Goal: Task Accomplishment & Management: Manage account settings

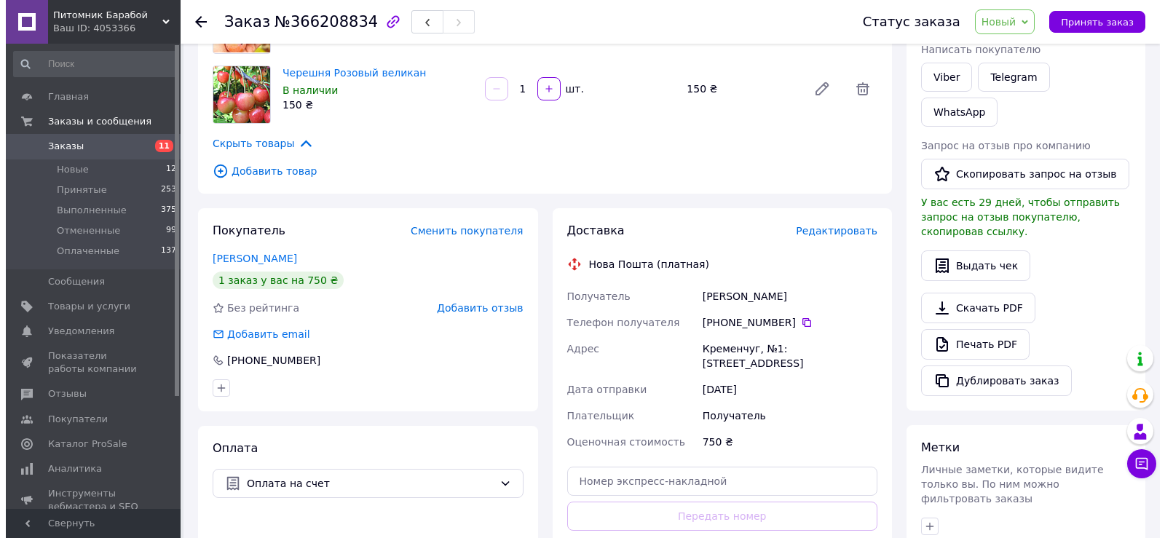
scroll to position [146, 0]
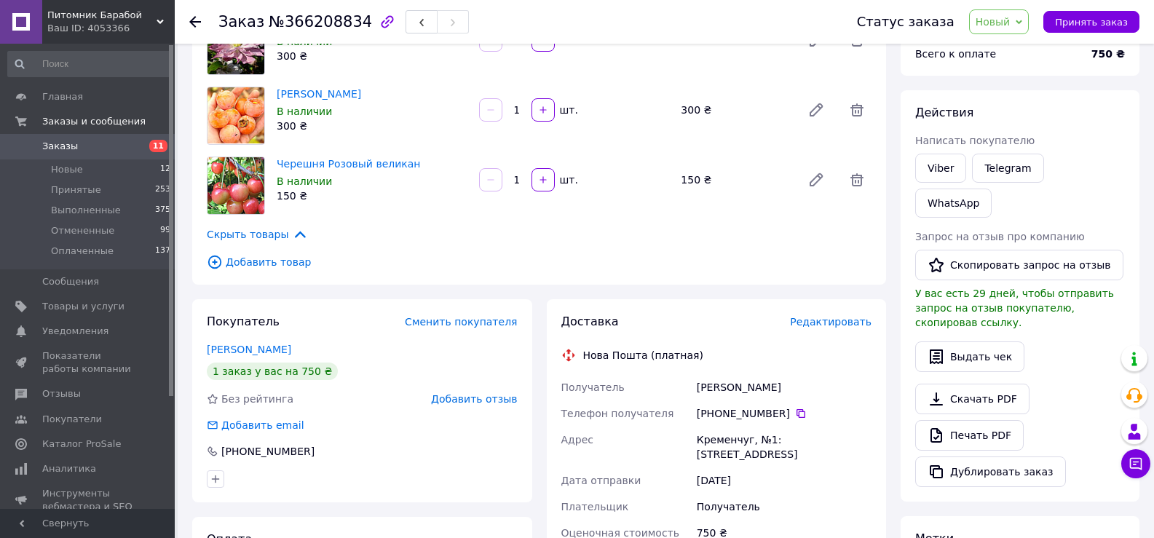
click at [250, 262] on span "Добавить товар" at bounding box center [539, 262] width 665 height 16
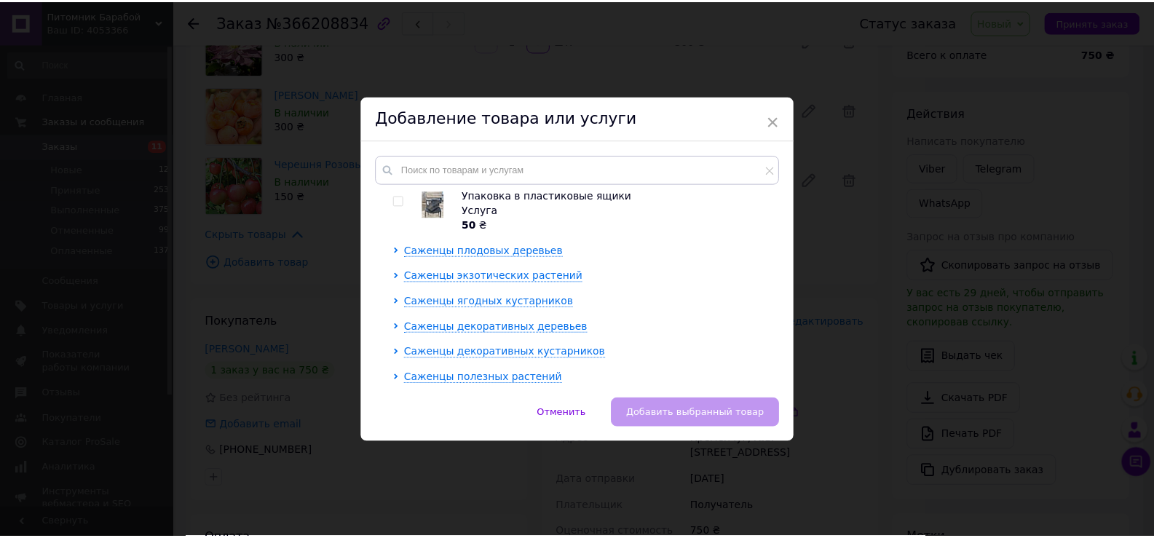
scroll to position [121, 0]
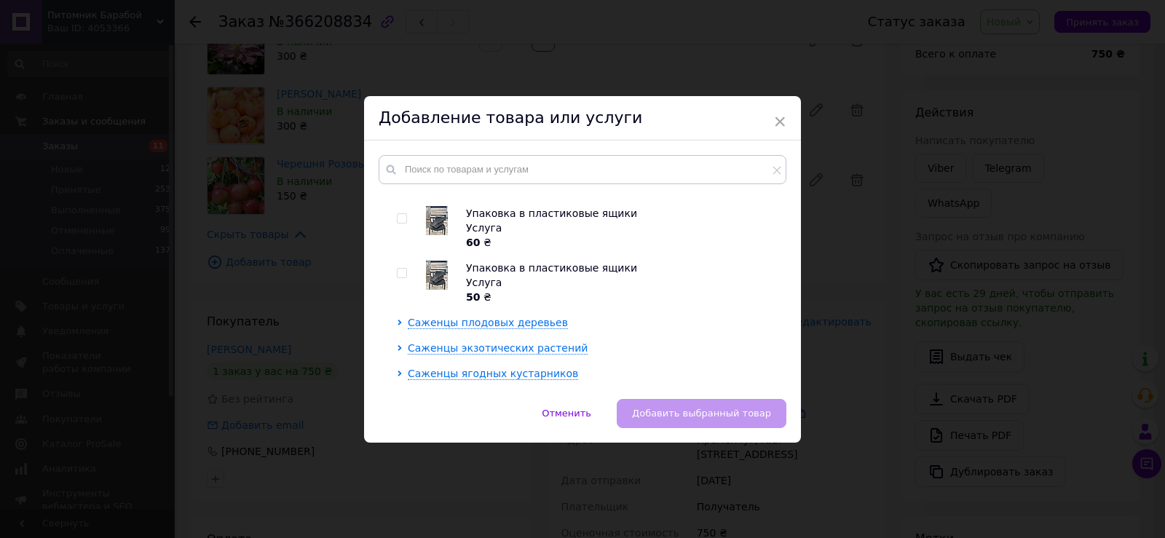
click at [401, 269] on input "checkbox" at bounding box center [401, 273] width 9 height 9
checkbox input "true"
click at [730, 408] on span "Добавить выбранный товар" at bounding box center [701, 413] width 139 height 11
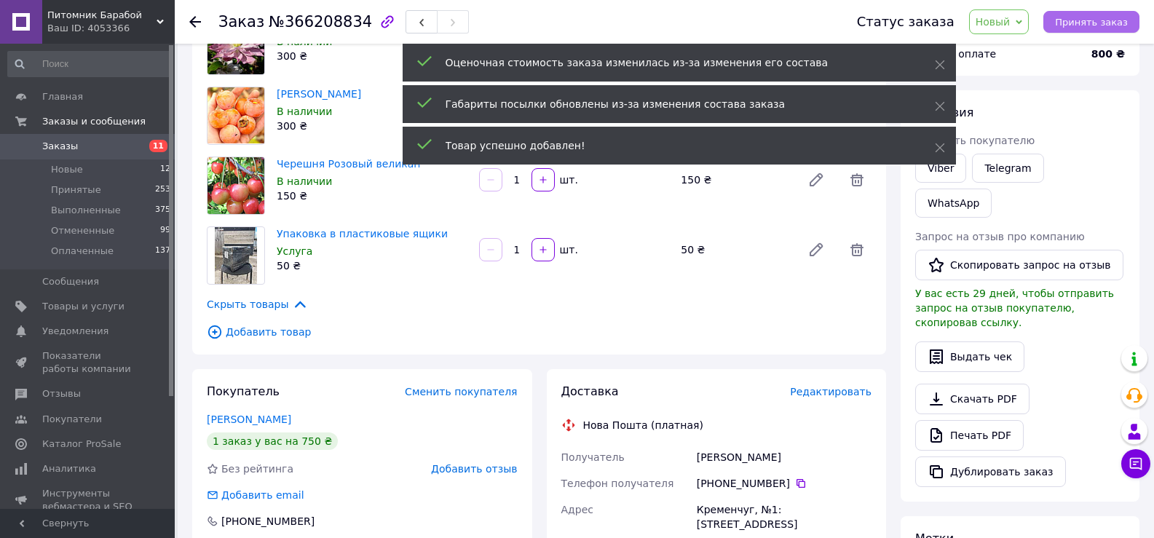
click at [1121, 29] on button "Принять заказ" at bounding box center [1091, 22] width 96 height 22
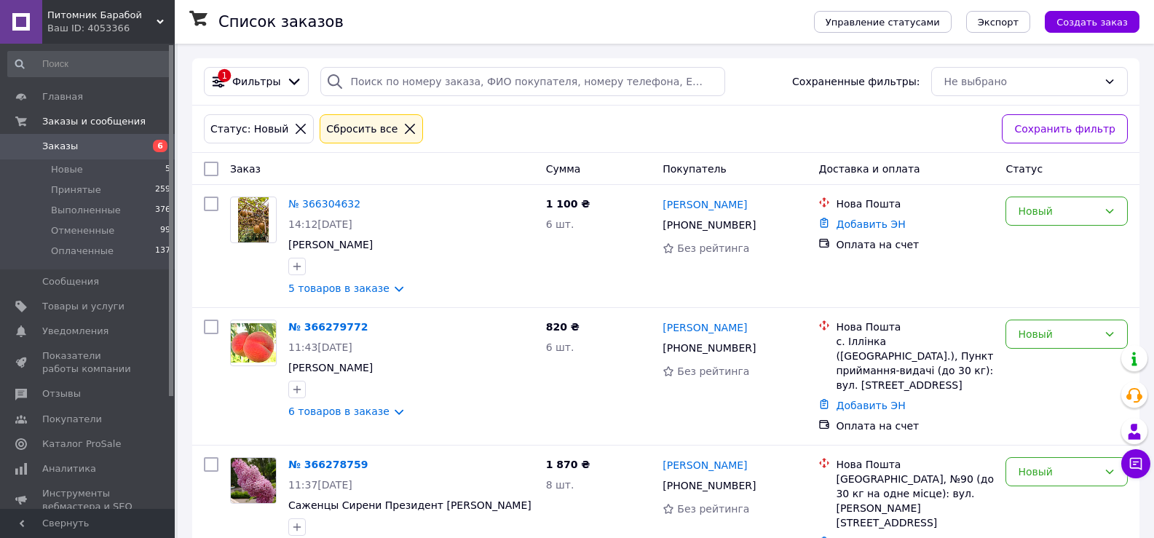
scroll to position [278, 0]
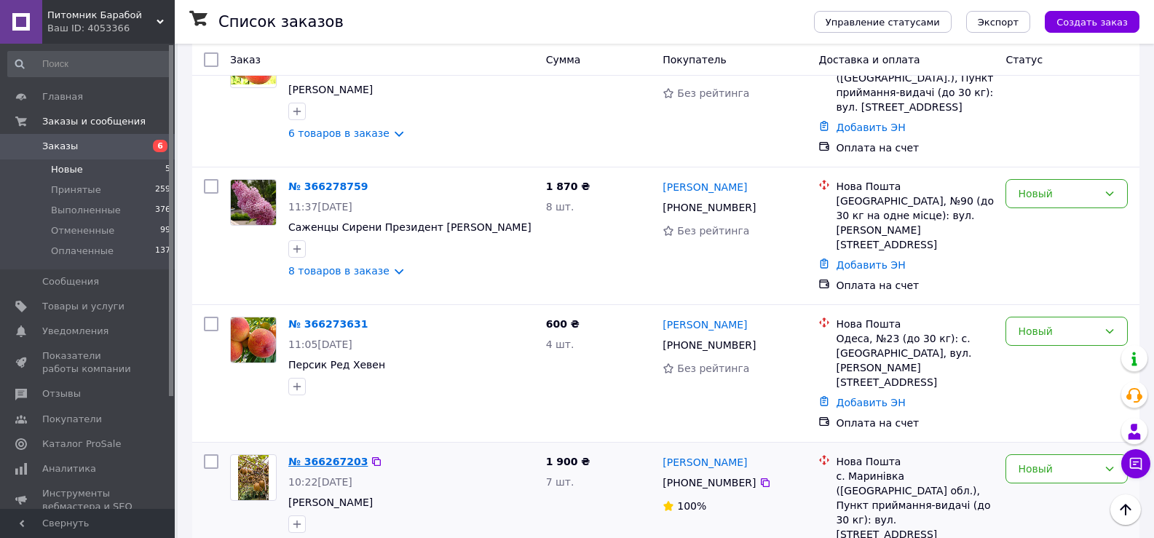
click at [330, 456] on link "№ 366267203" at bounding box center [327, 462] width 79 height 12
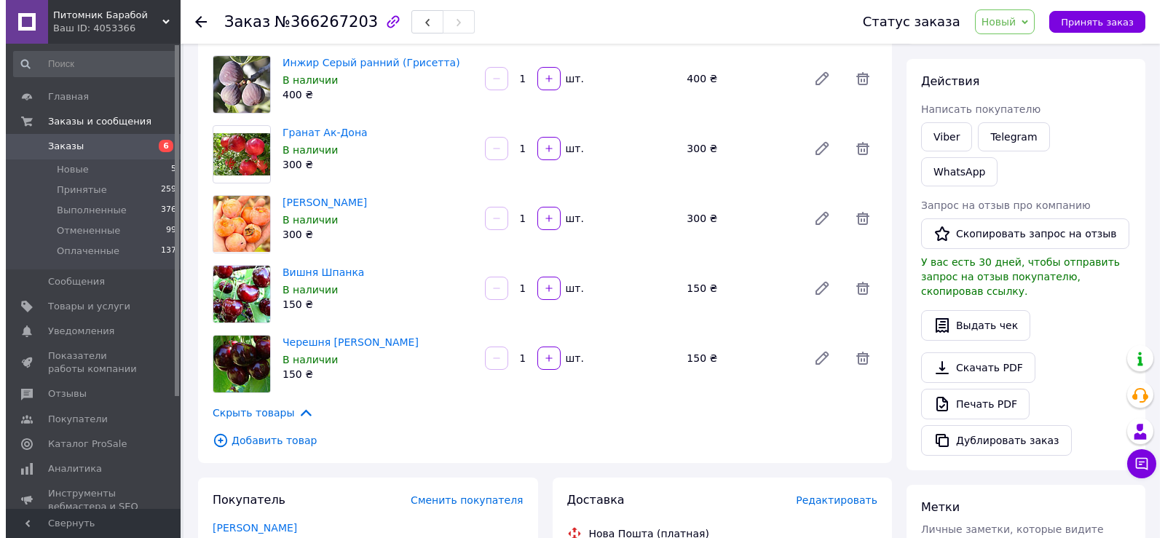
scroll to position [218, 0]
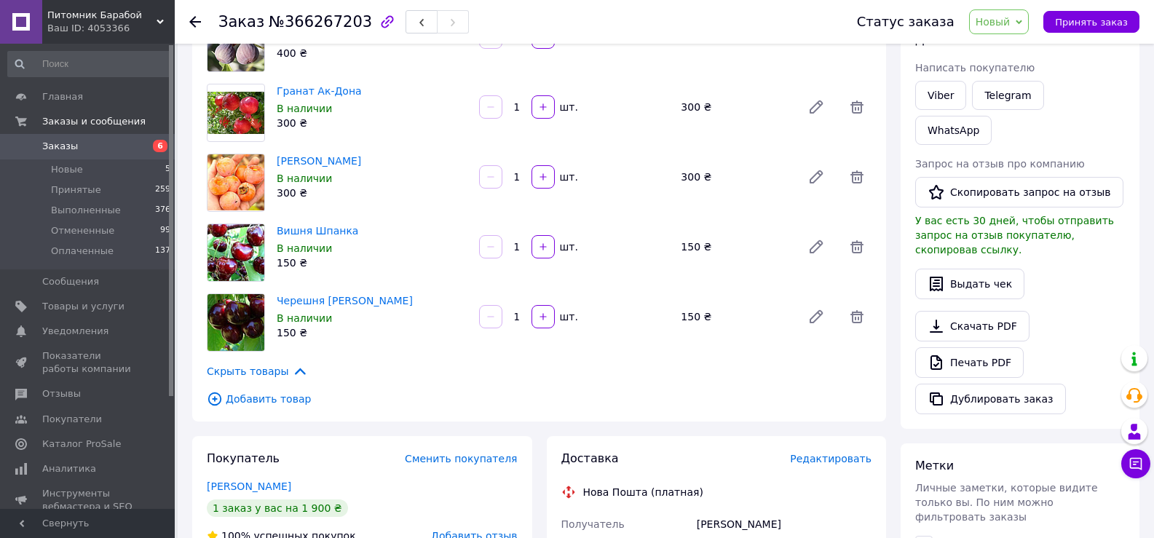
click at [260, 392] on span "Добавить товар" at bounding box center [539, 399] width 665 height 16
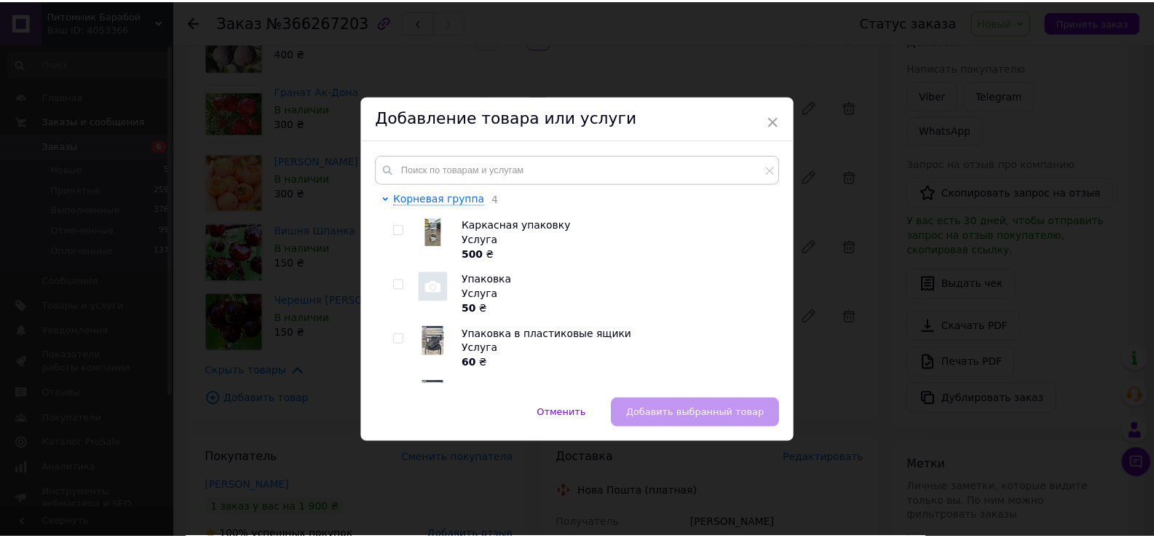
scroll to position [73, 0]
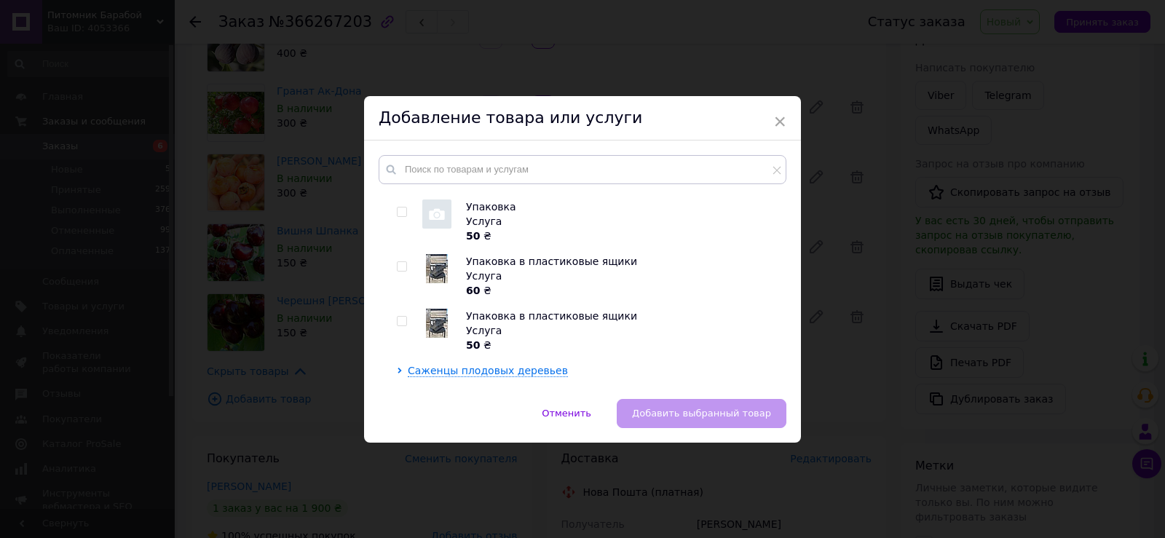
click at [403, 262] on input "checkbox" at bounding box center [401, 266] width 9 height 9
checkbox input "true"
click at [698, 411] on span "Добавить выбранный товар" at bounding box center [701, 413] width 139 height 11
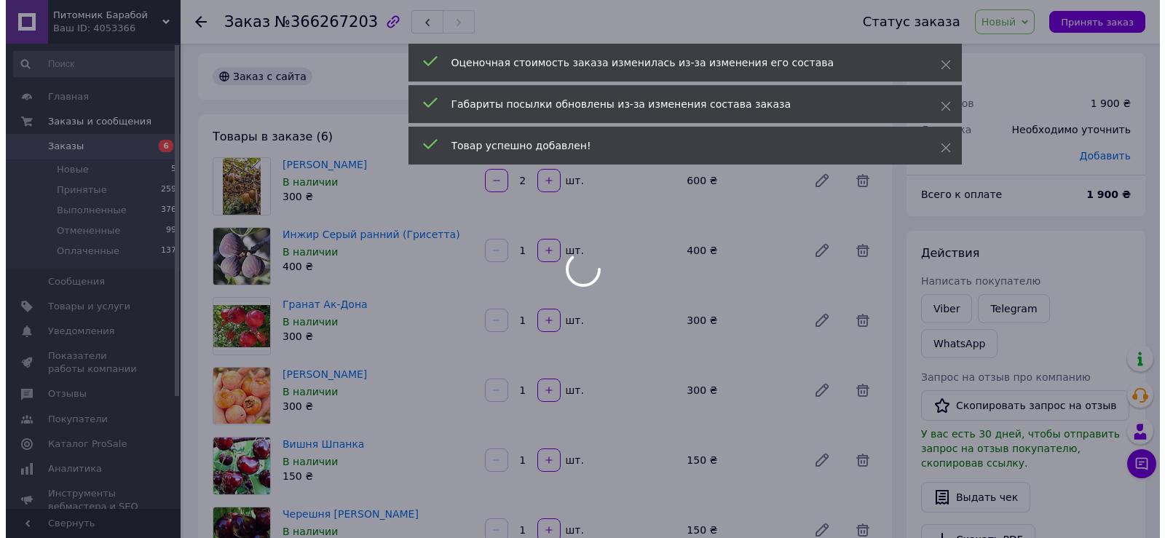
scroll to position [0, 0]
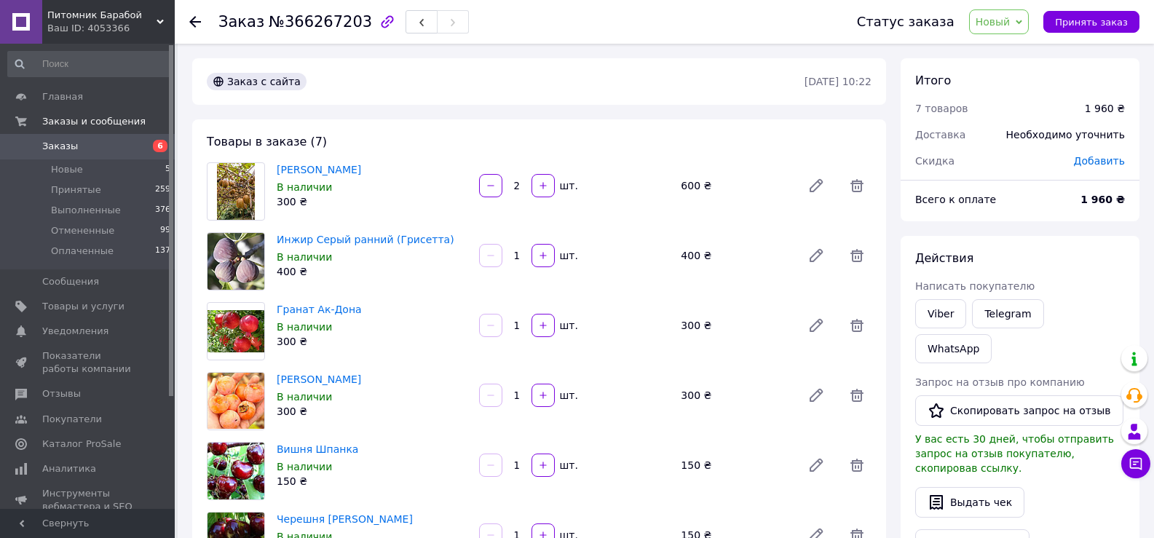
click at [71, 136] on link "Заказы 6" at bounding box center [89, 146] width 179 height 25
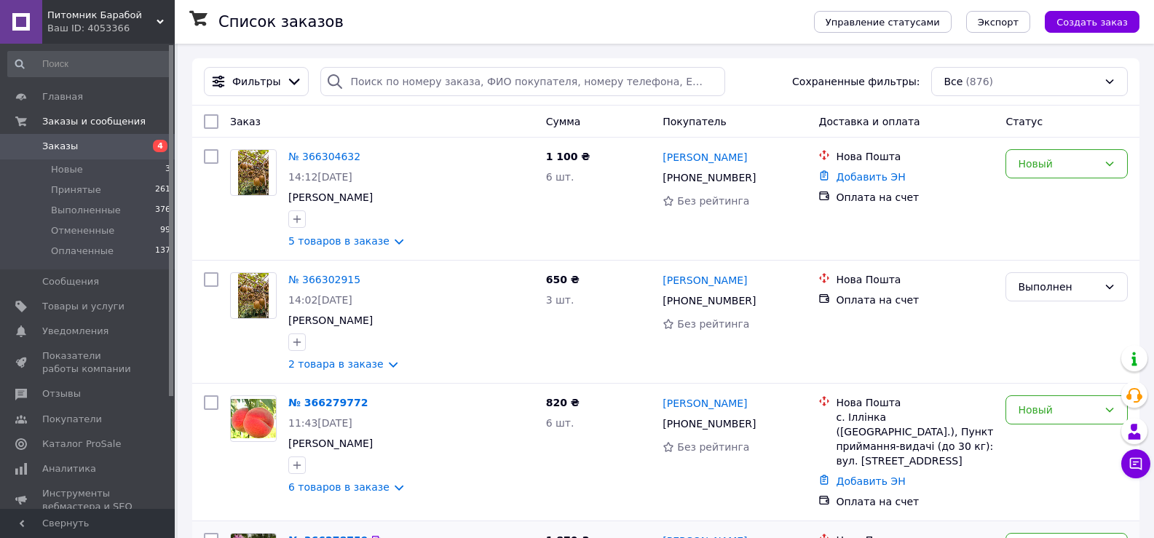
scroll to position [291, 0]
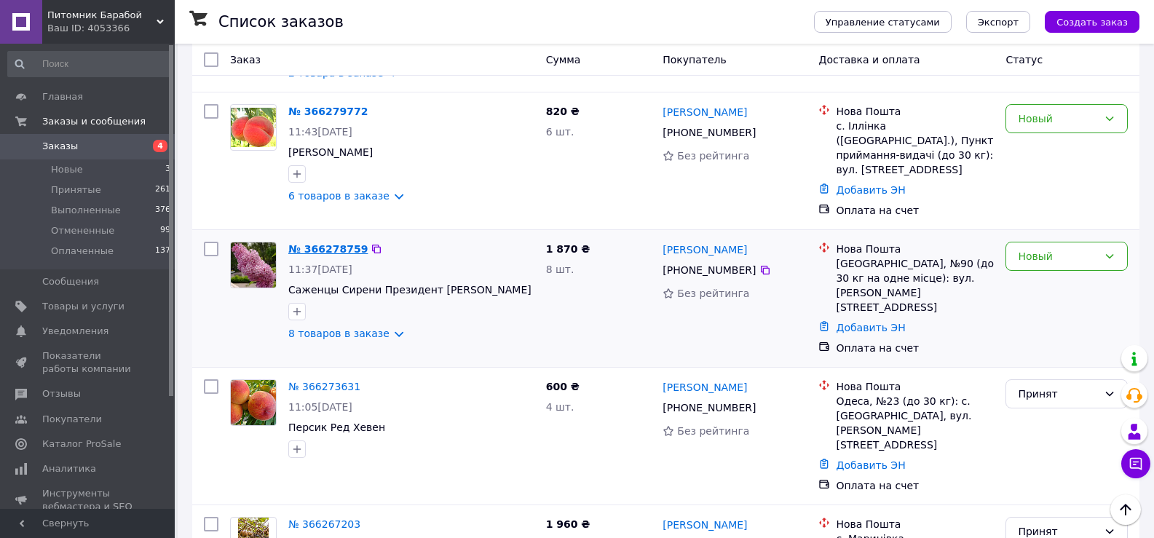
click at [331, 243] on link "№ 366278759" at bounding box center [327, 249] width 79 height 12
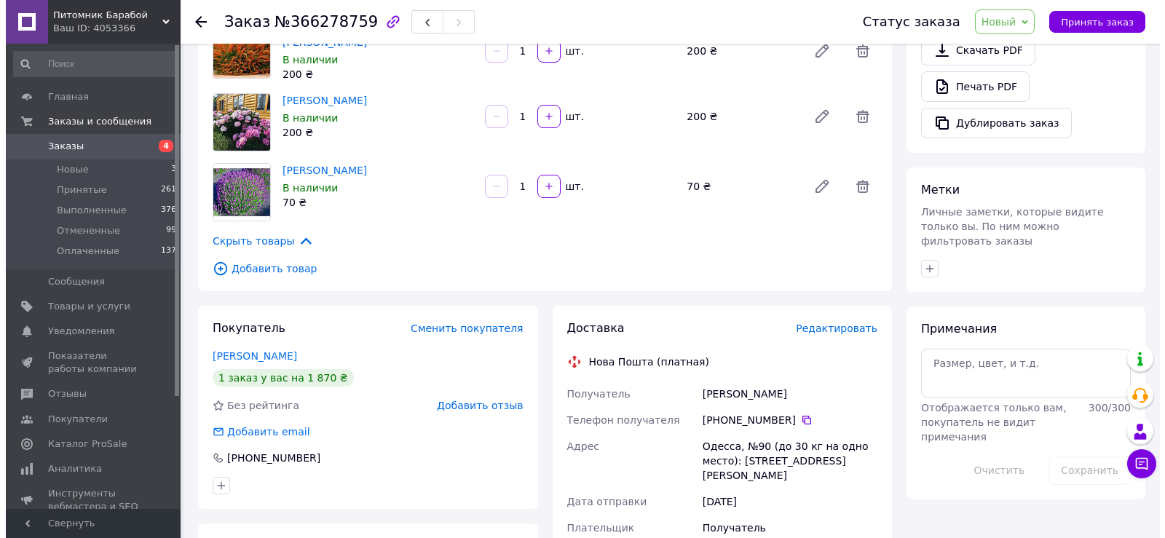
scroll to position [582, 0]
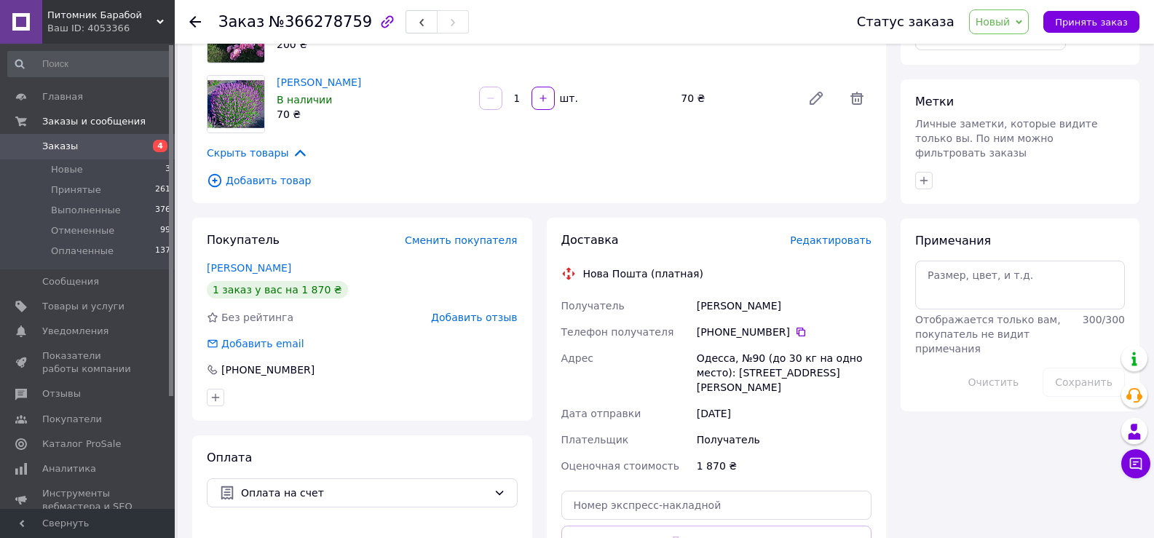
click at [215, 181] on icon at bounding box center [214, 180] width 13 height 13
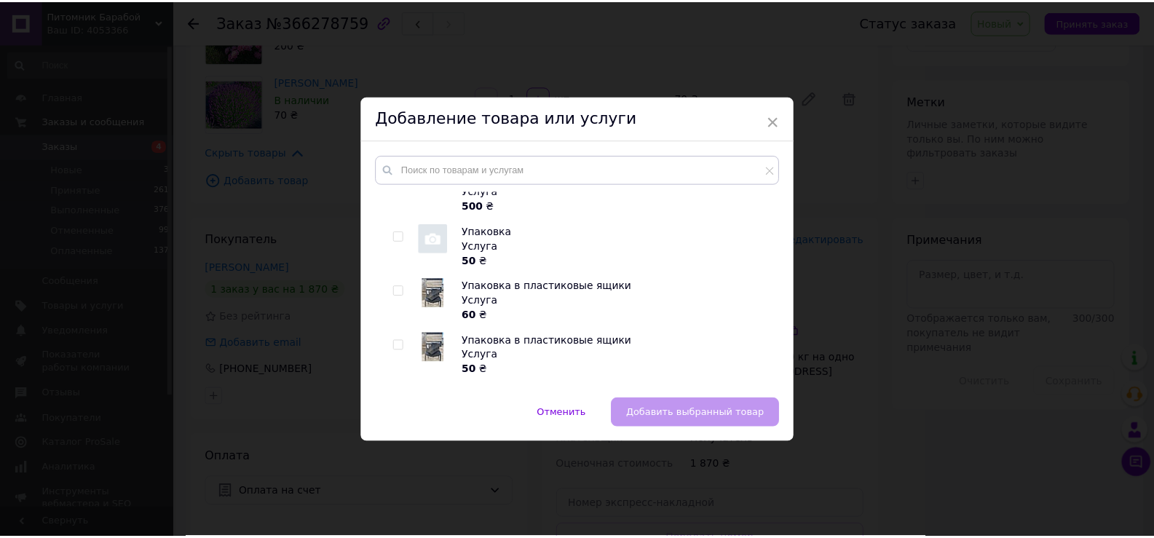
scroll to position [73, 0]
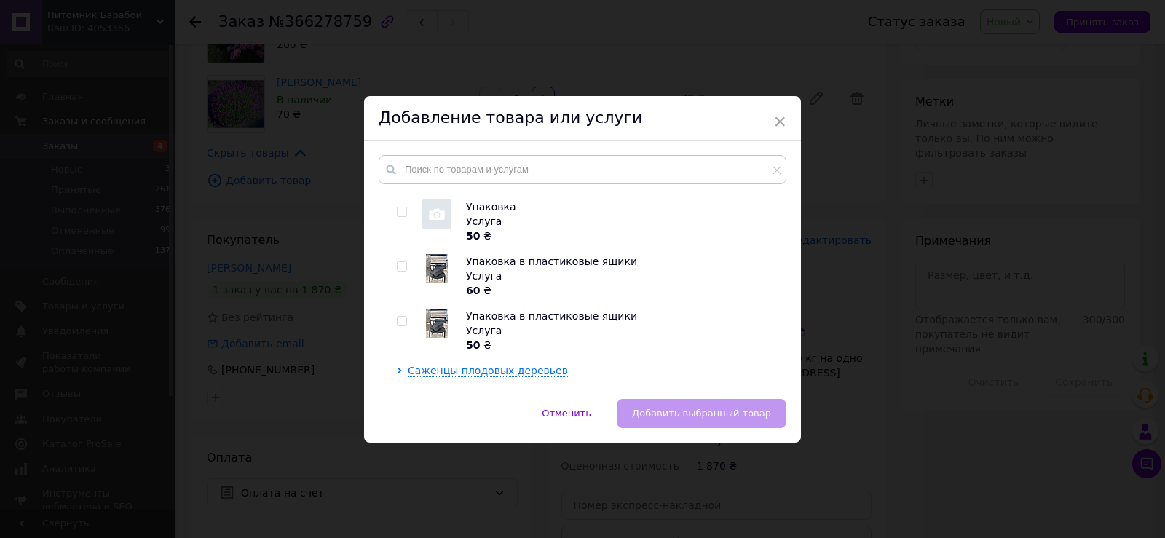
click at [402, 266] on input "checkbox" at bounding box center [401, 266] width 9 height 9
checkbox input "true"
click at [700, 408] on span "Добавить выбранный товар" at bounding box center [701, 413] width 139 height 11
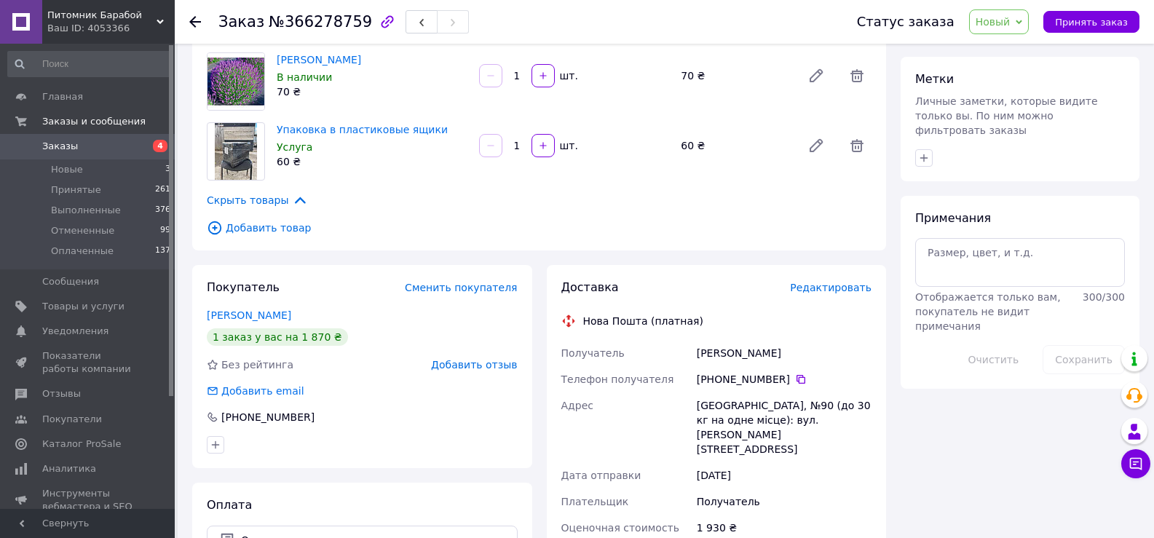
scroll to position [806, 0]
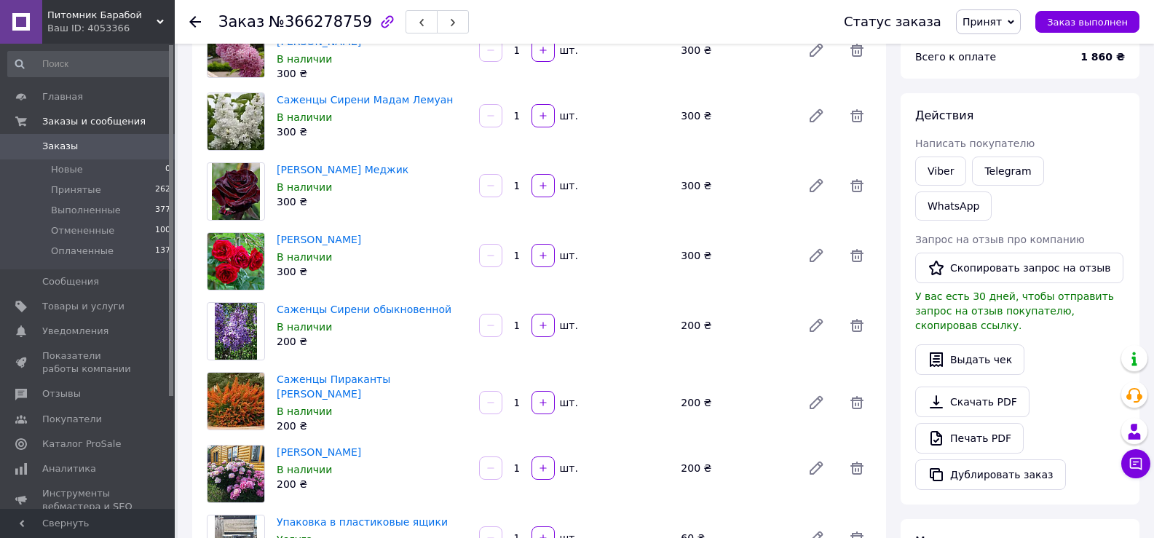
scroll to position [146, 0]
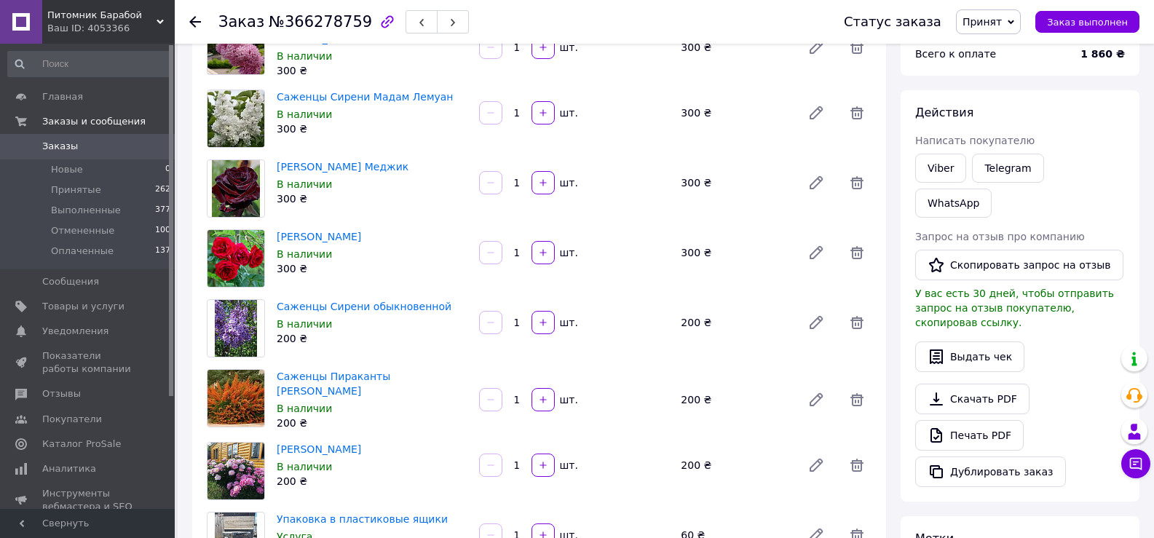
click at [43, 140] on span "Заказы" at bounding box center [60, 146] width 36 height 13
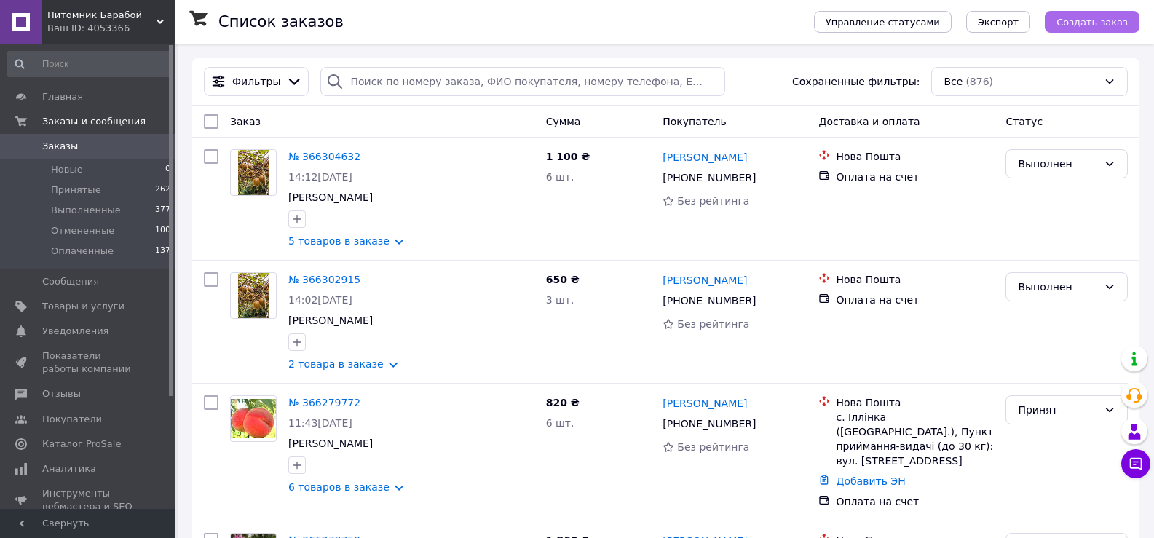
click at [1104, 32] on button "Создать заказ" at bounding box center [1092, 22] width 95 height 22
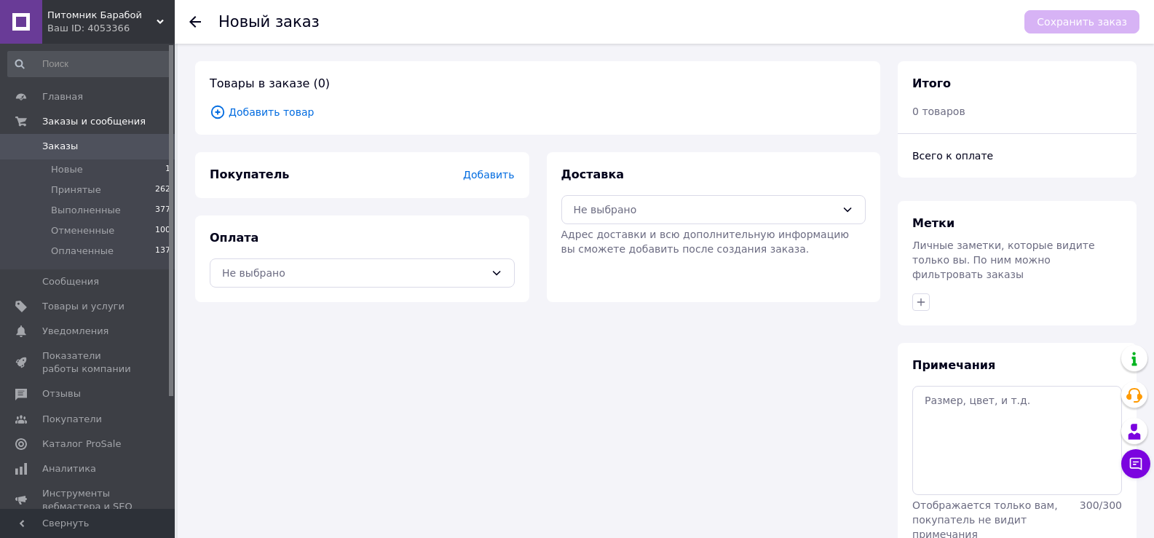
click at [501, 171] on span "Добавить" at bounding box center [488, 175] width 51 height 12
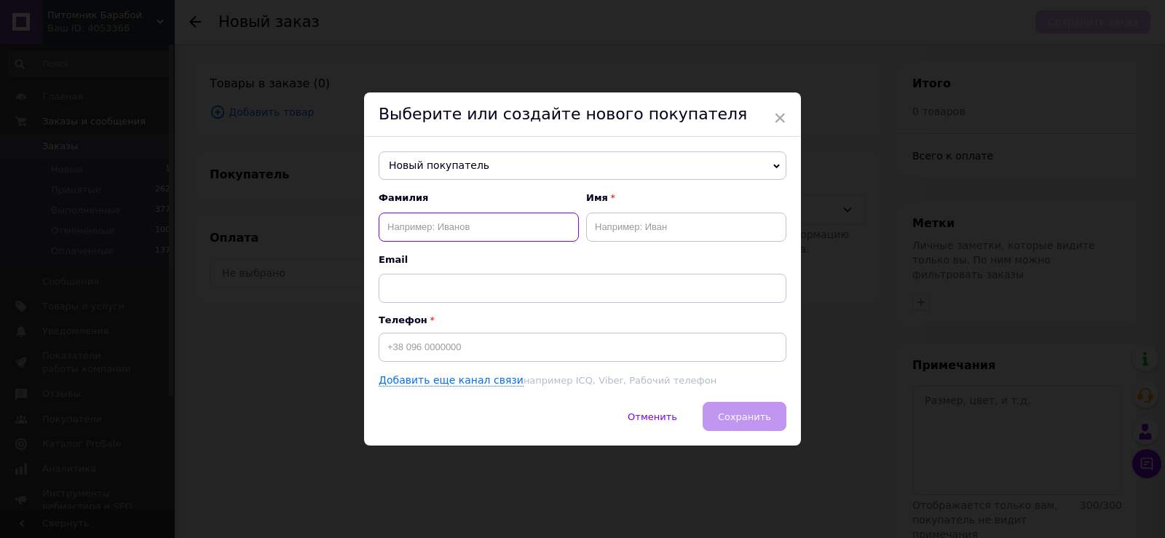
click at [468, 229] on input "text" at bounding box center [479, 227] width 200 height 29
click at [408, 227] on input "Семьяник" at bounding box center [479, 227] width 200 height 29
type input "Семяник"
click at [646, 239] on input "text" at bounding box center [686, 227] width 200 height 29
type input "Дмитро"
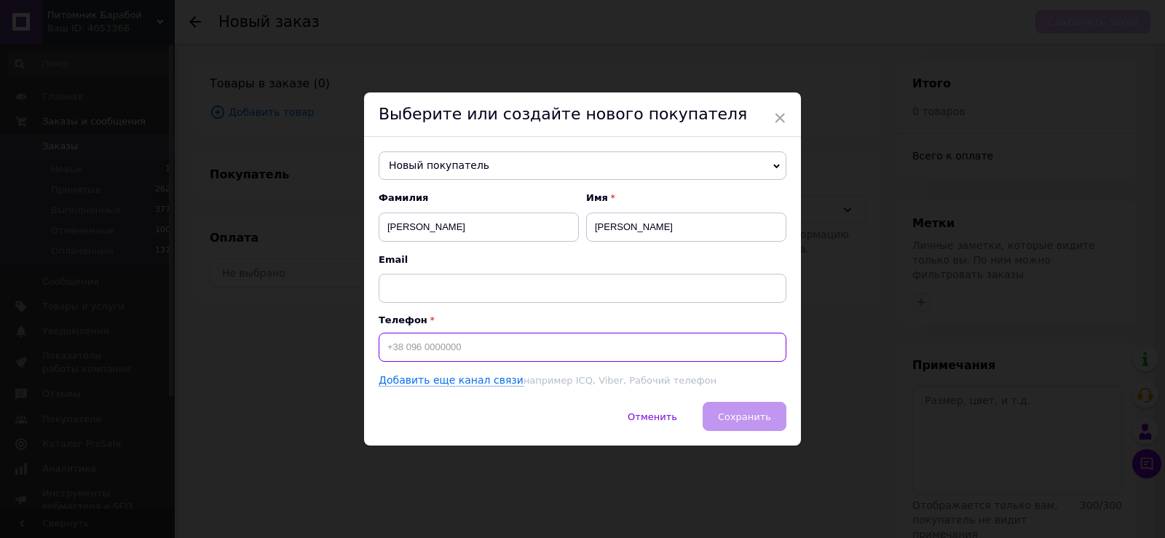
click at [486, 336] on input at bounding box center [583, 347] width 408 height 29
type input "+380732039803"
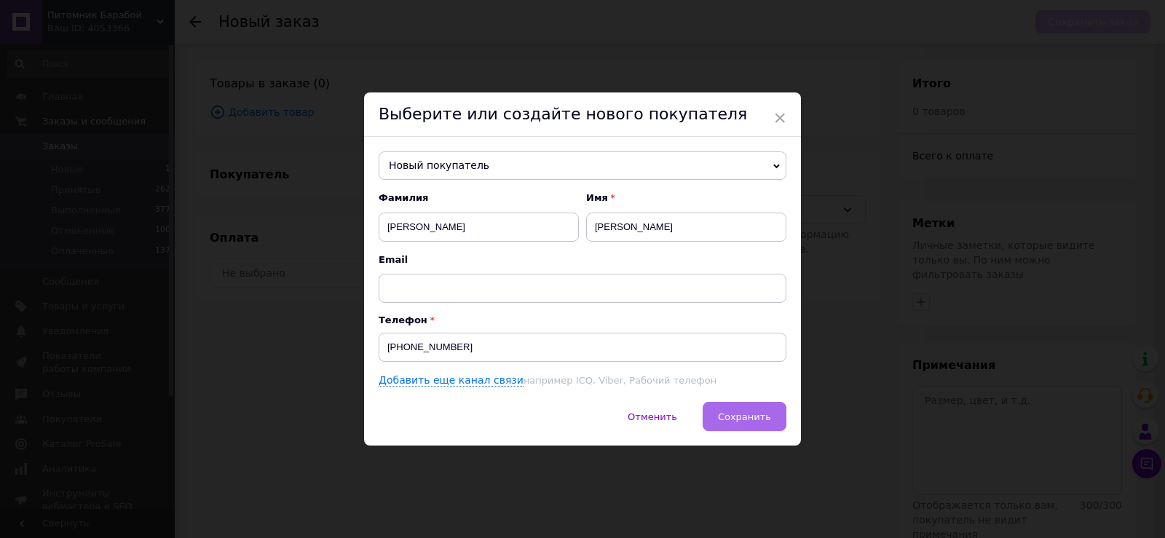
click at [760, 419] on span "Сохранить" at bounding box center [744, 416] width 53 height 11
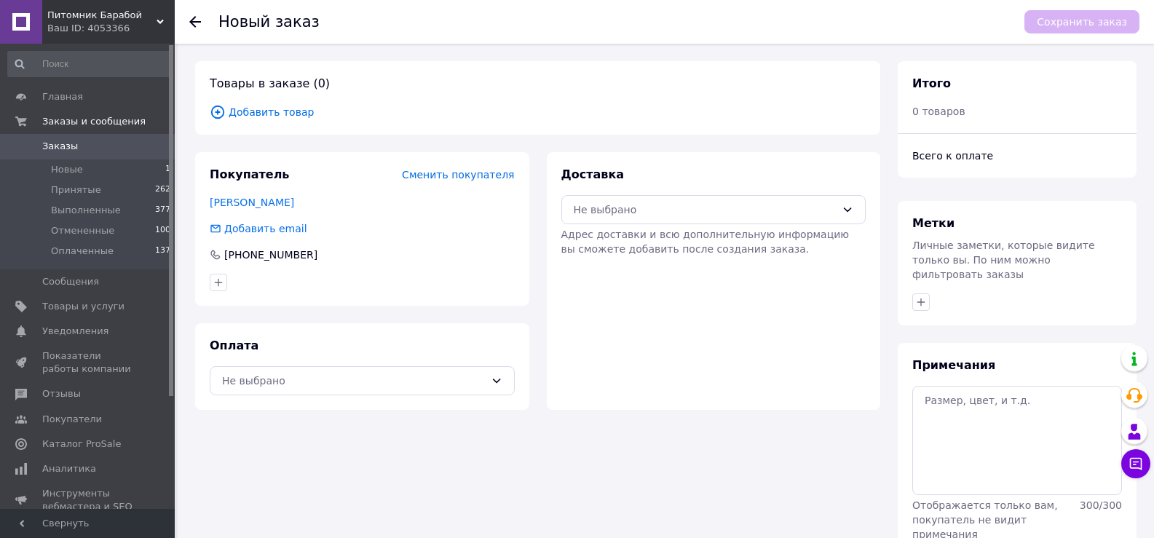
click at [293, 110] on span "Добавить товар" at bounding box center [538, 112] width 656 height 16
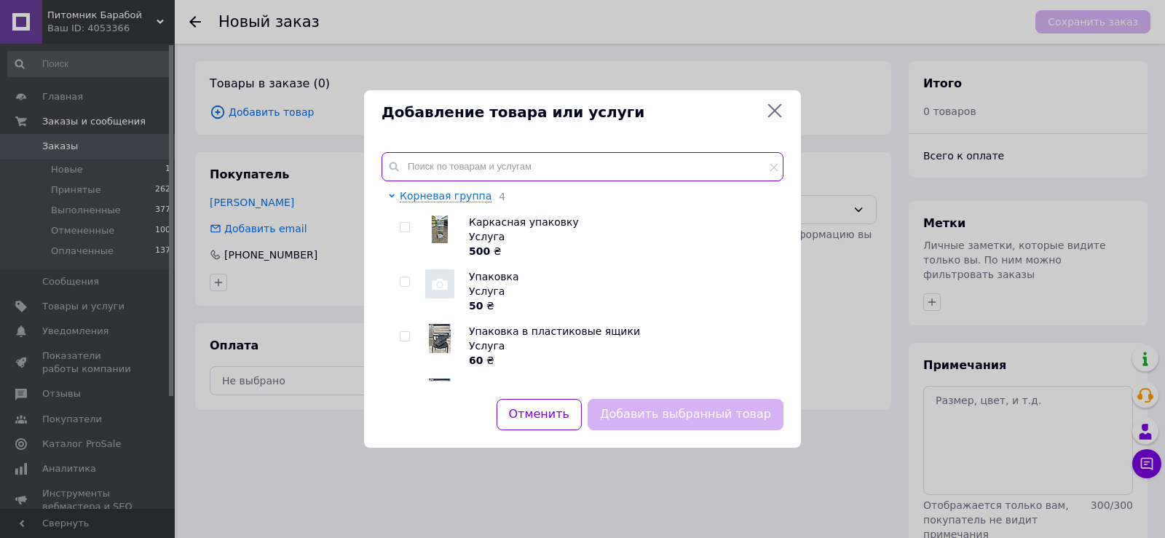
click at [440, 152] on input "text" at bounding box center [582, 166] width 402 height 29
click at [459, 159] on input "text" at bounding box center [582, 166] width 402 height 29
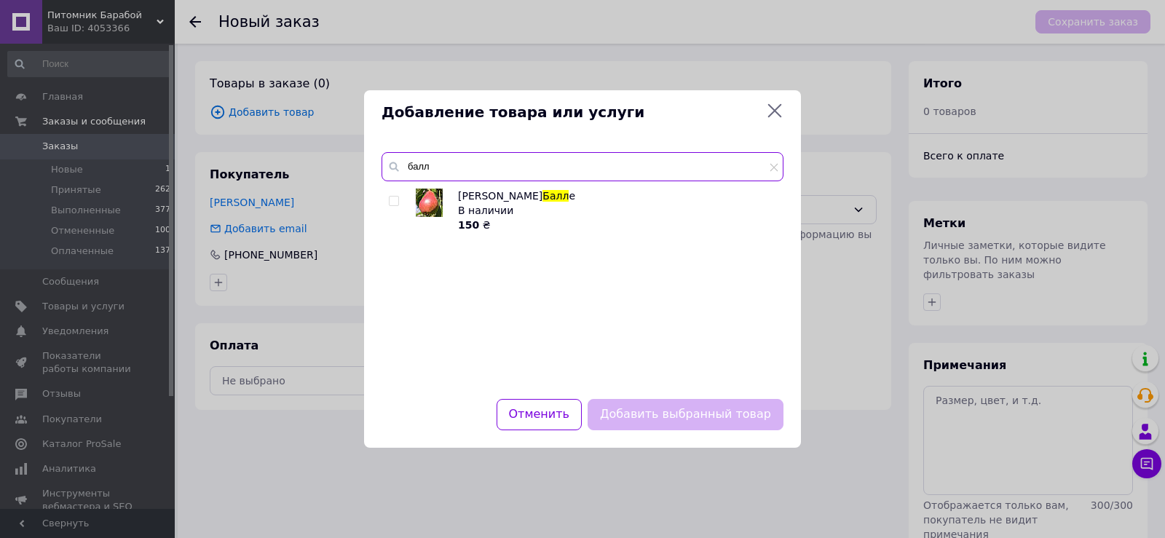
type input "балл"
click at [397, 198] on input "checkbox" at bounding box center [393, 201] width 9 height 9
checkbox input "true"
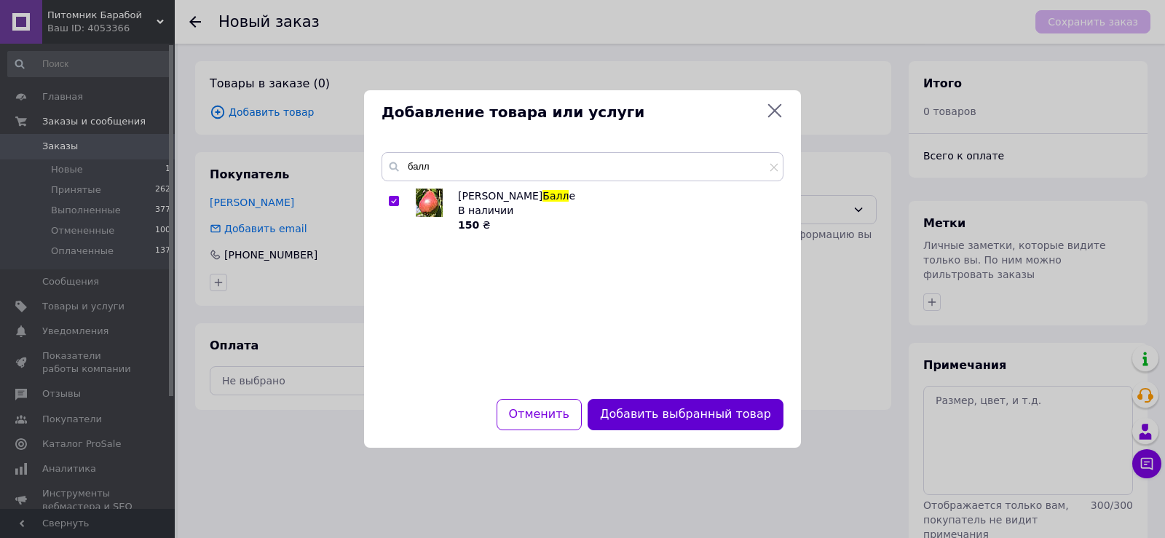
click at [716, 414] on button "Добавить выбранный товар" at bounding box center [685, 414] width 196 height 31
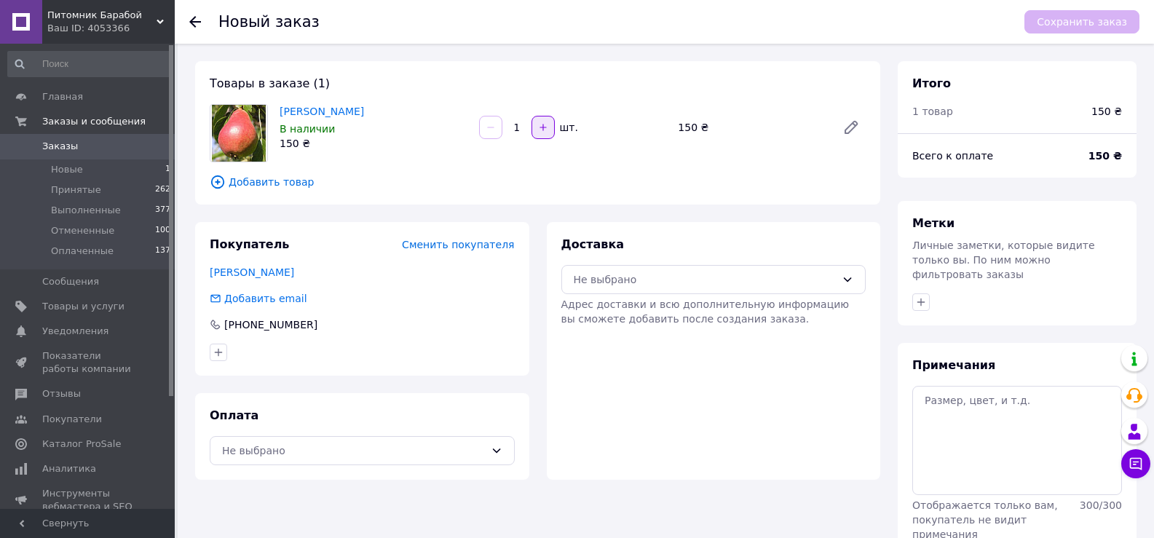
click at [543, 117] on button "button" at bounding box center [542, 127] width 23 height 23
click at [492, 132] on icon "button" at bounding box center [491, 127] width 10 height 10
type input "3"
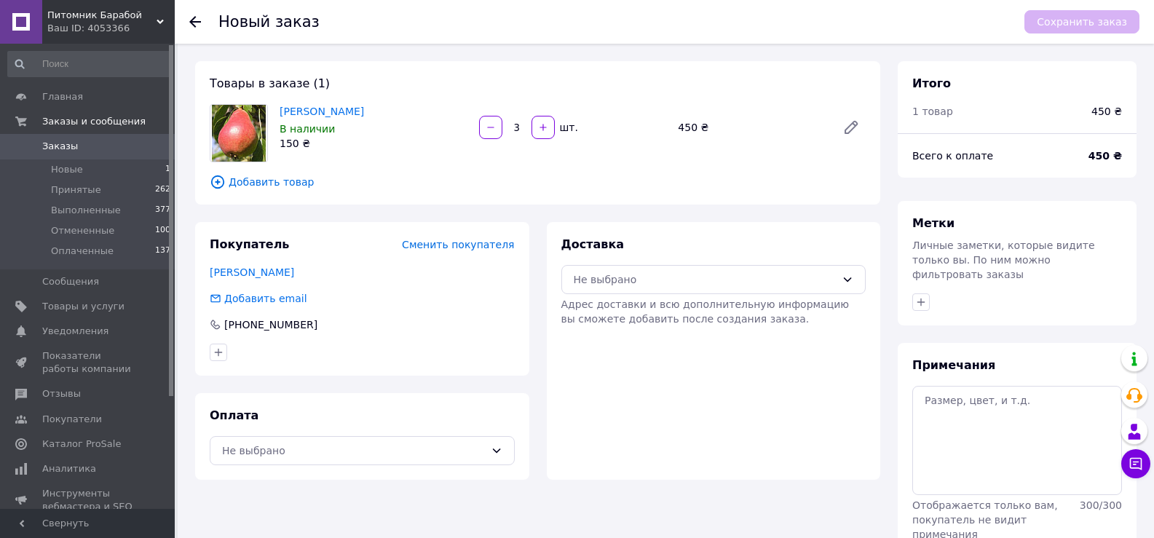
click at [285, 187] on span "Добавить товар" at bounding box center [538, 182] width 656 height 16
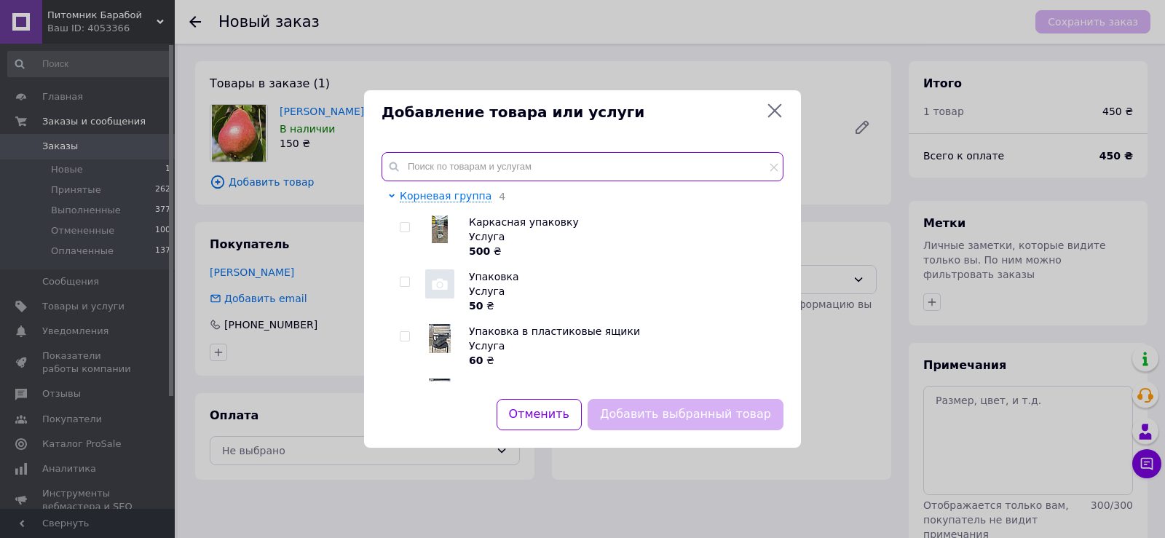
click at [448, 165] on input "text" at bounding box center [582, 166] width 402 height 29
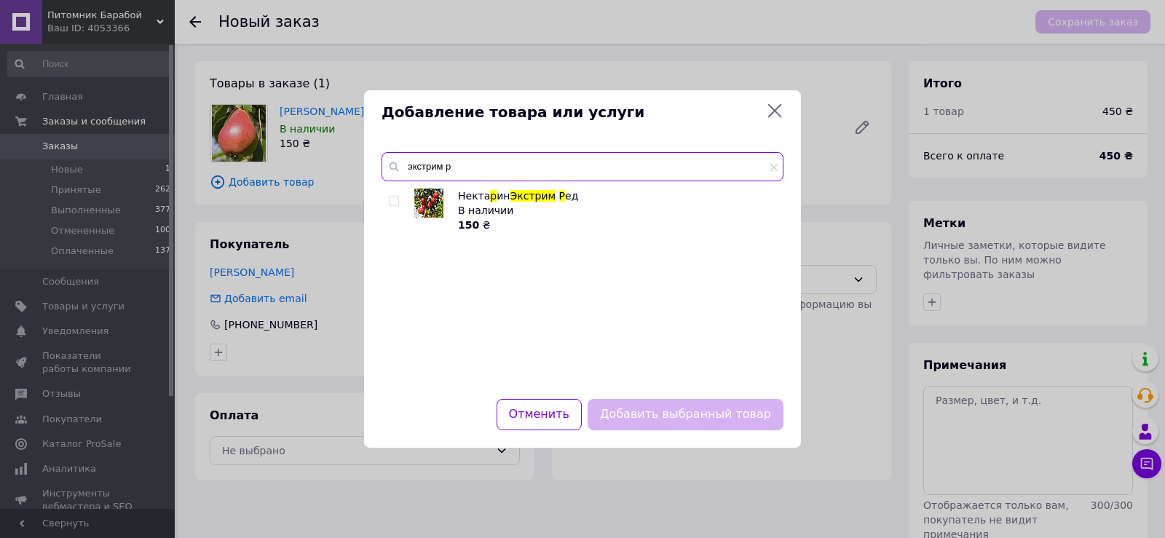
type input "экстрим р"
click at [392, 202] on input "checkbox" at bounding box center [393, 201] width 9 height 9
checkbox input "true"
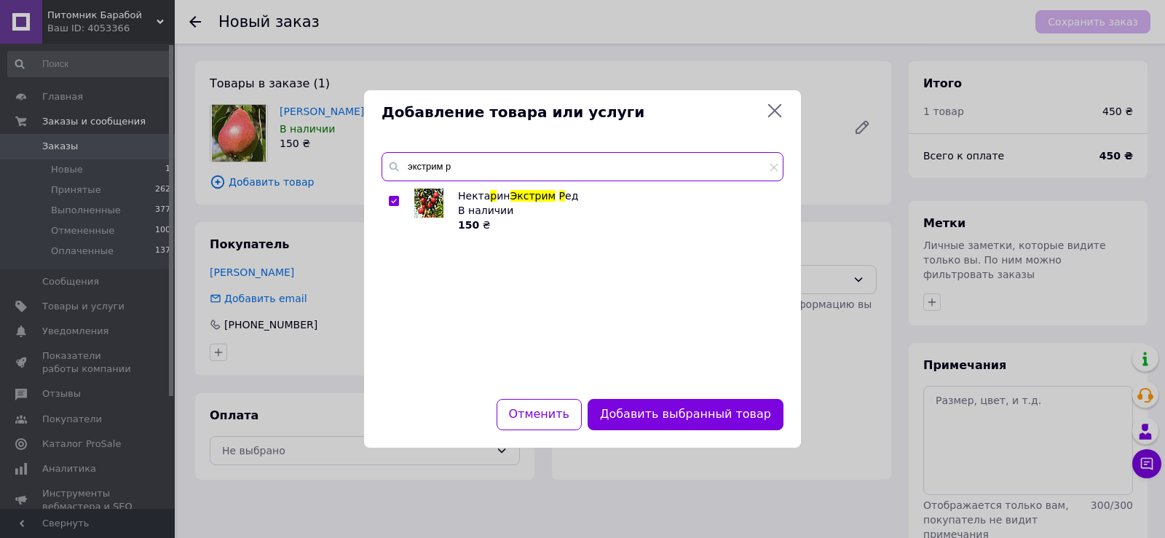
click at [455, 176] on input "экстрим р" at bounding box center [582, 166] width 402 height 29
type input "бореа"
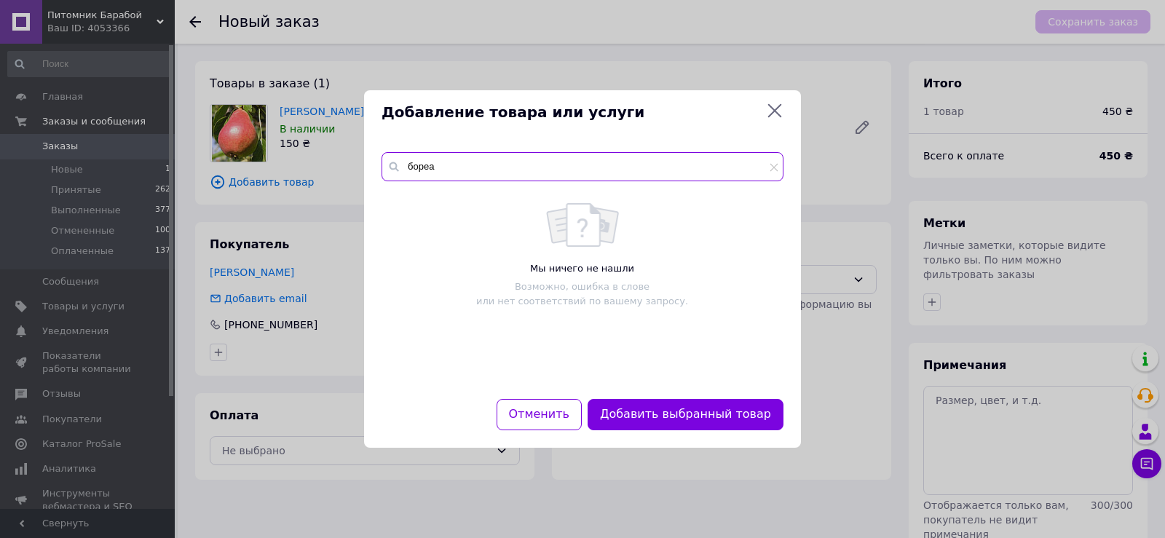
click at [438, 174] on input "бореа" at bounding box center [582, 166] width 402 height 29
drag, startPoint x: 440, startPoint y: 168, endPoint x: 363, endPoint y: 156, distance: 77.4
click at [363, 156] on div "Добавление товара или услуги бореа Мы ничего не нашли Возможно, ошибка в слове …" at bounding box center [582, 269] width 1165 height 538
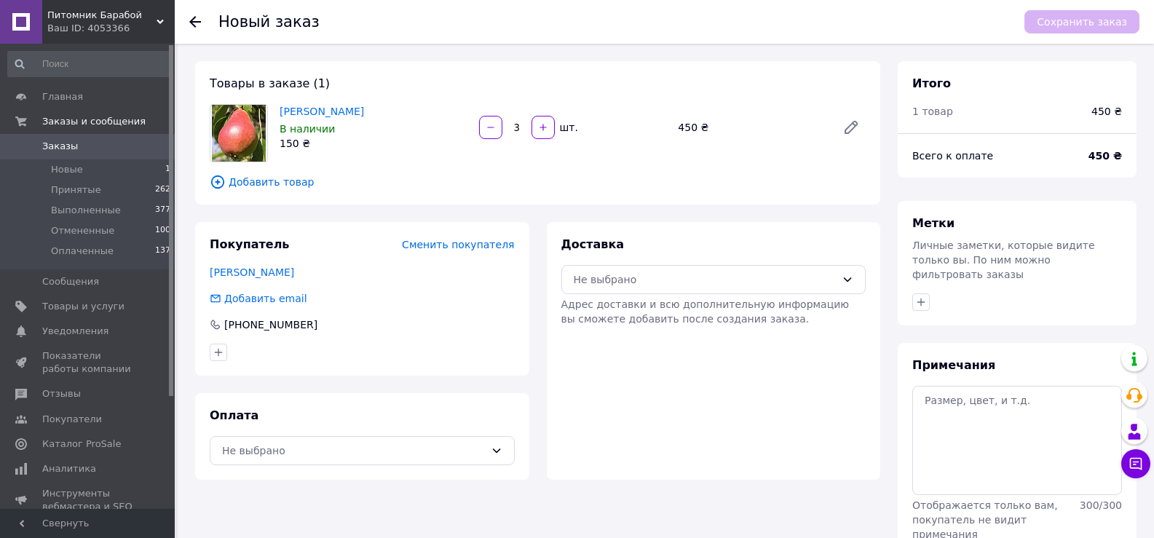
click at [216, 181] on icon at bounding box center [217, 181] width 5 height 5
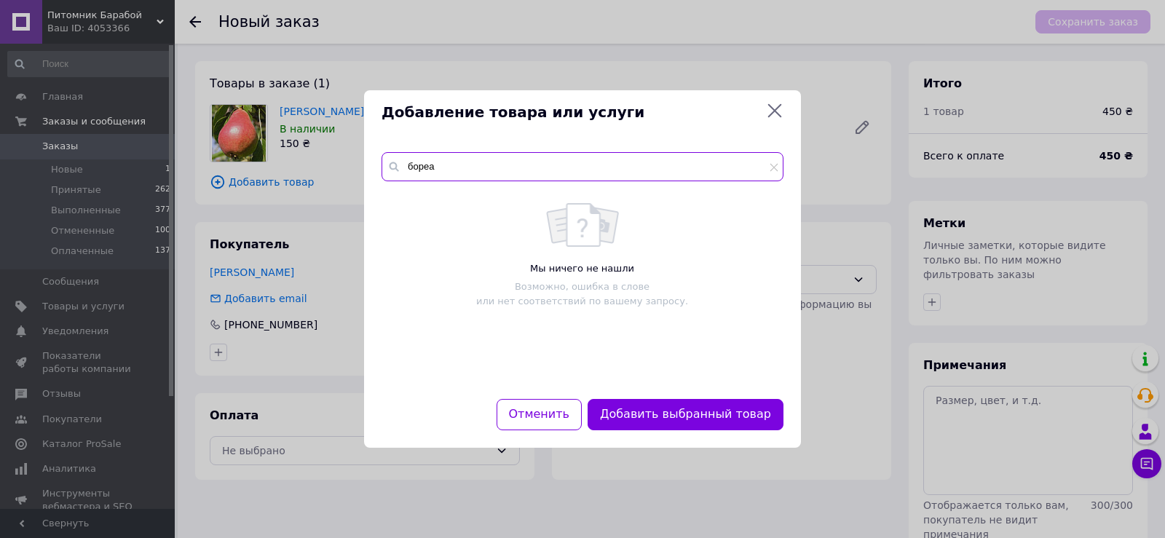
click at [451, 169] on input "бореа" at bounding box center [582, 166] width 402 height 29
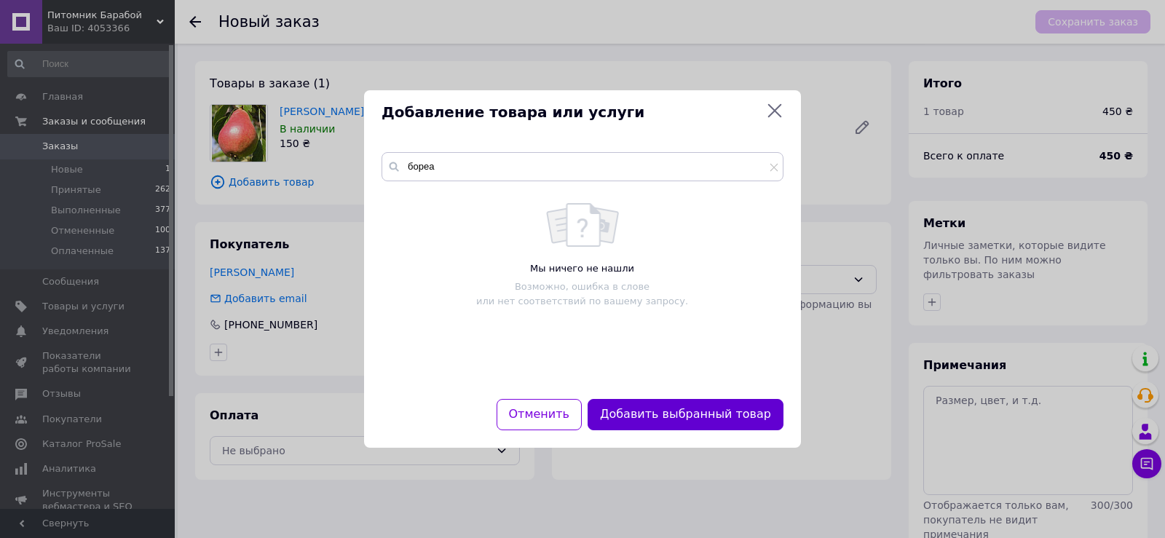
click at [702, 421] on button "Добавить выбранный товар" at bounding box center [685, 414] width 196 height 31
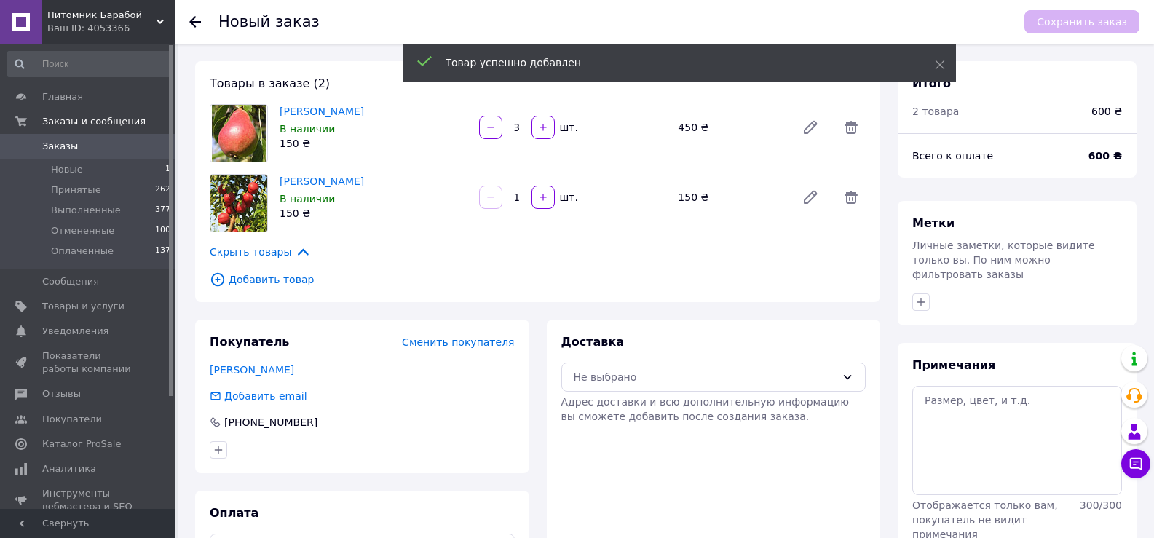
click at [250, 279] on span "Добавить товар" at bounding box center [538, 280] width 656 height 16
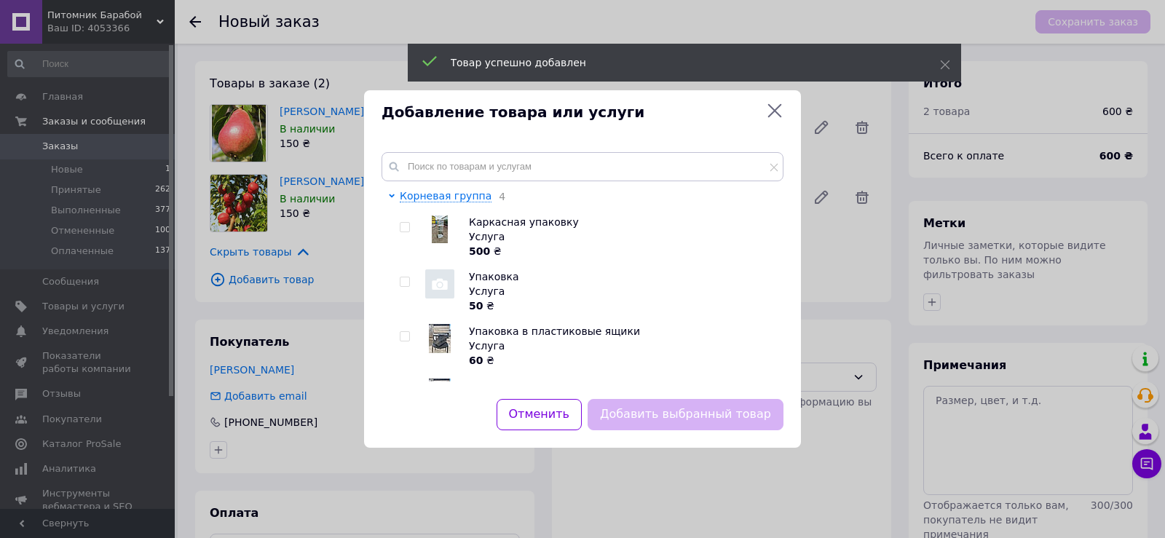
click at [497, 146] on div "Корневая группа 4 Каркасная упаковку Услуга 500 ₴ Упаковка Услуга 50 ₴ Упаковка…" at bounding box center [582, 267] width 437 height 264
click at [507, 160] on input "text" at bounding box center [582, 166] width 402 height 29
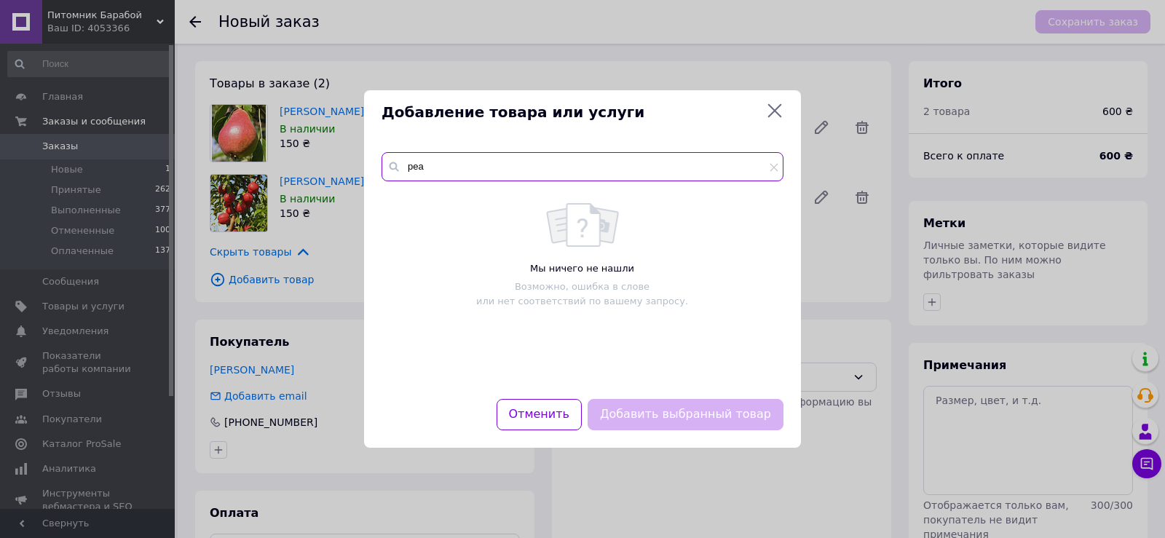
type input "реа"
click at [772, 111] on icon at bounding box center [774, 110] width 17 height 17
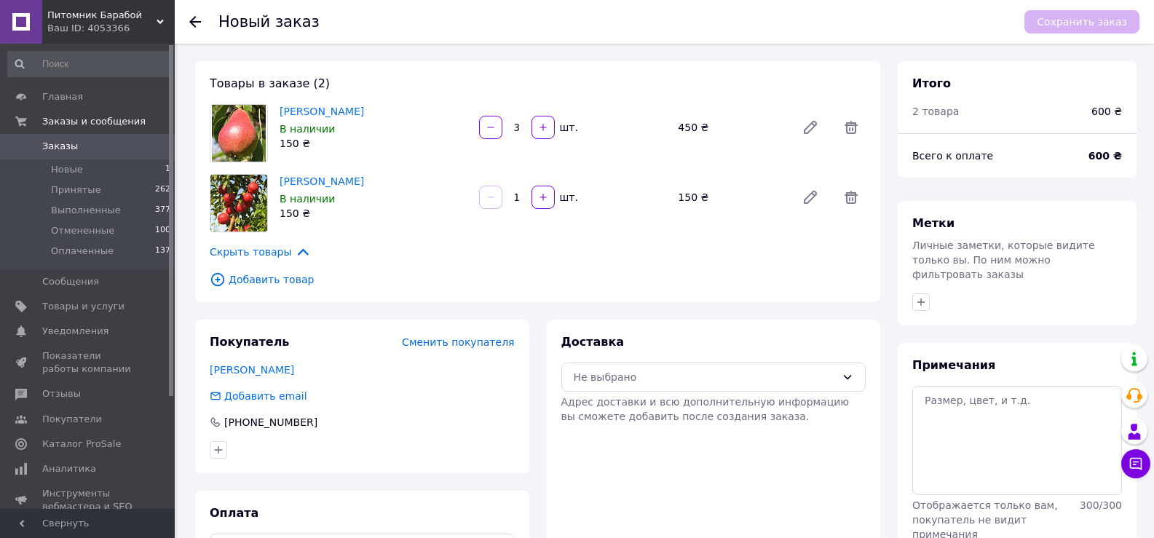
scroll to position [57, 0]
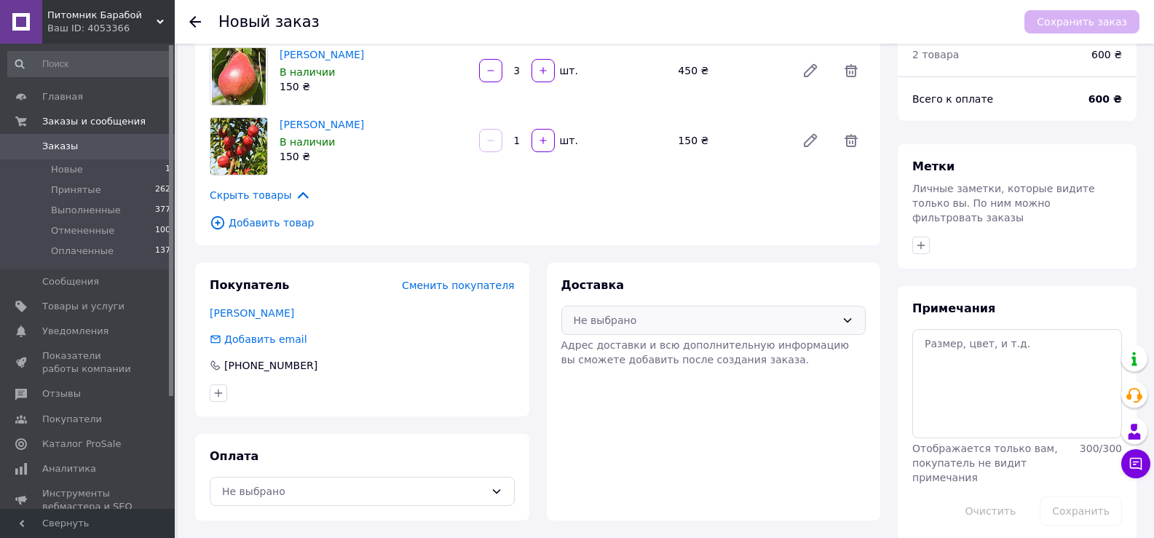
click at [670, 324] on div "Не выбрано" at bounding box center [705, 320] width 263 height 16
click at [636, 352] on span "Нова Пошта (платная)" at bounding box center [724, 352] width 258 height 15
click at [405, 491] on div "Не выбрано" at bounding box center [353, 491] width 263 height 16
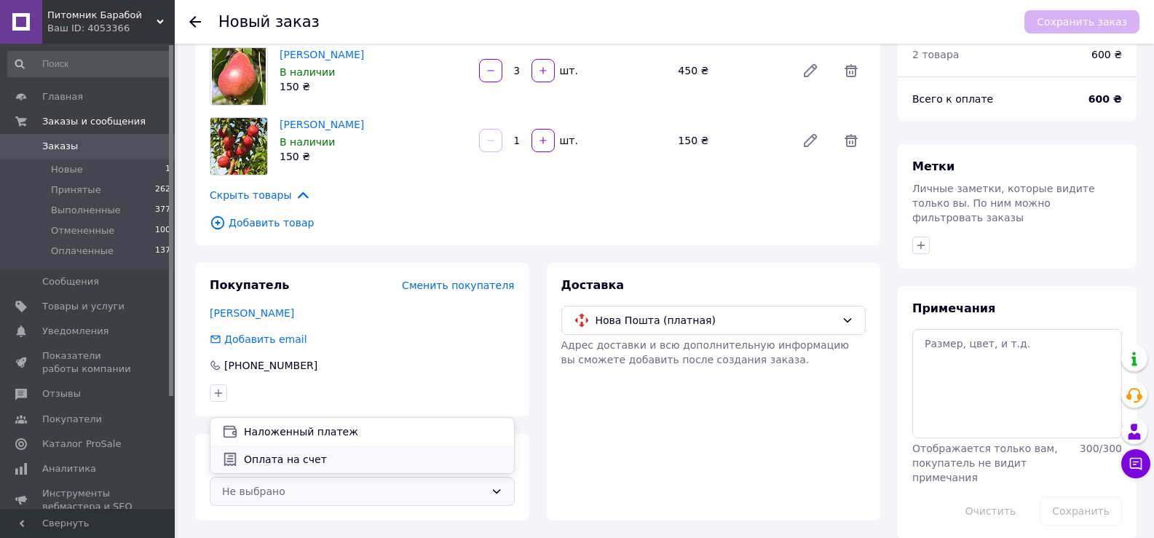
click at [313, 459] on span "Оплата на счет" at bounding box center [373, 459] width 258 height 15
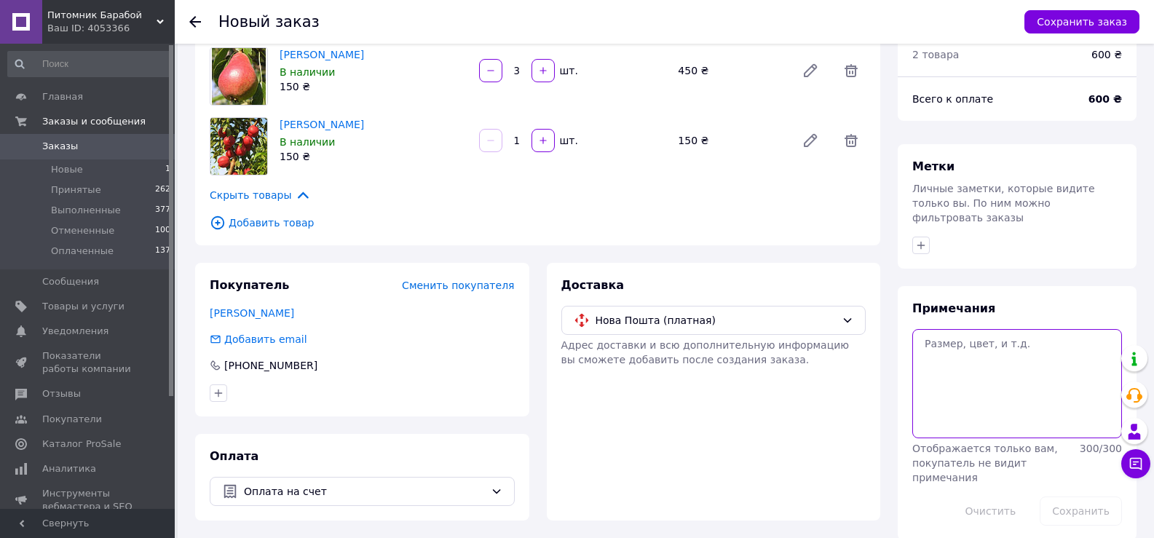
click at [989, 341] on textarea at bounding box center [1017, 383] width 210 height 109
type textarea "Днепр, Камянское №9"
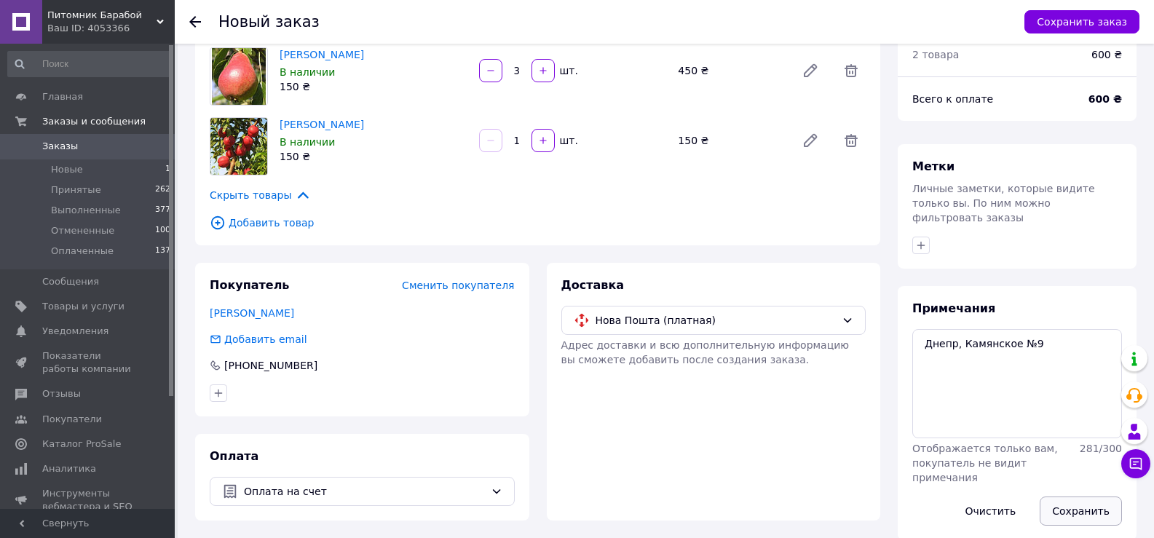
click at [1093, 496] on button "Сохранить" at bounding box center [1081, 510] width 82 height 29
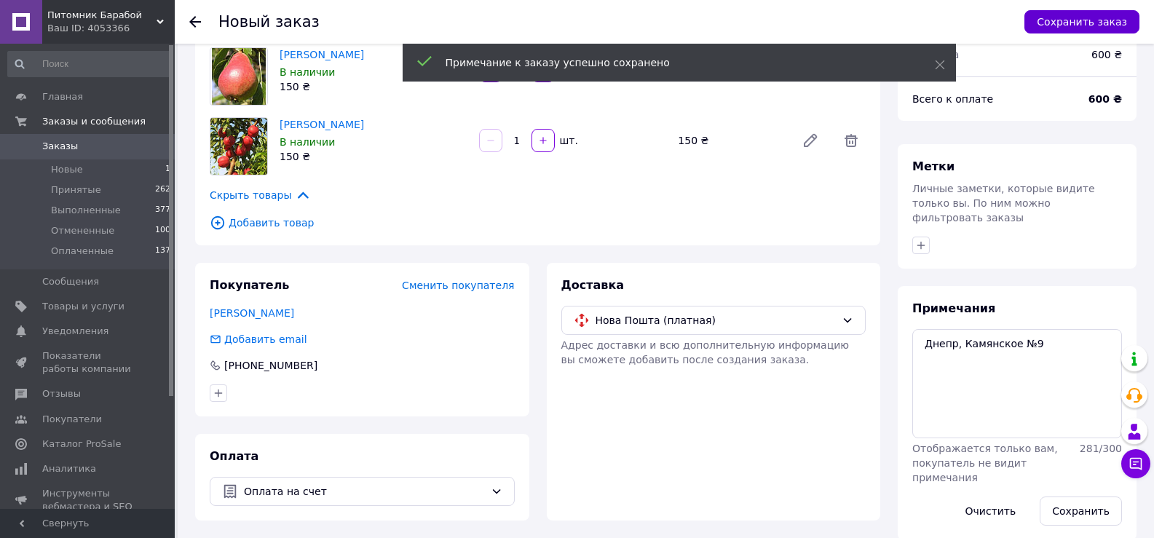
click at [1096, 29] on button "Сохранить заказ" at bounding box center [1081, 21] width 115 height 23
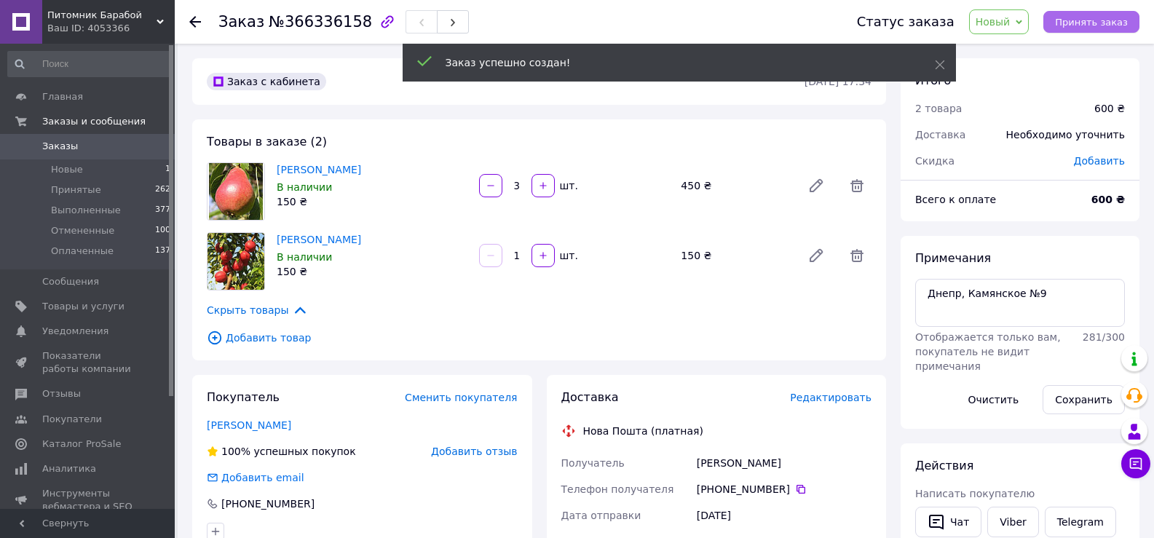
click at [1079, 15] on button "Принять заказ" at bounding box center [1091, 22] width 96 height 22
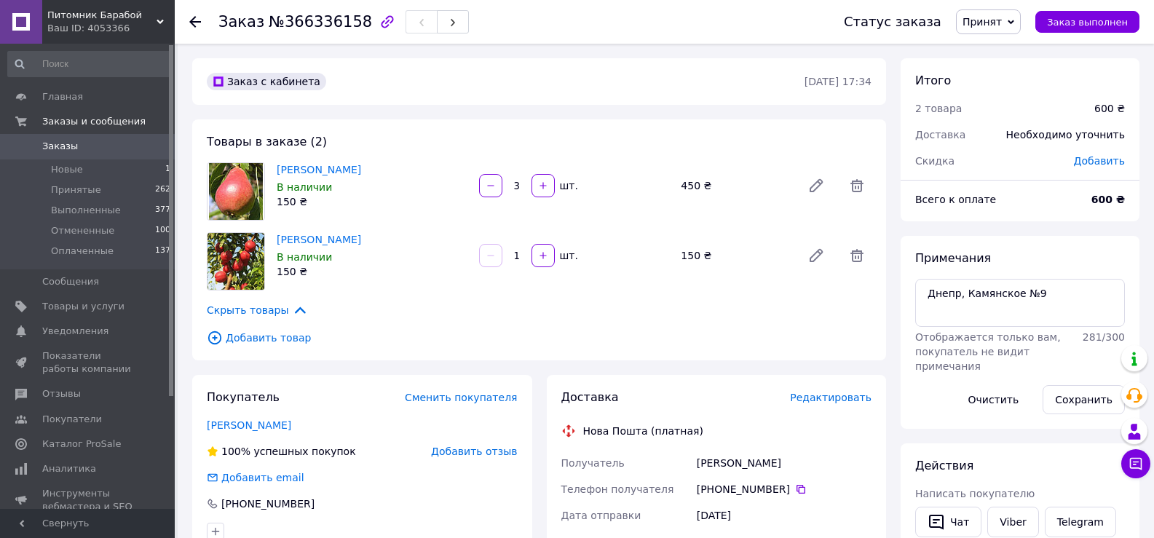
click at [108, 149] on span "Заказы" at bounding box center [88, 146] width 92 height 13
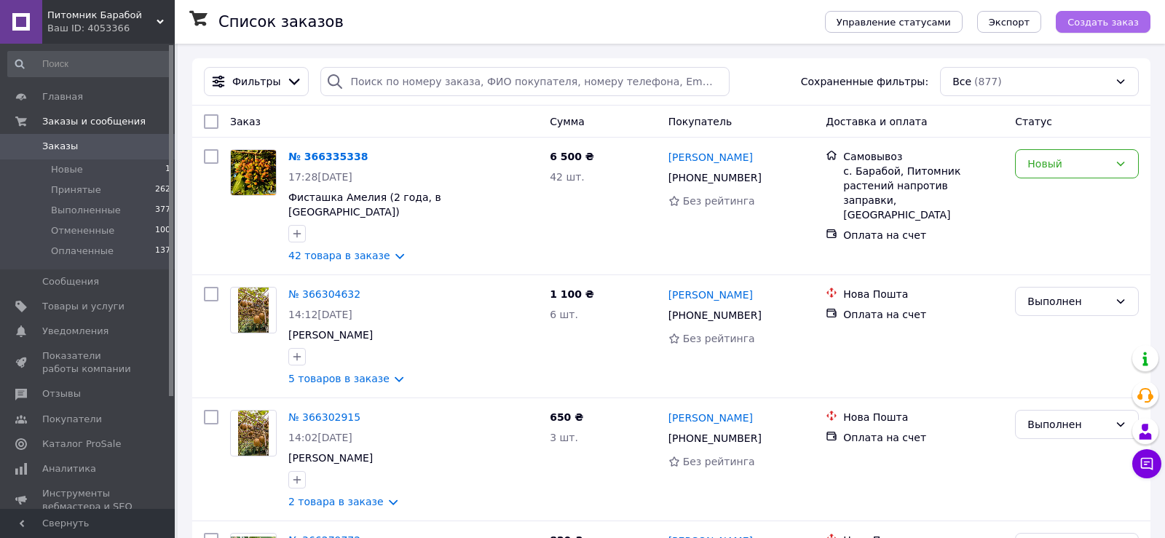
click at [1127, 28] on span "Создать заказ" at bounding box center [1102, 22] width 71 height 11
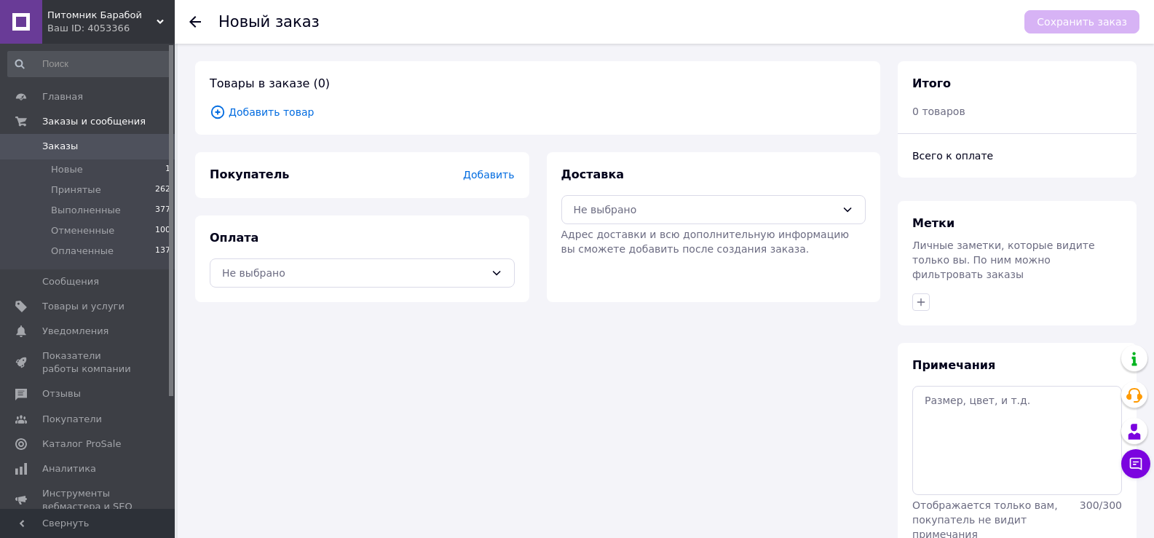
click at [274, 112] on span "Добавить товар" at bounding box center [538, 112] width 656 height 16
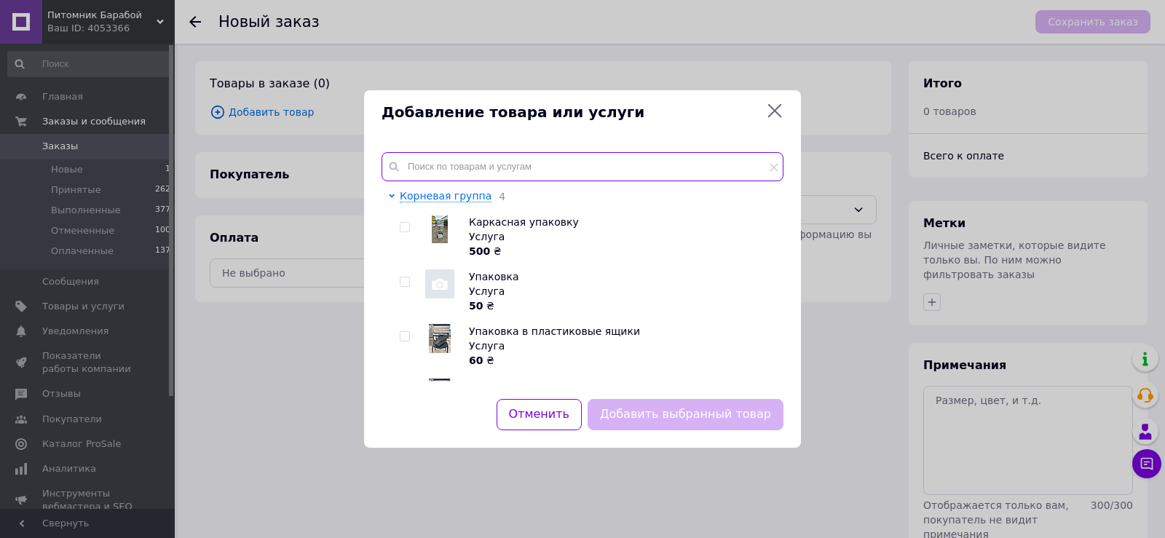
click at [446, 165] on input "text" at bounding box center [582, 166] width 402 height 29
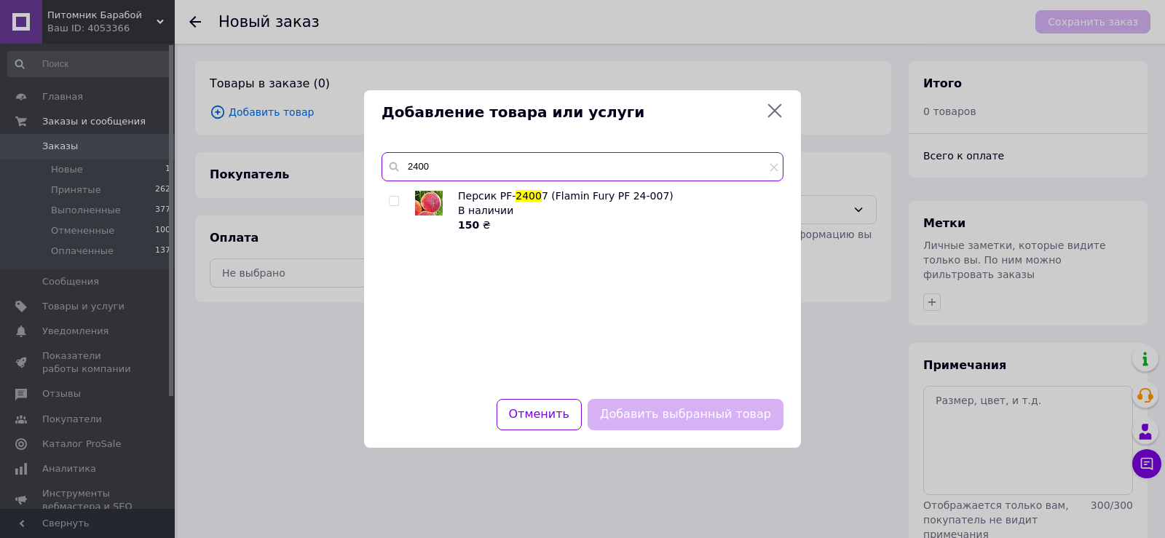
type input "2400"
click at [390, 203] on input "checkbox" at bounding box center [393, 201] width 9 height 9
checkbox input "true"
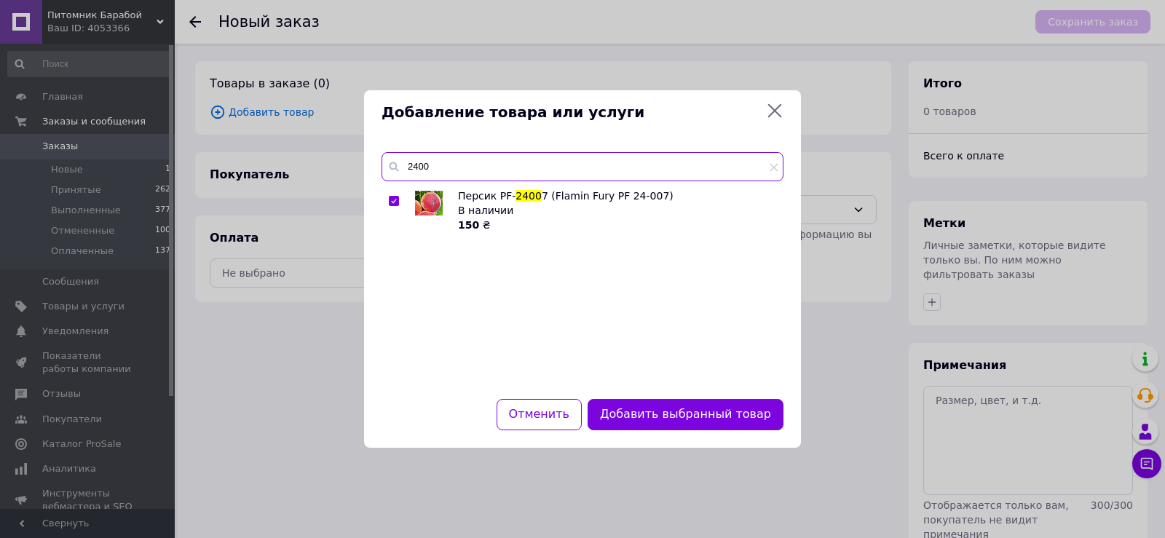
click at [483, 173] on input "2400" at bounding box center [582, 166] width 402 height 29
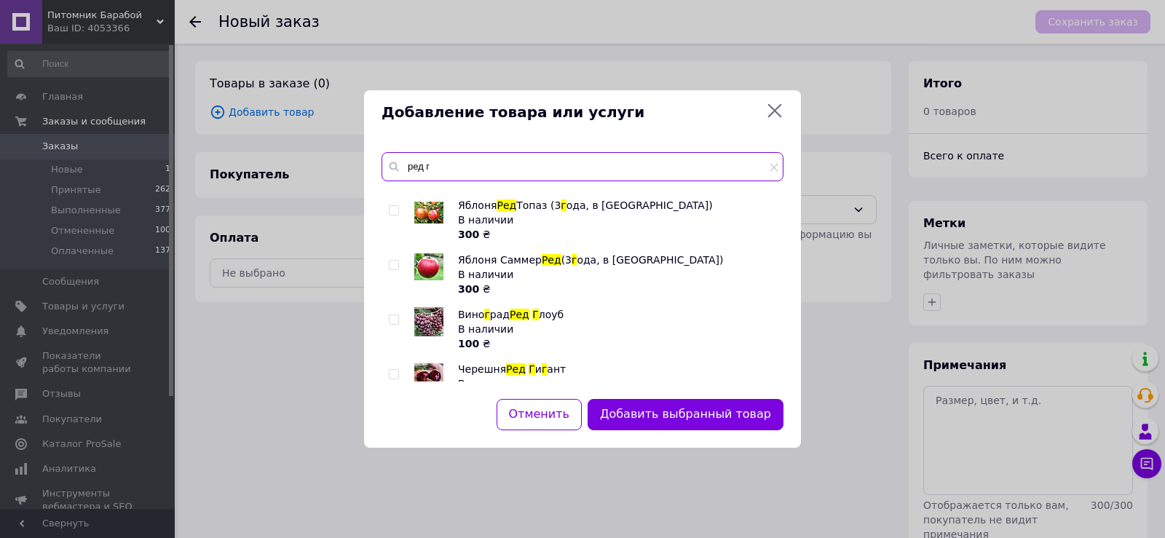
scroll to position [69, 0]
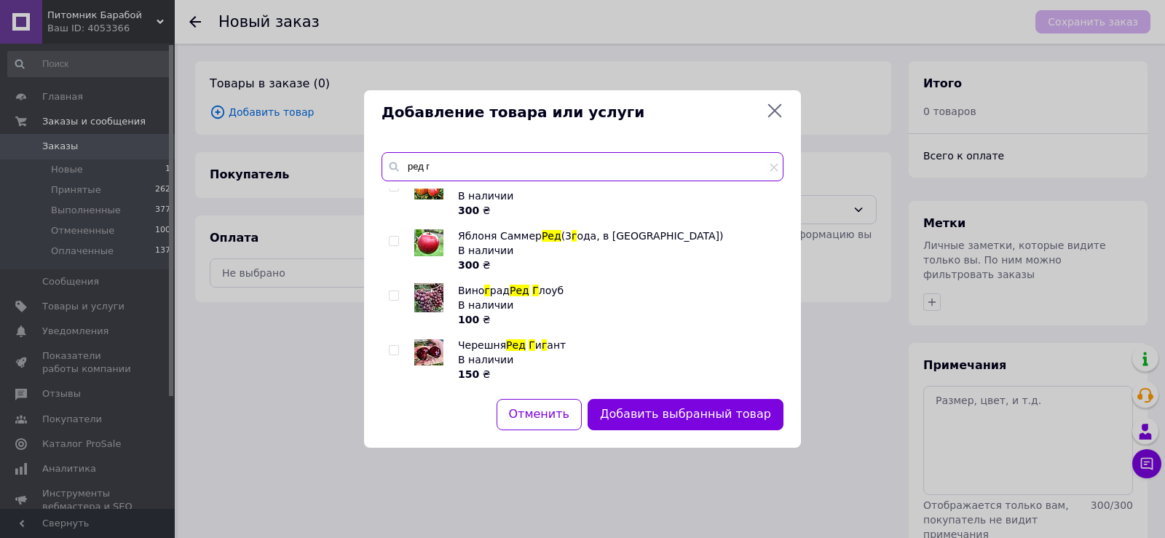
type input "ред г"
click at [392, 350] on input "checkbox" at bounding box center [393, 350] width 9 height 9
checkbox input "true"
click at [467, 164] on input "ред г" at bounding box center [582, 166] width 402 height 29
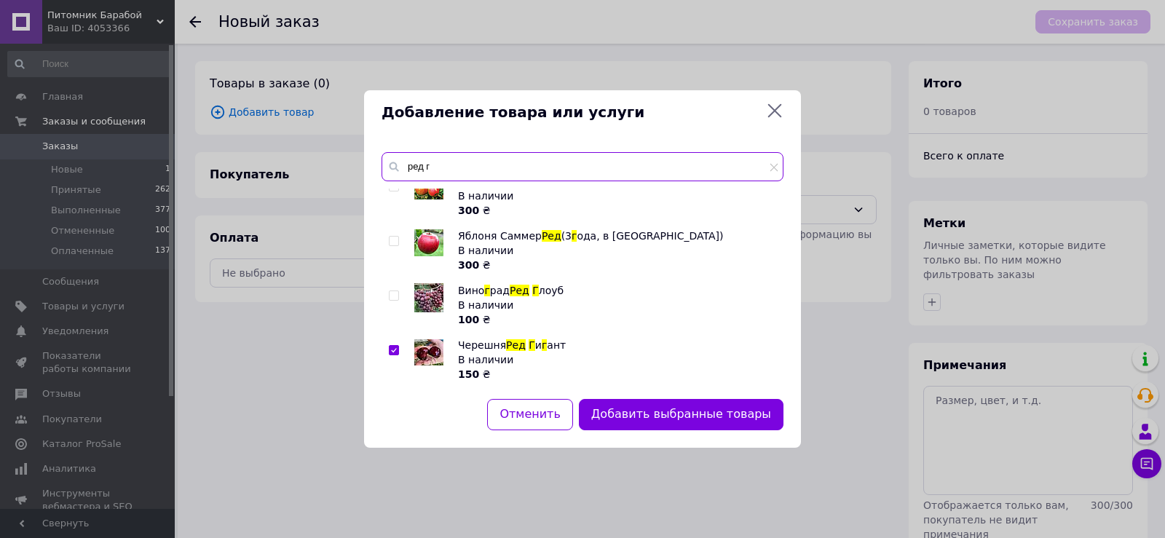
click at [467, 164] on input "ред г" at bounding box center [582, 166] width 402 height 29
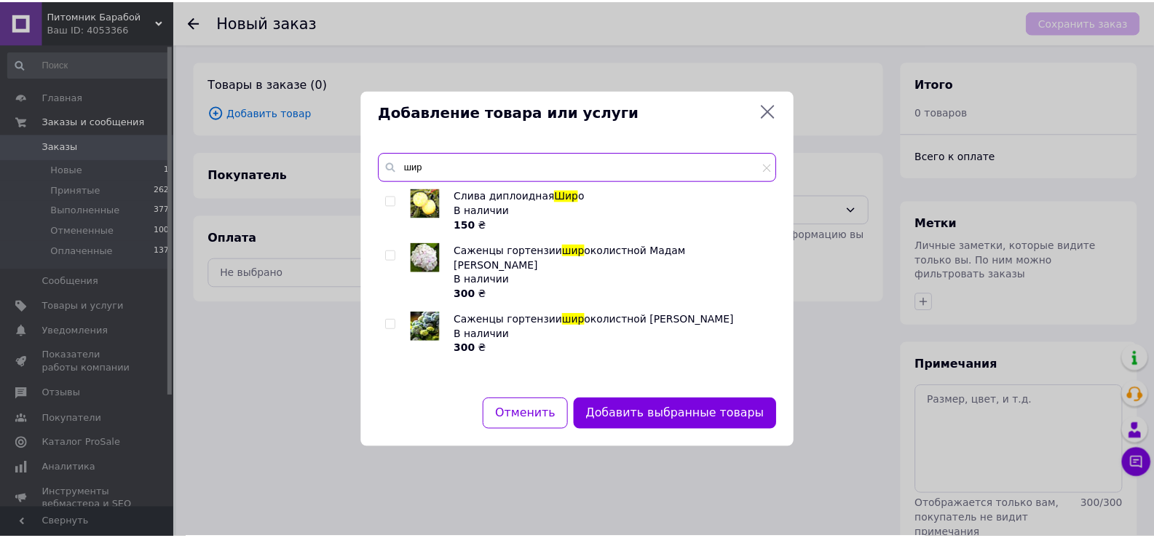
scroll to position [0, 0]
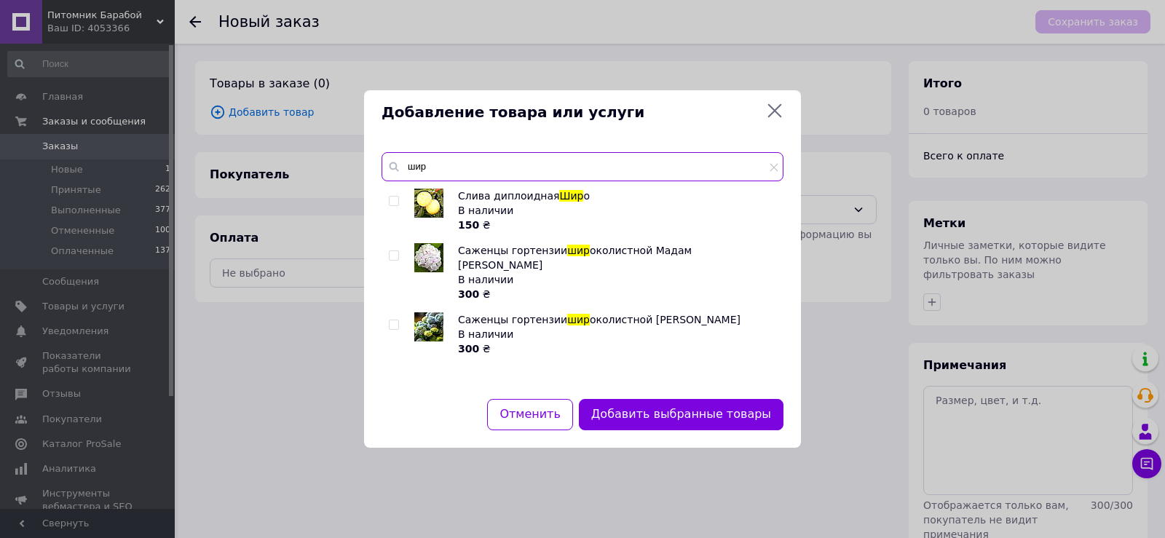
type input "шир"
click at [394, 197] on input "checkbox" at bounding box center [393, 201] width 9 height 9
checkbox input "true"
click at [457, 166] on input "шир" at bounding box center [582, 166] width 402 height 29
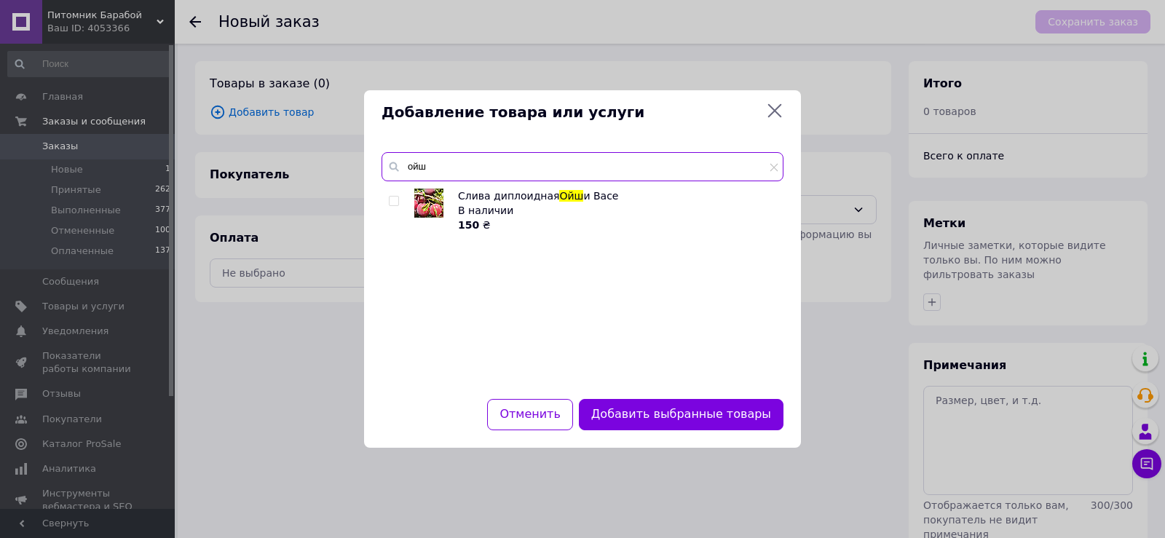
type input "ойш"
click at [396, 197] on input "checkbox" at bounding box center [393, 201] width 9 height 9
checkbox input "true"
click at [422, 169] on input "ойш" at bounding box center [582, 166] width 402 height 29
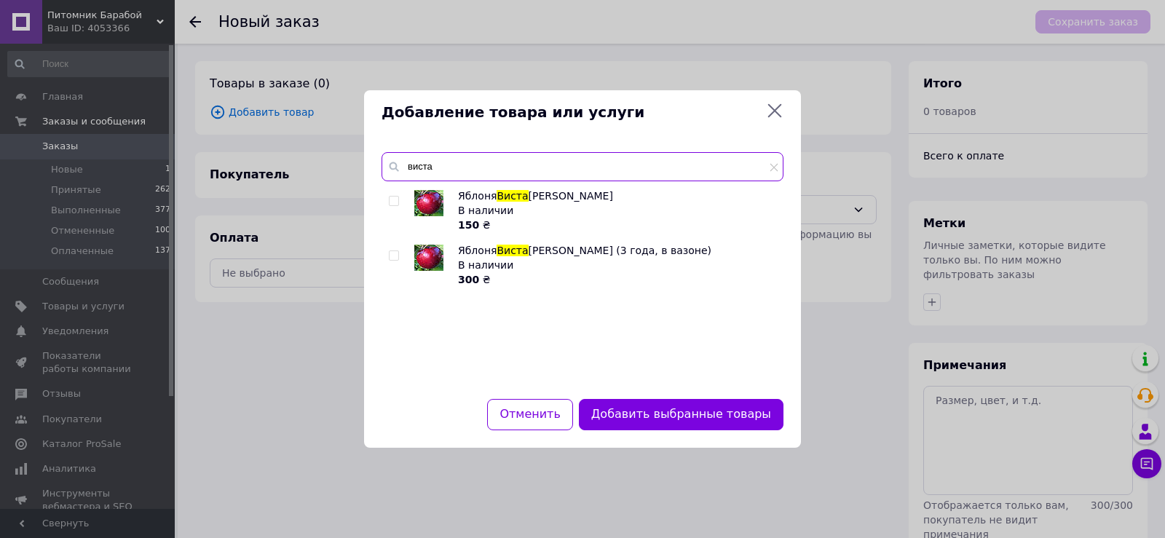
type input "виста"
click at [395, 197] on input "checkbox" at bounding box center [393, 201] width 9 height 9
checkbox input "true"
click at [438, 162] on input "виста" at bounding box center [582, 166] width 402 height 29
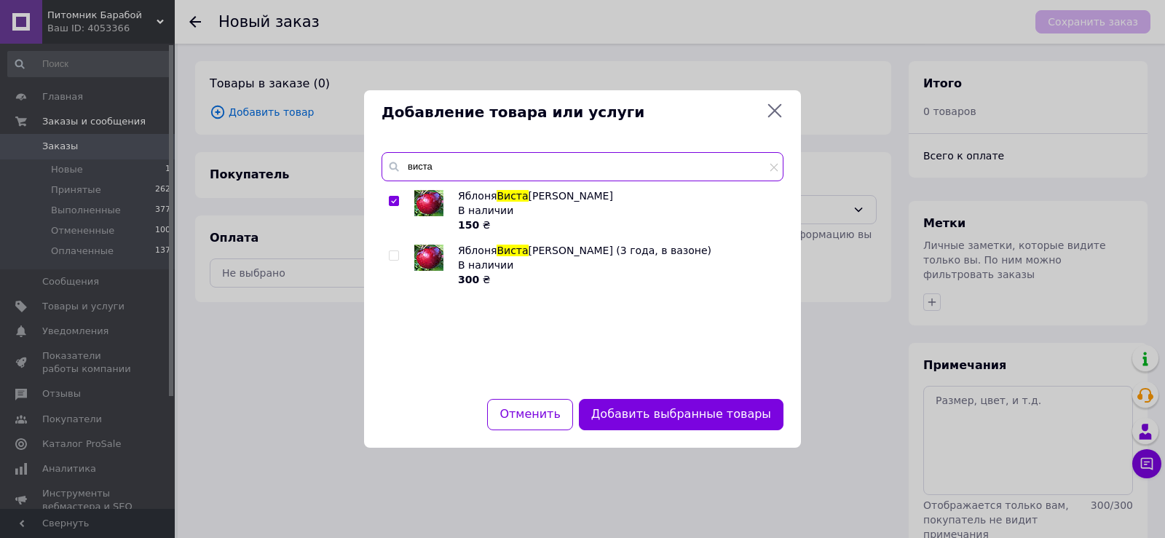
click at [438, 162] on input "виста" at bounding box center [582, 166] width 402 height 29
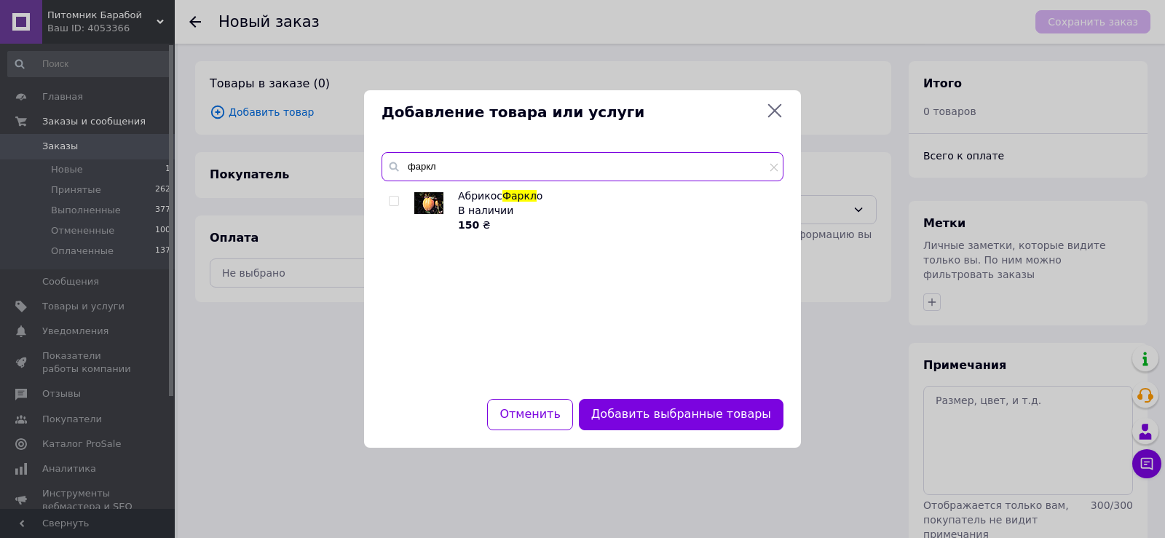
type input "фаркл"
click at [392, 196] on span at bounding box center [394, 201] width 10 height 10
click at [392, 197] on input "checkbox" at bounding box center [393, 201] width 9 height 9
checkbox input "true"
click at [446, 159] on input "фаркл" at bounding box center [582, 166] width 402 height 29
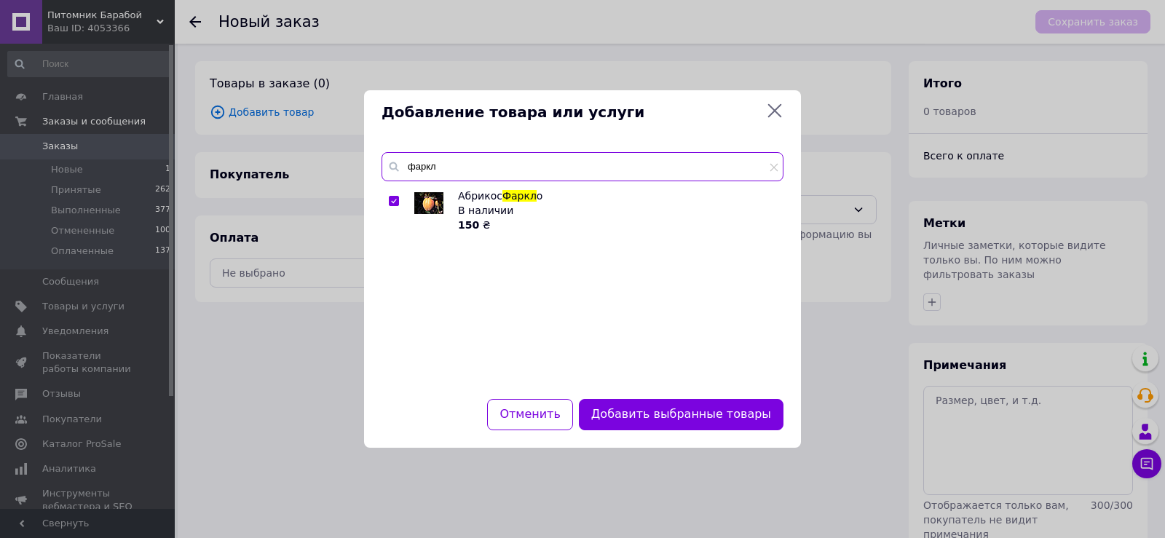
click at [446, 159] on input "фаркл" at bounding box center [582, 166] width 402 height 29
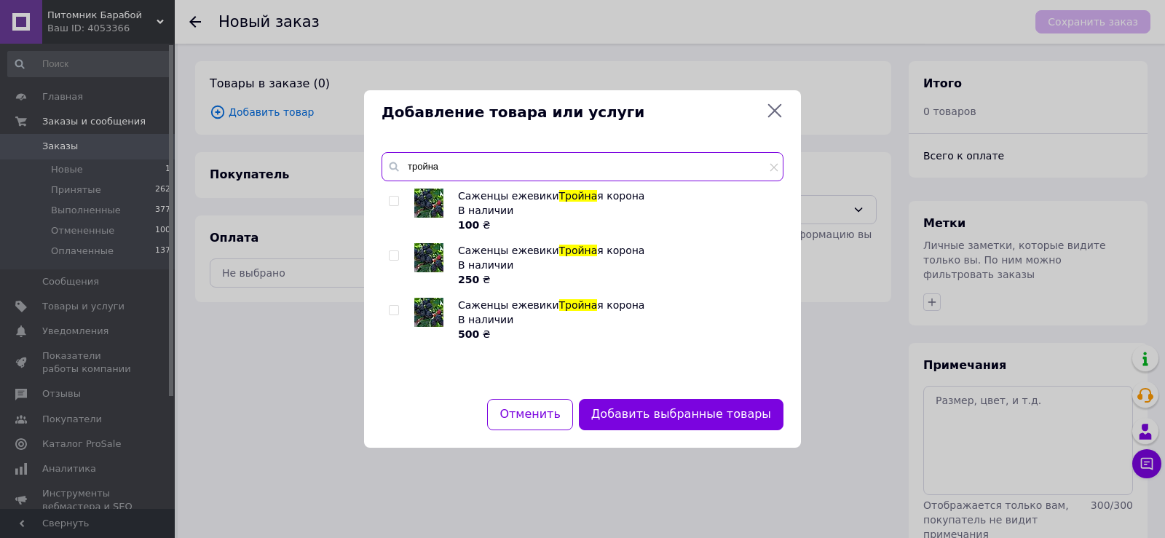
type input "тройна"
click at [392, 198] on input "checkbox" at bounding box center [393, 201] width 9 height 9
checkbox input "true"
click at [489, 170] on input "тройна" at bounding box center [582, 166] width 402 height 29
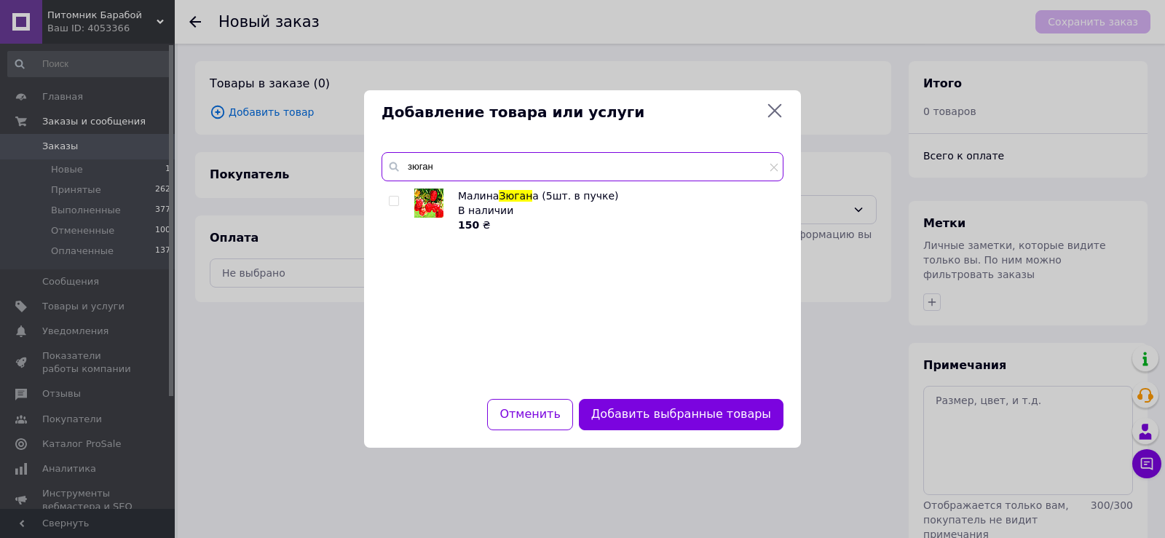
type input "зюган"
drag, startPoint x: 381, startPoint y: 202, endPoint x: 398, endPoint y: 199, distance: 17.8
click at [386, 202] on div "зюган Малина Зюган а (5шт. в пучке) В наличии 150 ₴" at bounding box center [582, 267] width 437 height 264
click at [398, 199] on span at bounding box center [394, 201] width 10 height 10
click at [398, 199] on input "checkbox" at bounding box center [393, 201] width 9 height 9
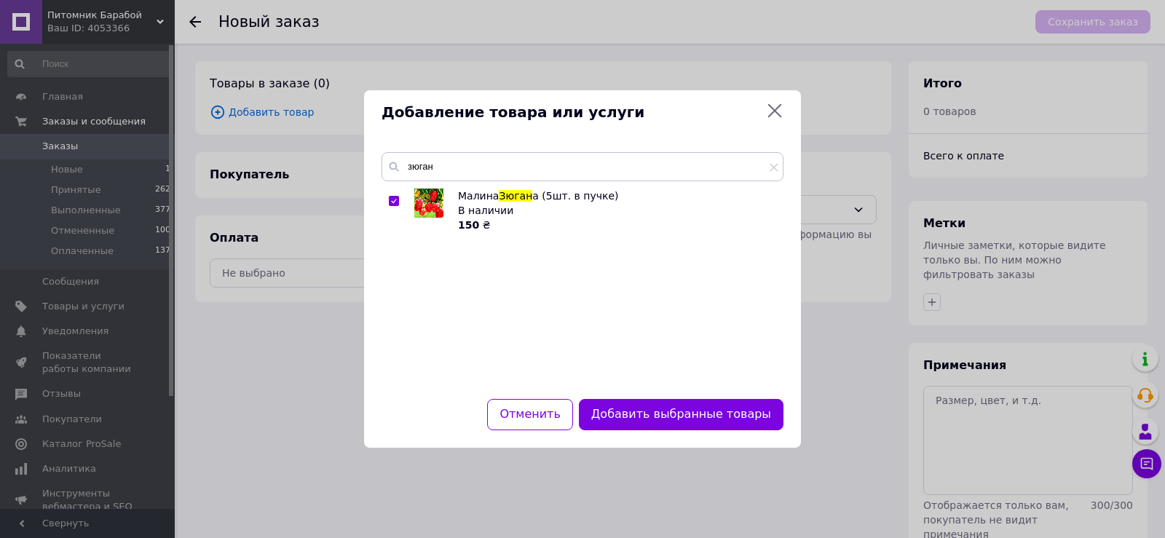
checkbox input "true"
click at [451, 162] on input "зюган" at bounding box center [582, 166] width 402 height 29
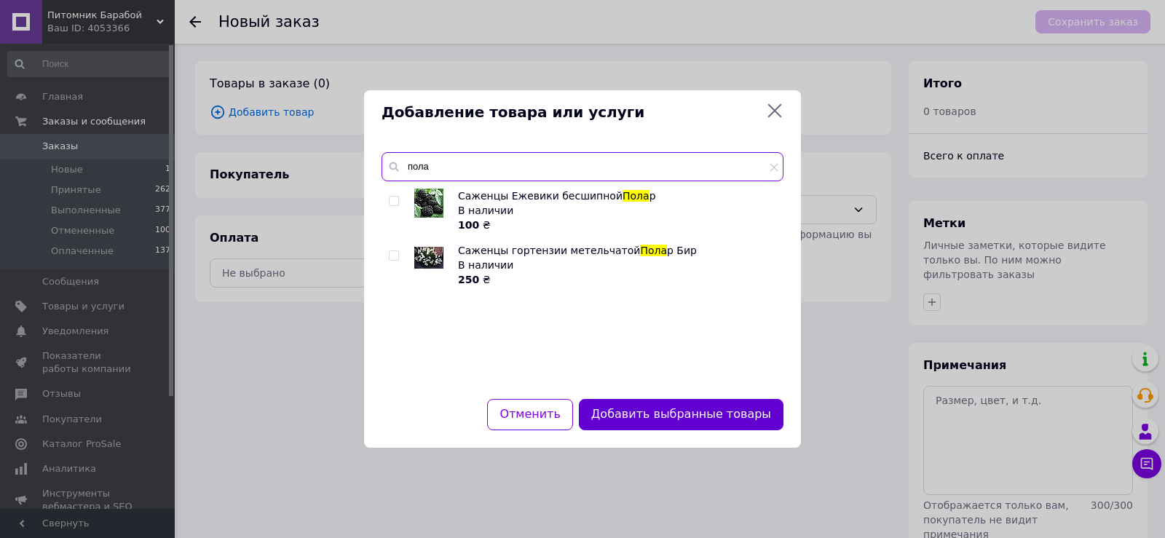
type input "пола"
click at [668, 423] on button "Добавить выбранные товары" at bounding box center [681, 414] width 205 height 31
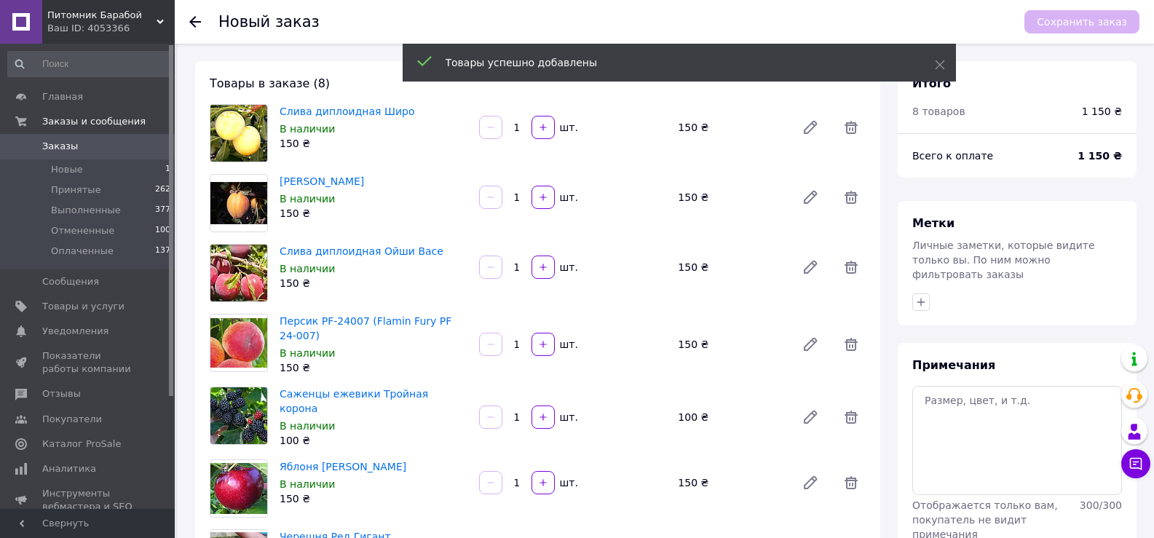
scroll to position [146, 0]
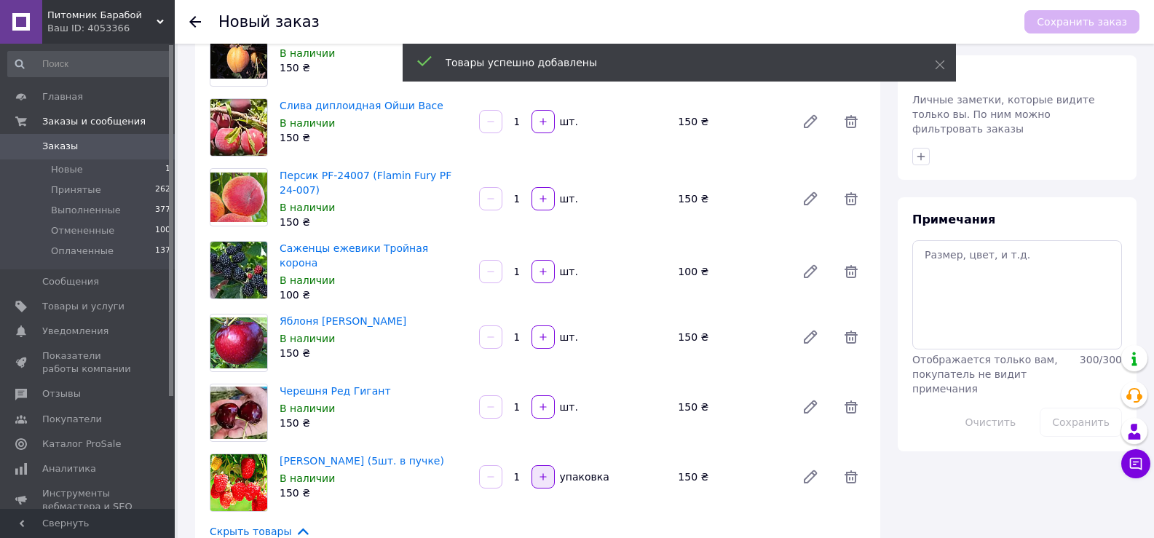
click at [548, 472] on button "button" at bounding box center [542, 476] width 23 height 23
type input "2"
click at [1005, 257] on textarea at bounding box center [1017, 294] width 210 height 109
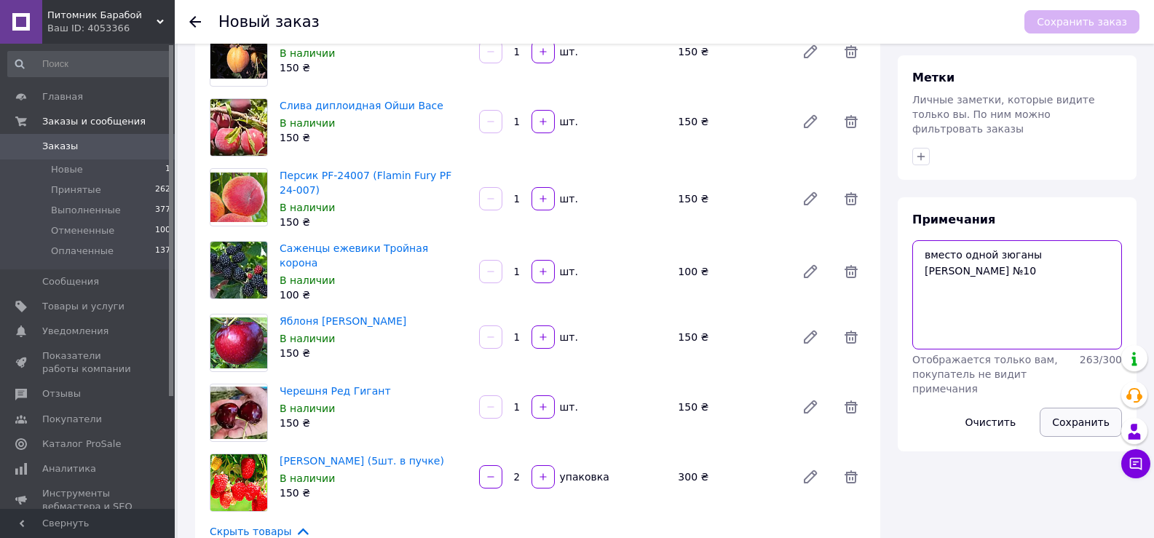
type textarea "вместо одной зюганы полана Измаил №10"
click at [1070, 408] on button "Сохранить" at bounding box center [1081, 422] width 82 height 29
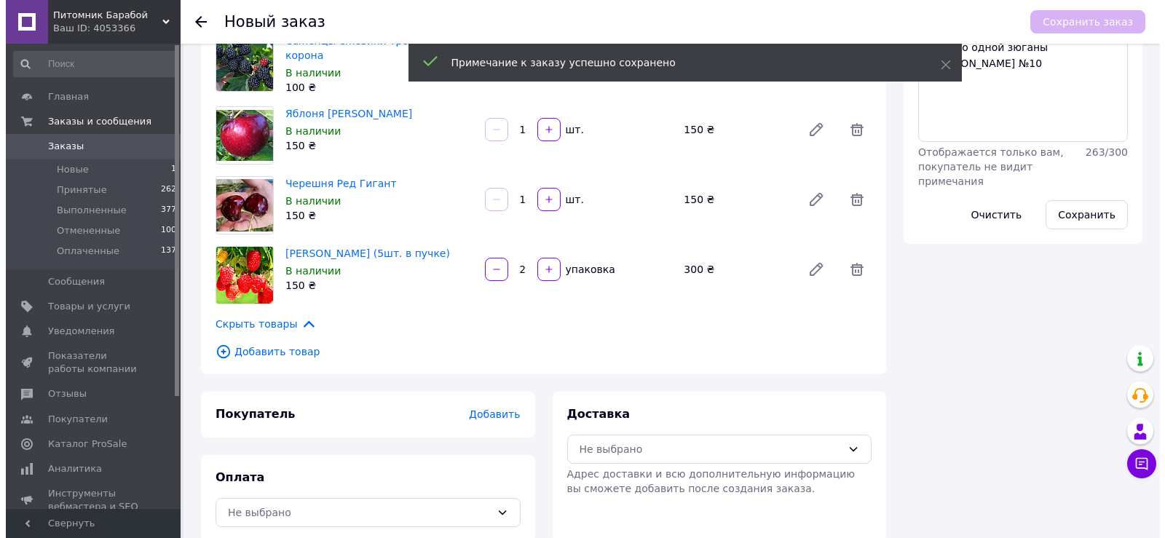
scroll to position [371, 0]
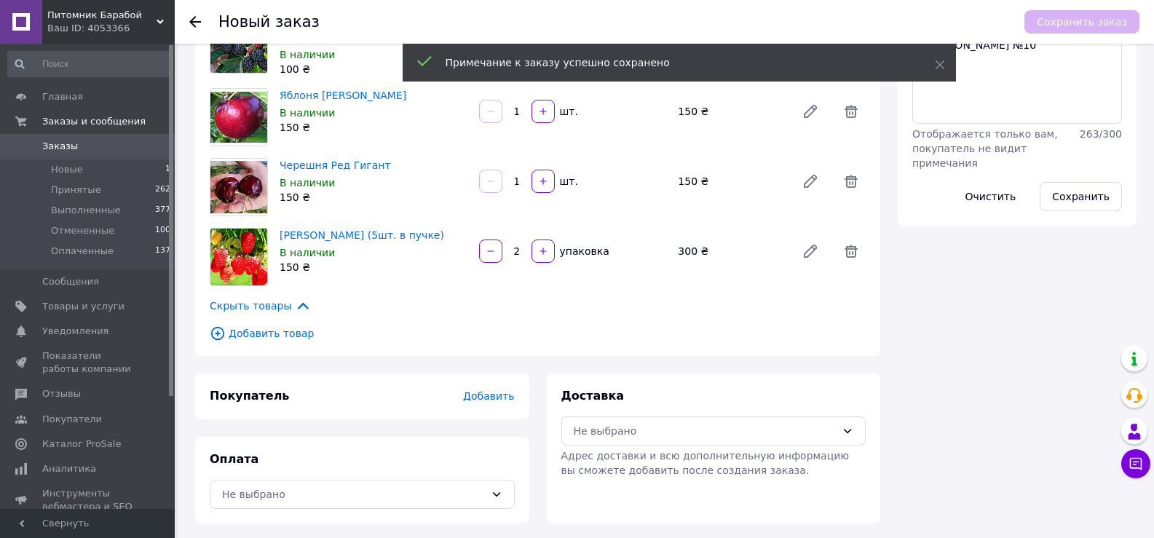
click at [484, 390] on span "Добавить" at bounding box center [488, 396] width 51 height 12
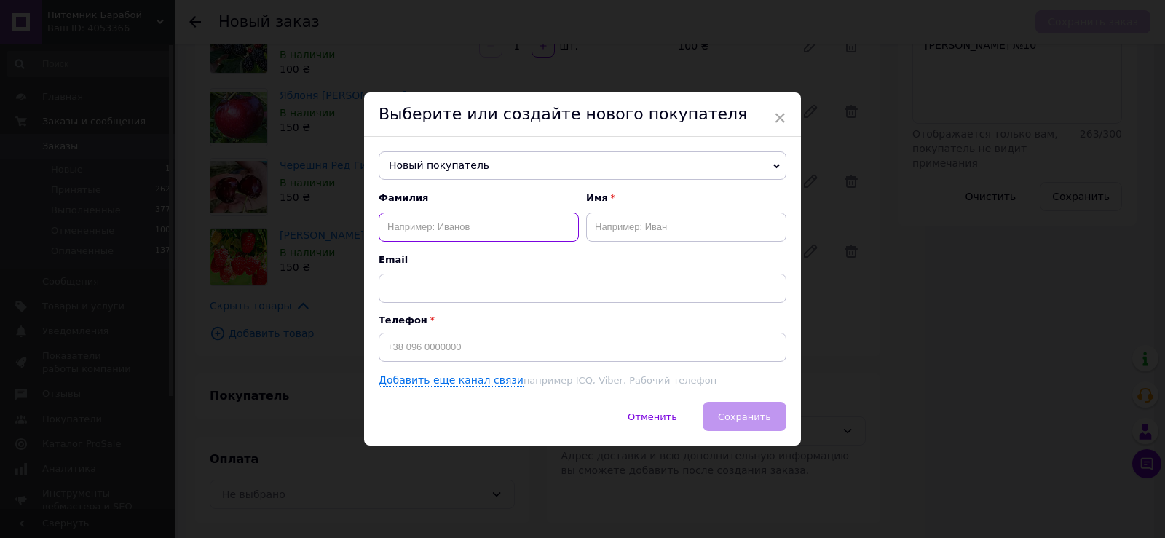
click at [470, 221] on input "text" at bounding box center [479, 227] width 200 height 29
type input "Гайнулина"
click at [610, 231] on input "text" at bounding box center [686, 227] width 200 height 29
type input "Марина"
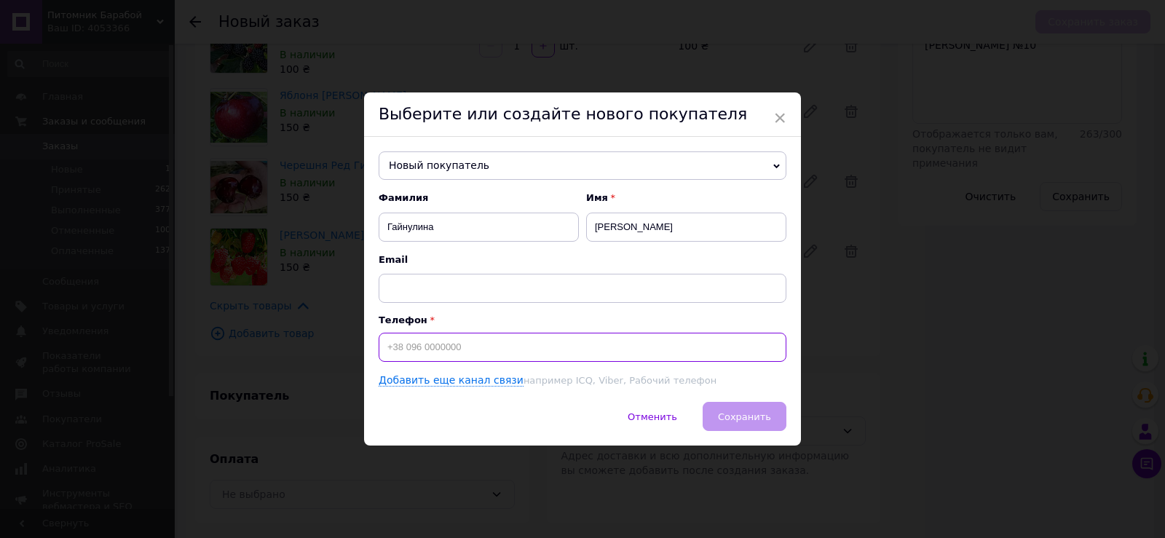
click at [551, 350] on input at bounding box center [583, 347] width 408 height 29
type input "+380984543805"
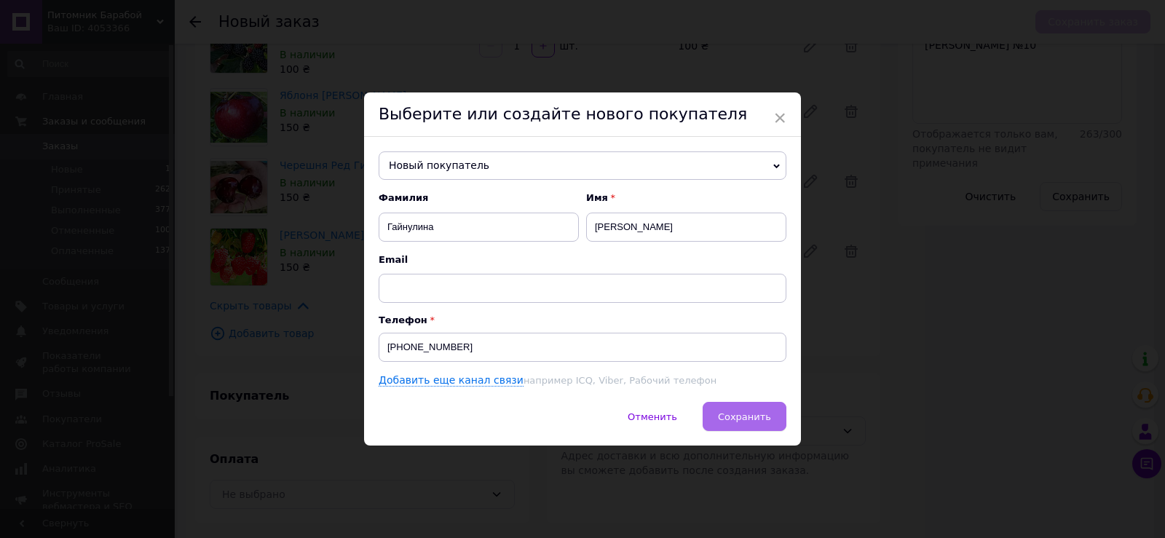
click at [763, 426] on button "Сохранить" at bounding box center [744, 416] width 84 height 29
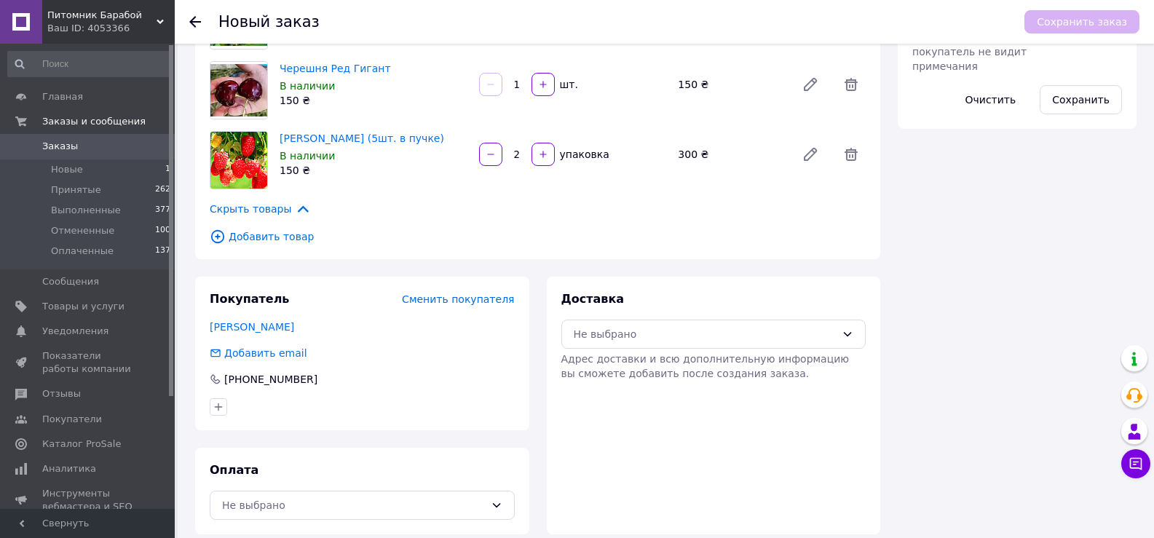
scroll to position [479, 0]
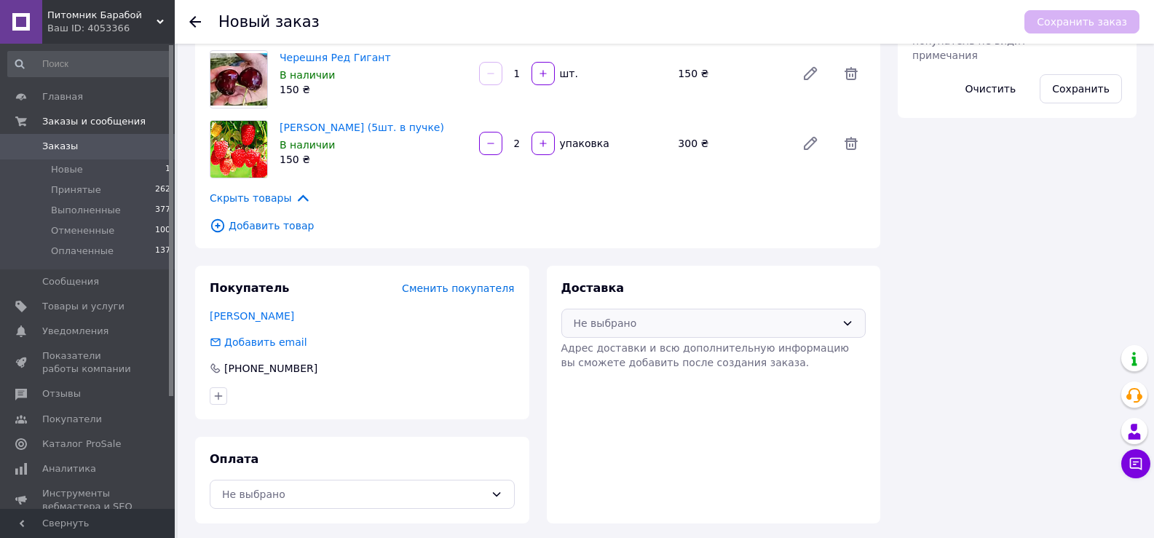
click at [685, 316] on div "Не выбрано" at bounding box center [705, 323] width 263 height 16
click at [617, 355] on span "Нова Пошта (платная)" at bounding box center [724, 352] width 258 height 15
click at [355, 496] on div "Не выбрано" at bounding box center [353, 494] width 263 height 16
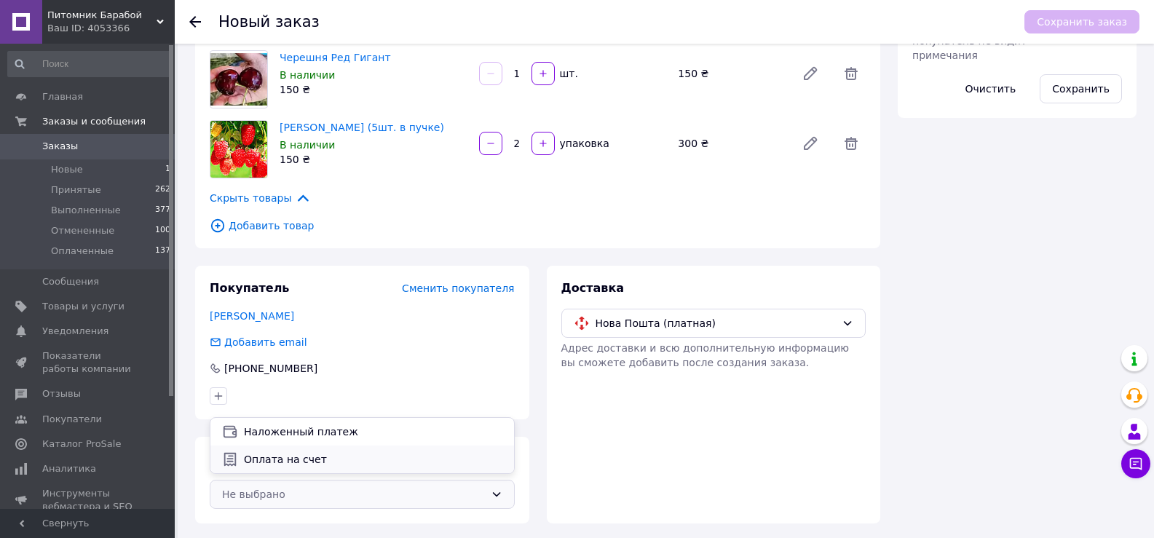
click at [266, 460] on span "Оплата на счет" at bounding box center [373, 459] width 258 height 15
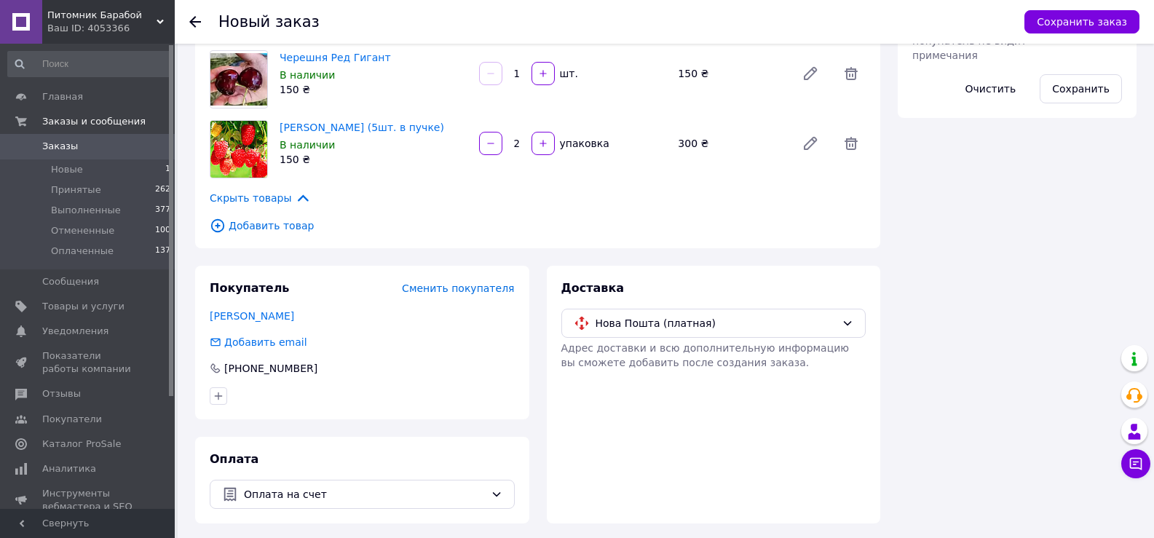
scroll to position [42, 0]
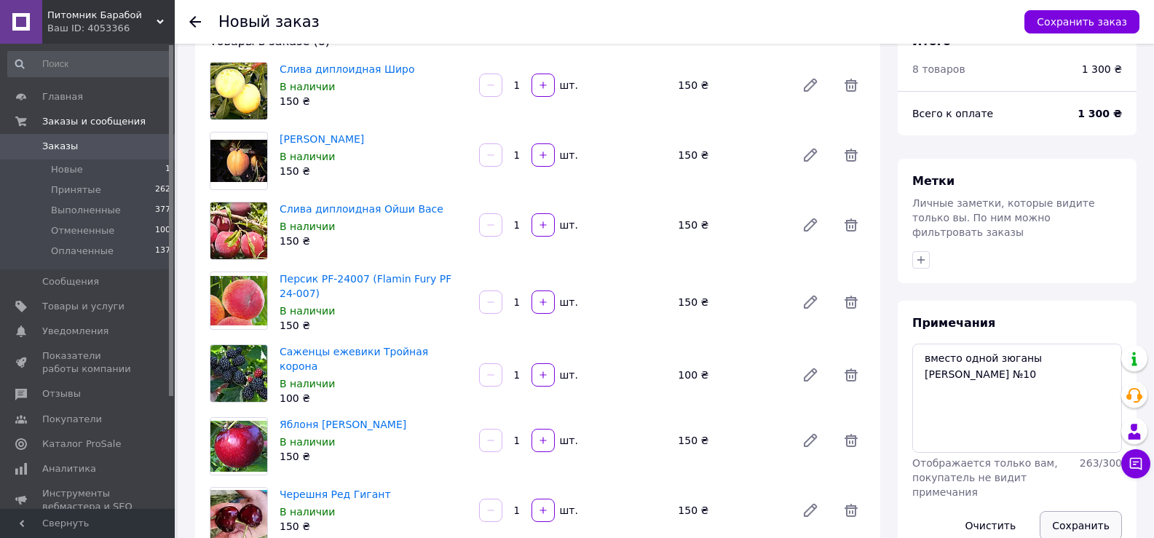
click at [1069, 511] on button "Сохранить" at bounding box center [1081, 525] width 82 height 29
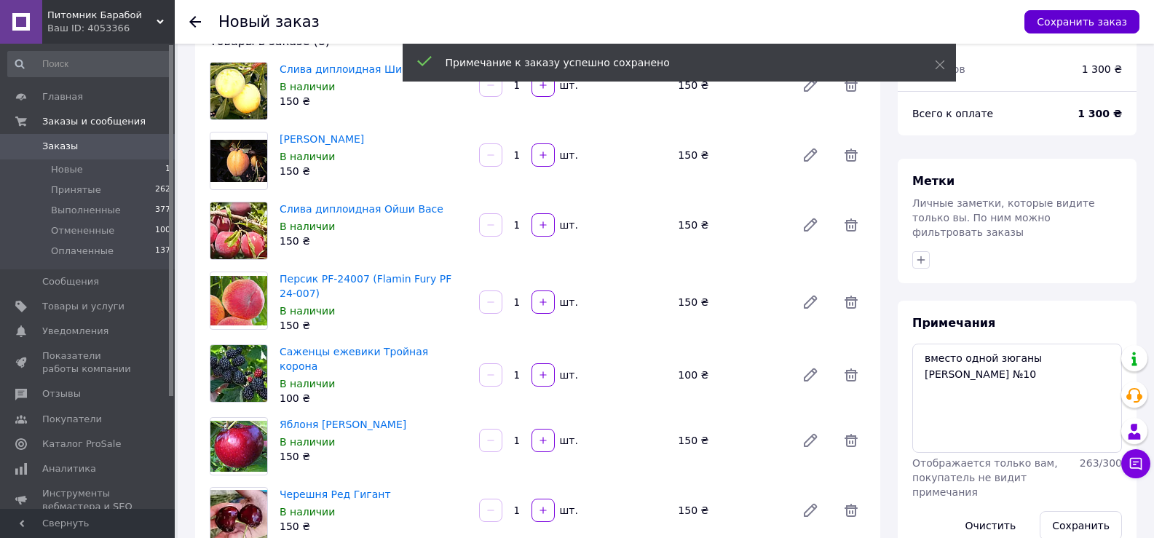
click at [1048, 27] on button "Сохранить заказ" at bounding box center [1081, 21] width 115 height 23
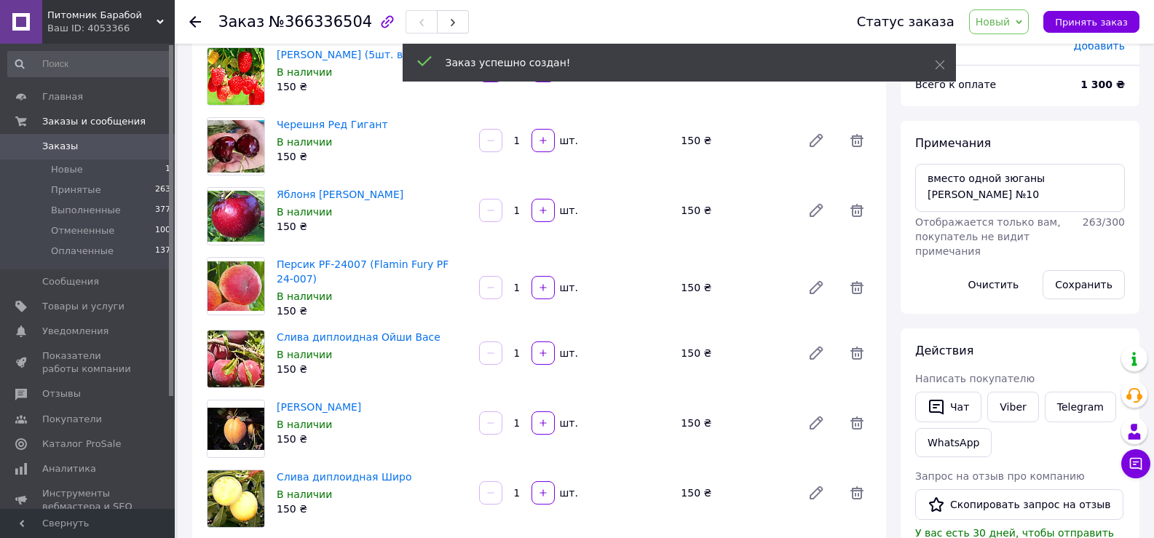
scroll to position [261, 0]
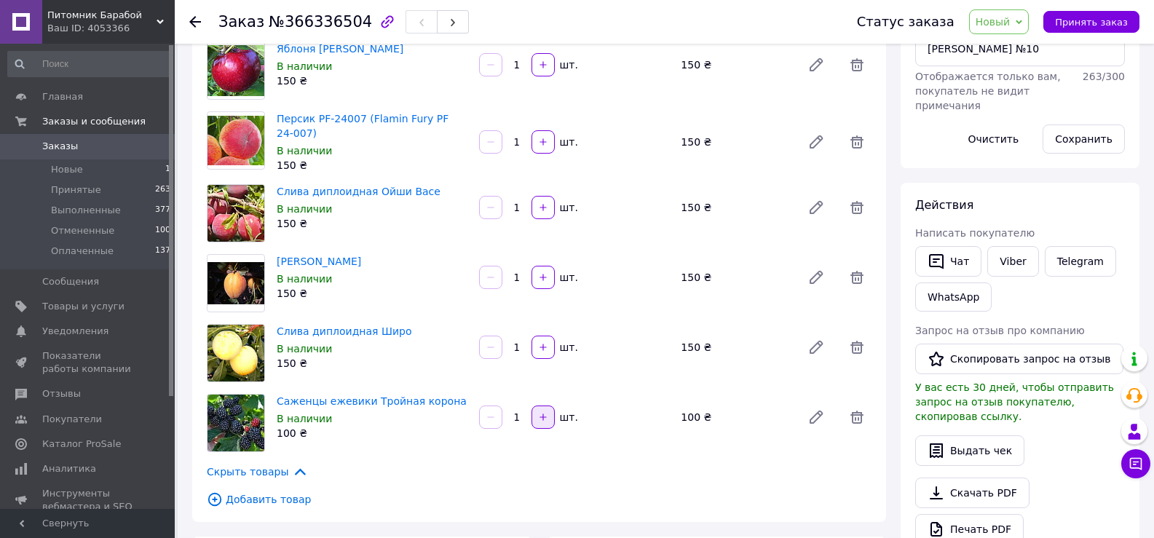
click at [548, 414] on button "button" at bounding box center [542, 416] width 23 height 23
type input "2"
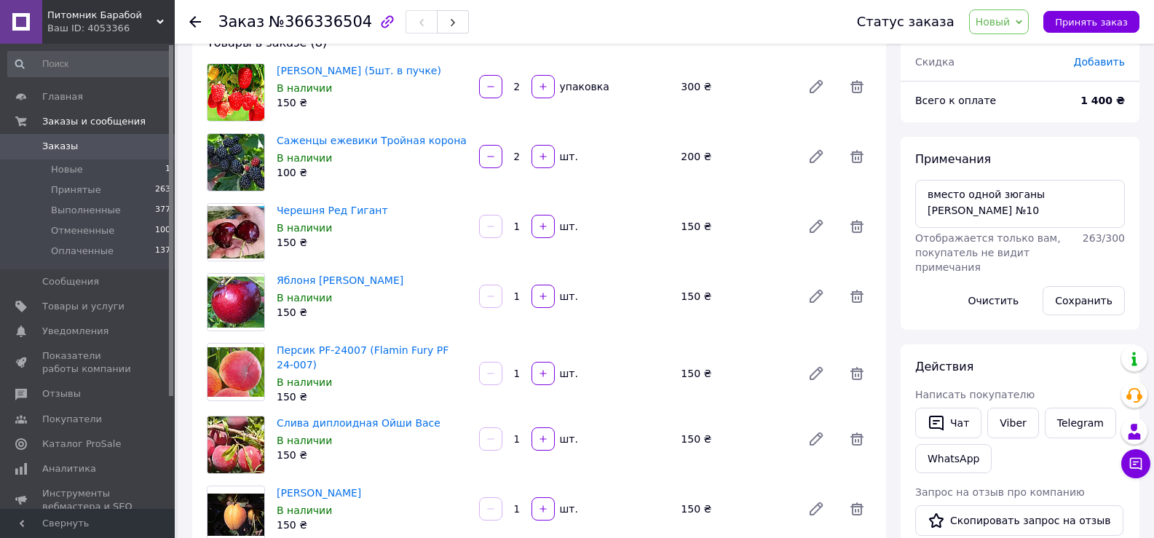
scroll to position [73, 0]
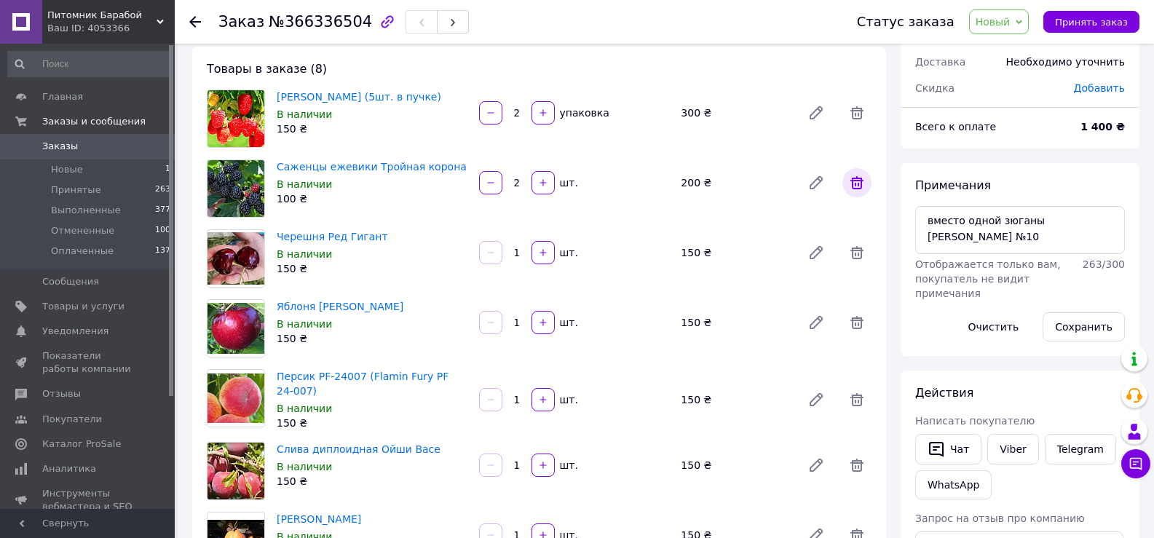
click at [862, 181] on icon at bounding box center [856, 182] width 13 height 13
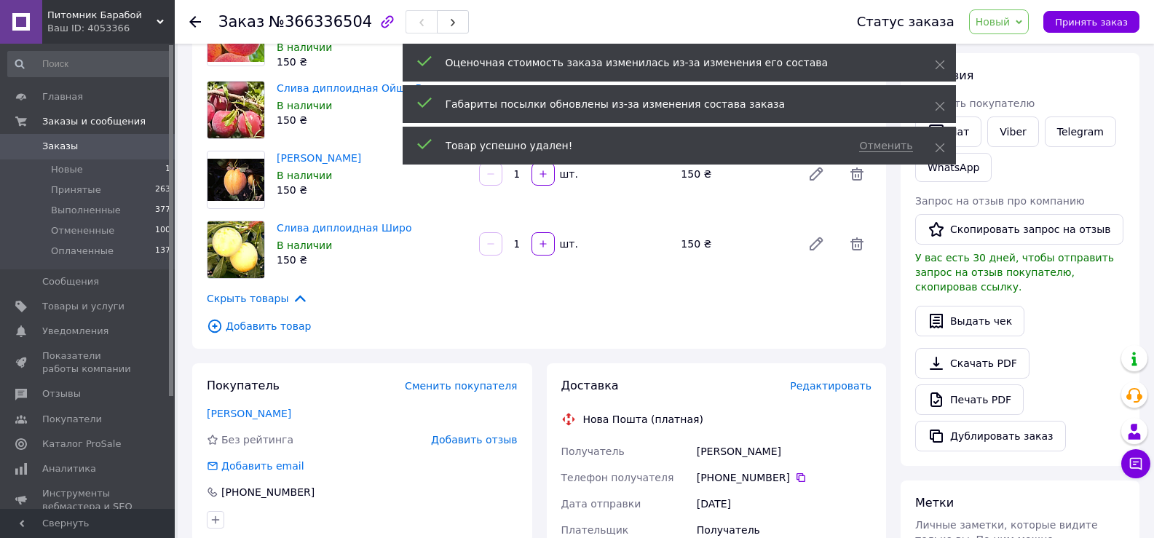
scroll to position [294, 0]
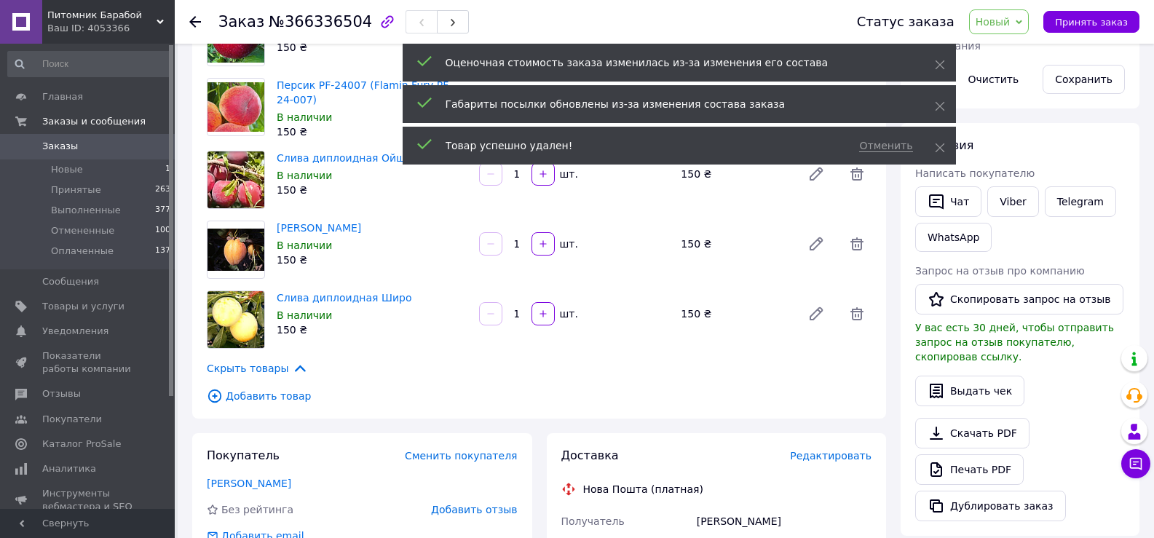
click at [256, 392] on span "Добавить товар" at bounding box center [539, 396] width 665 height 16
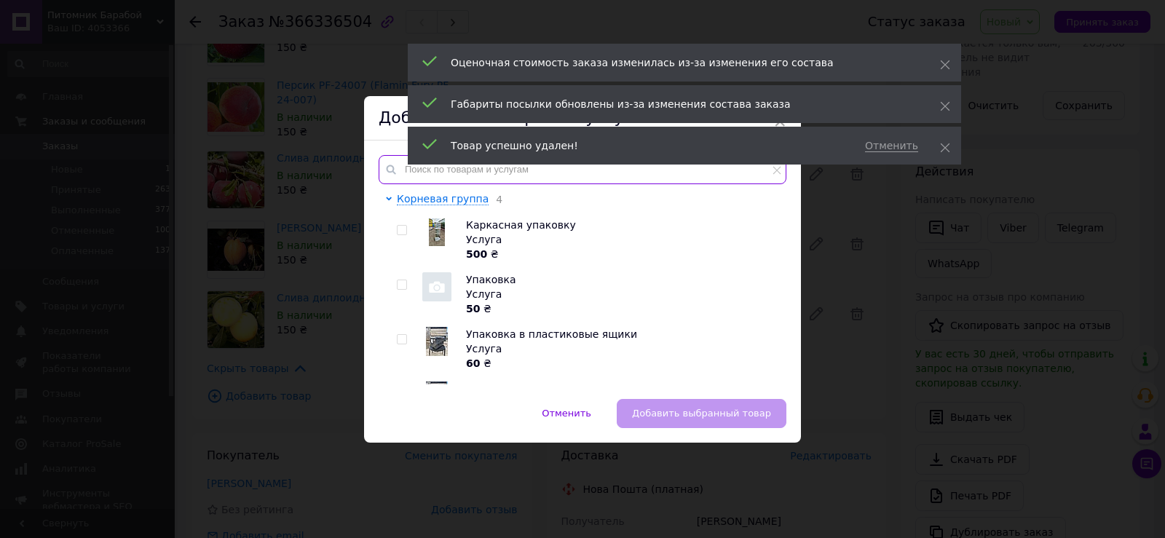
click at [468, 173] on input "text" at bounding box center [583, 169] width 408 height 29
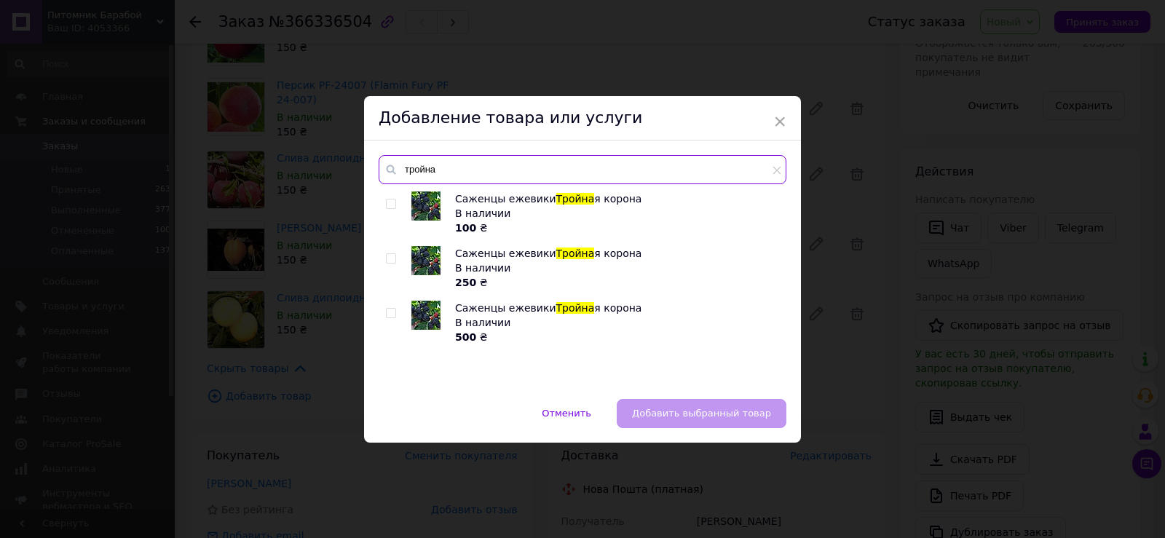
type input "тройна"
click at [390, 200] on input "checkbox" at bounding box center [390, 203] width 9 height 9
checkbox input "true"
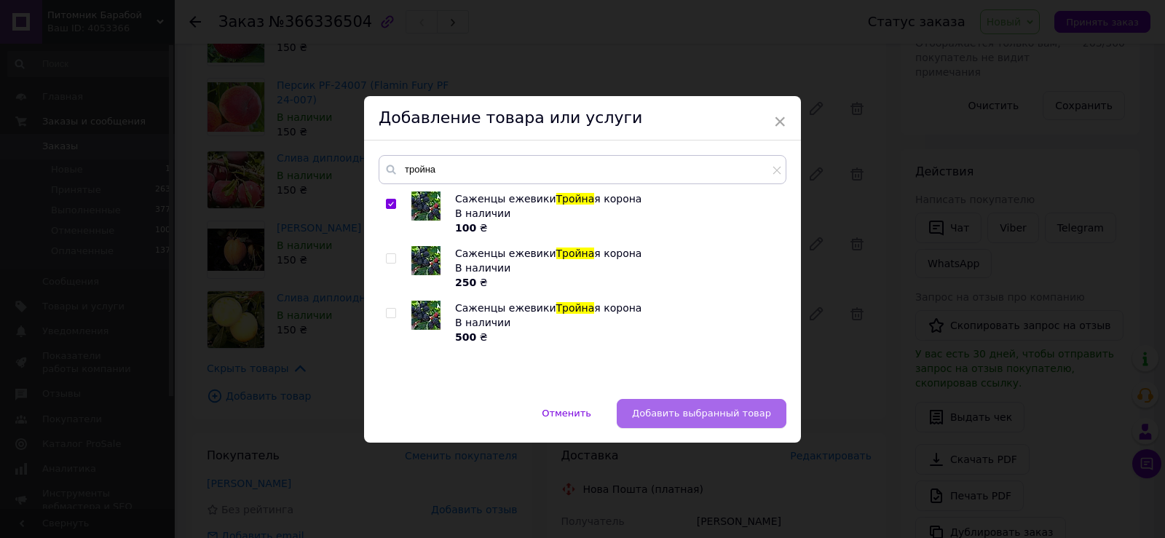
click at [717, 408] on span "Добавить выбранный товар" at bounding box center [701, 413] width 139 height 11
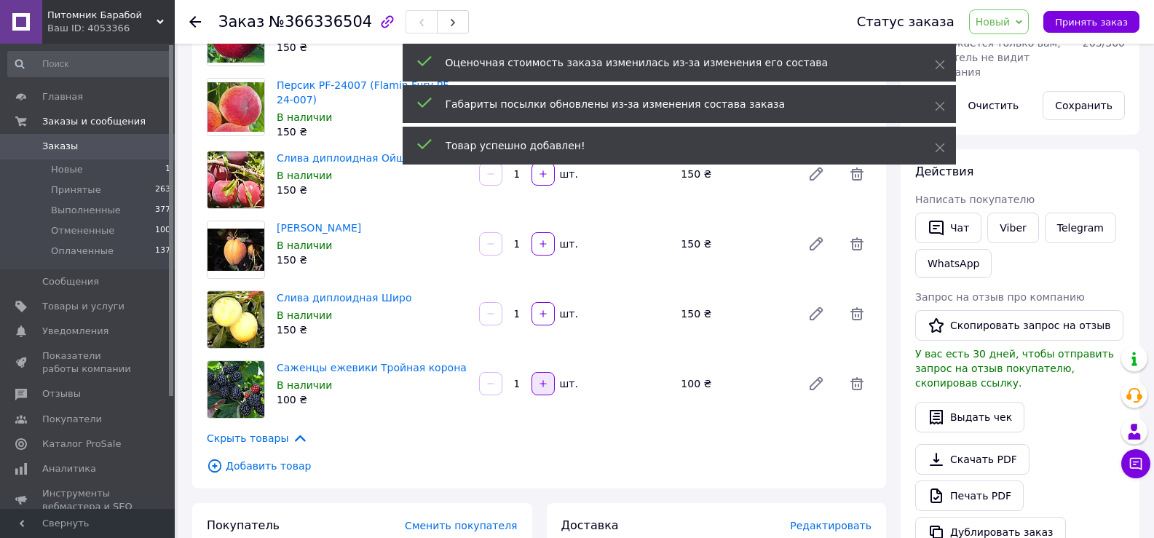
click at [539, 381] on icon "button" at bounding box center [543, 384] width 10 height 10
type input "3"
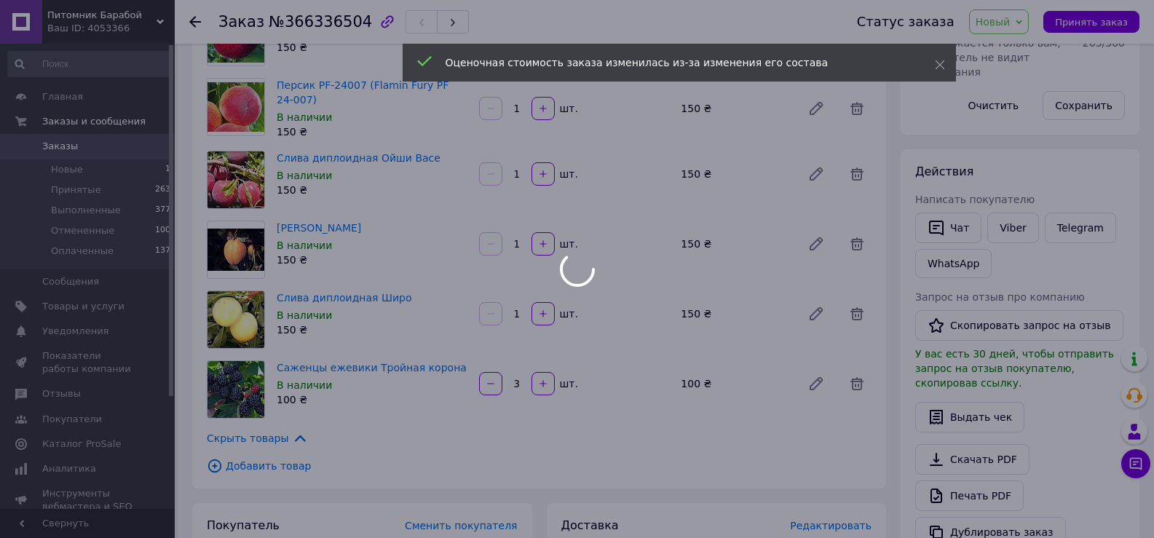
type input "3"
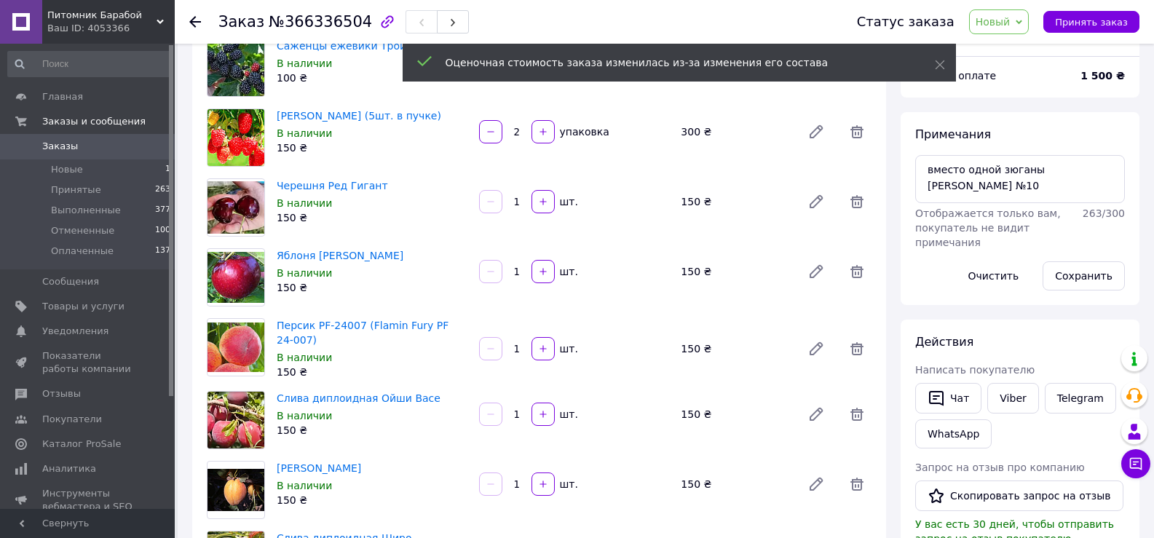
scroll to position [0, 0]
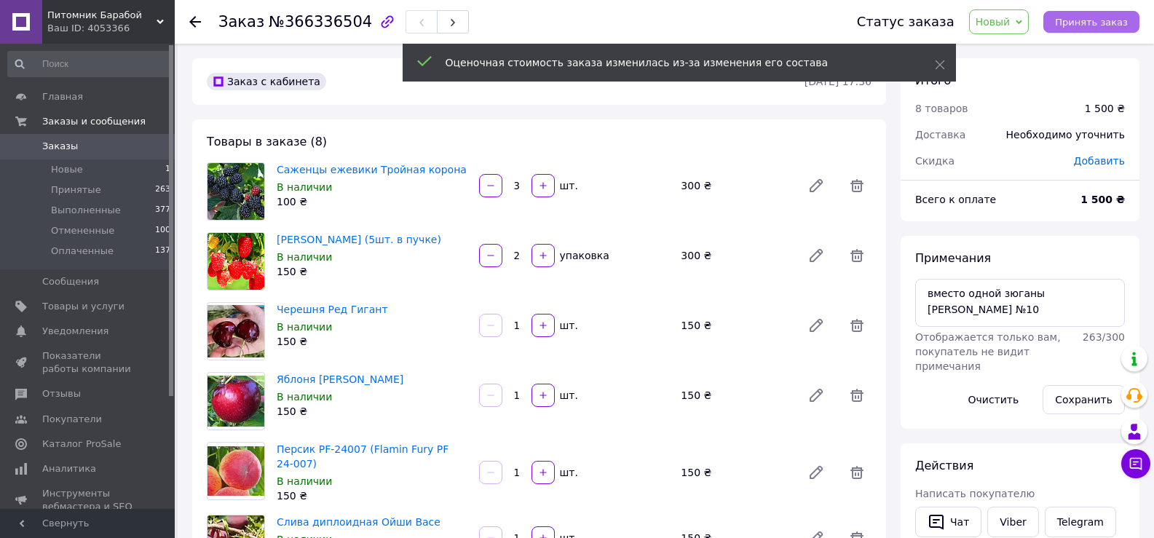
click at [1093, 22] on span "Принять заказ" at bounding box center [1091, 22] width 73 height 11
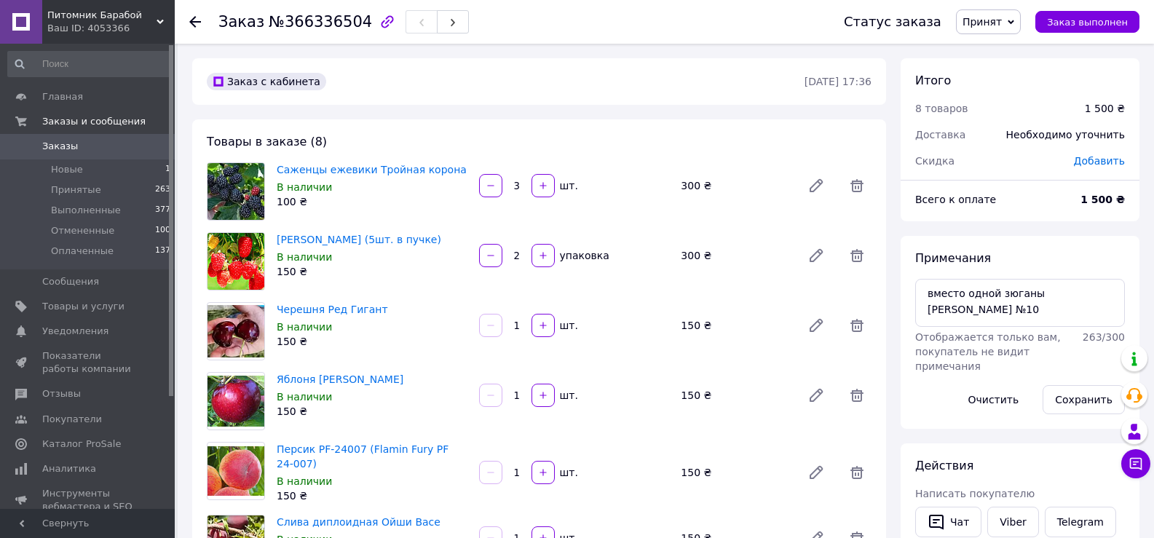
click at [91, 149] on span "Заказы" at bounding box center [88, 146] width 92 height 13
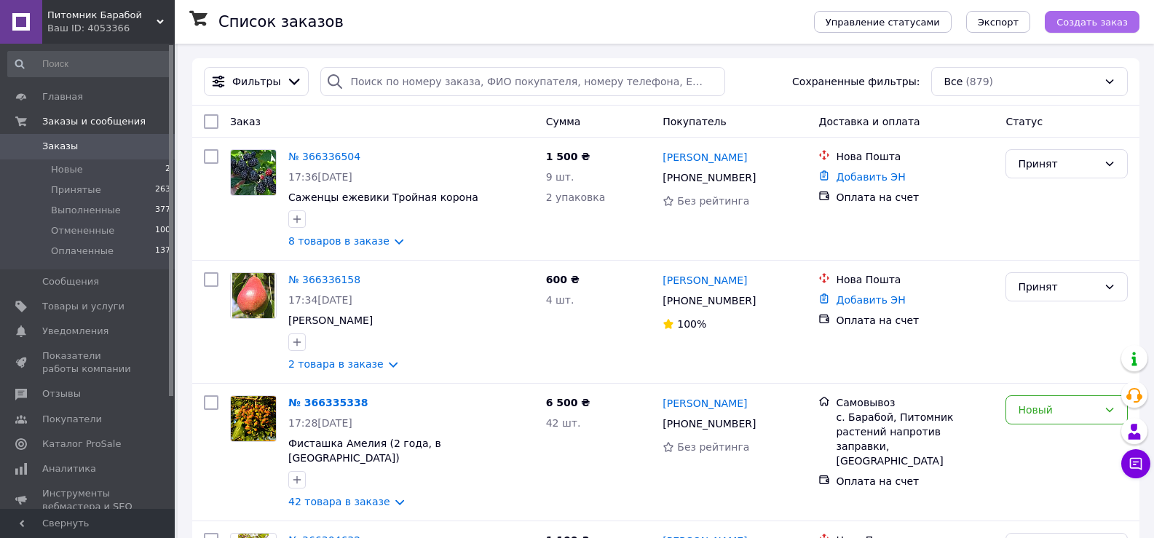
click at [1124, 23] on span "Создать заказ" at bounding box center [1091, 22] width 71 height 11
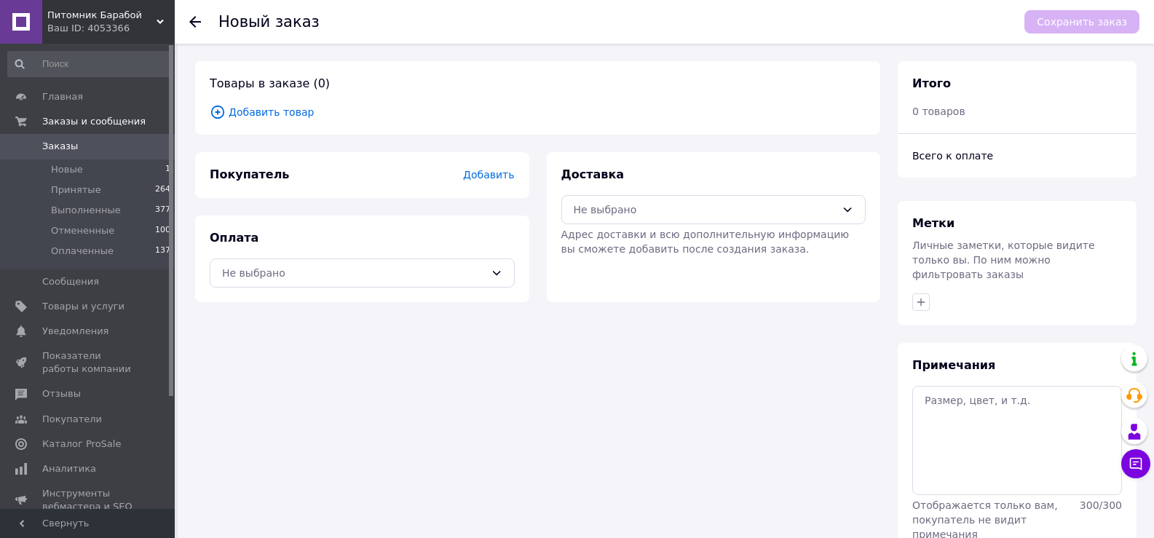
click at [493, 175] on span "Добавить" at bounding box center [488, 175] width 51 height 12
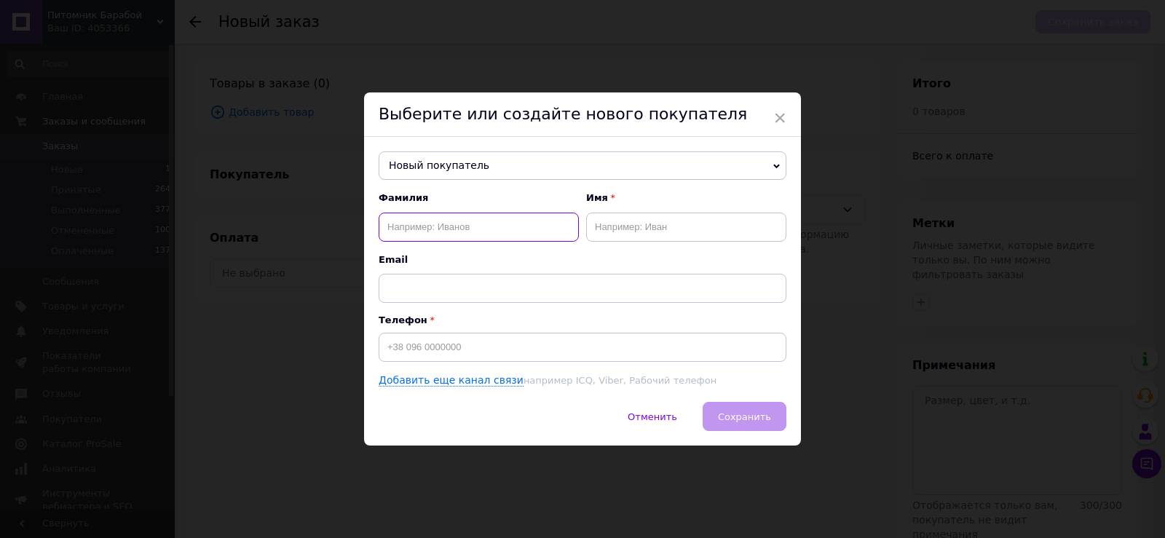
click at [454, 218] on input "text" at bounding box center [479, 227] width 200 height 29
type input "Адам"
click at [744, 237] on input "text" at bounding box center [686, 227] width 200 height 29
type input "Надежда"
click at [555, 340] on input at bounding box center [583, 347] width 408 height 29
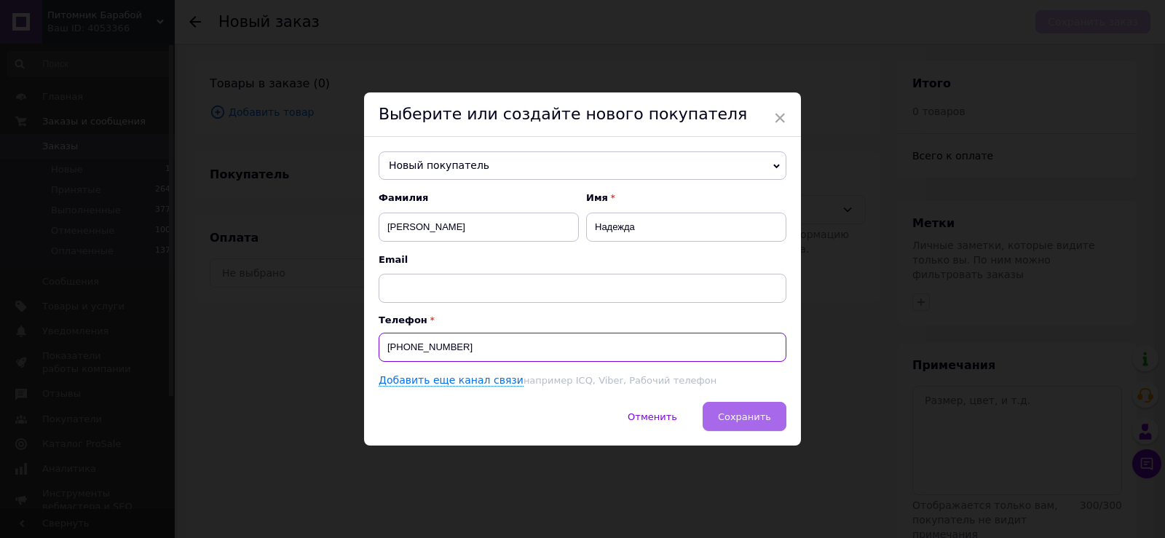
type input "+380639408222"
click at [752, 424] on button "Сохранить" at bounding box center [744, 416] width 84 height 29
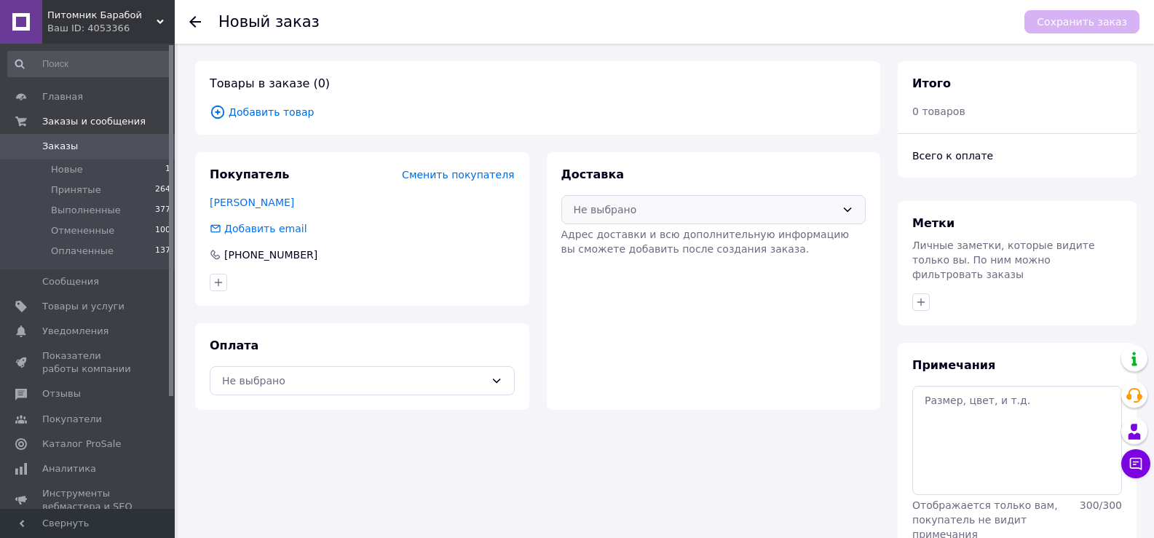
click at [697, 208] on div "Не выбрано" at bounding box center [705, 210] width 263 height 16
click at [678, 237] on span "Нова Пошта (платная)" at bounding box center [724, 241] width 258 height 15
click at [399, 377] on div "Не выбрано" at bounding box center [353, 381] width 263 height 16
click at [317, 440] on span "Оплата на счет" at bounding box center [373, 440] width 258 height 15
click at [1020, 424] on textarea at bounding box center [1017, 440] width 210 height 109
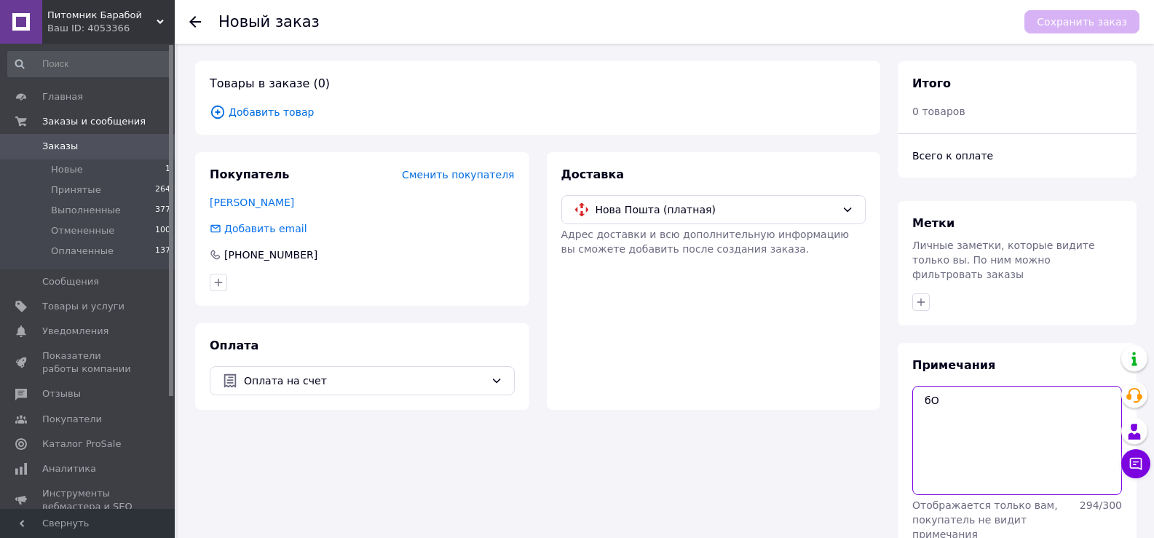
type textarea "б"
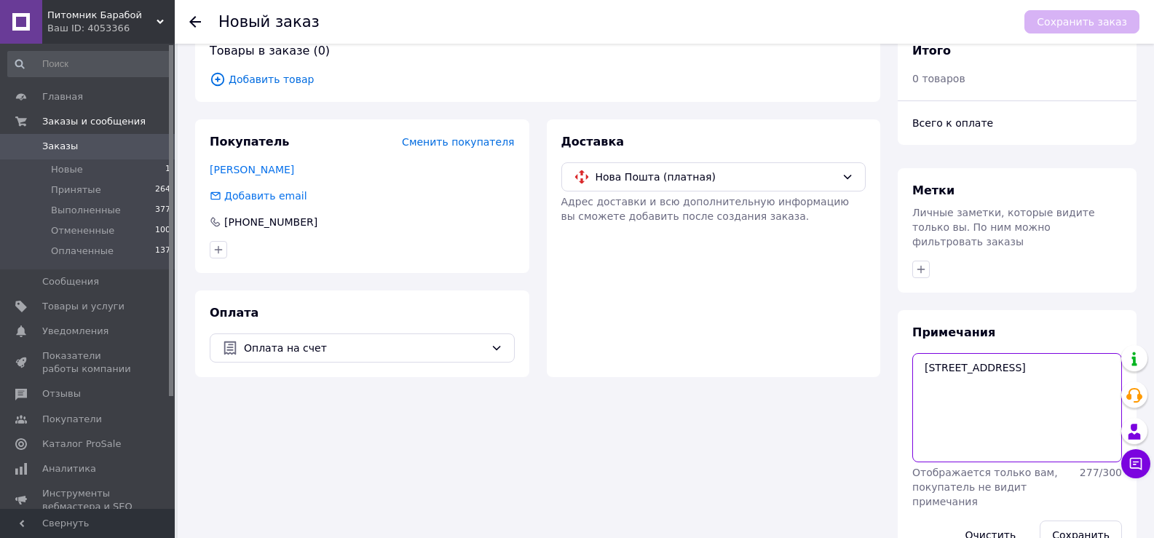
scroll to position [47, 0]
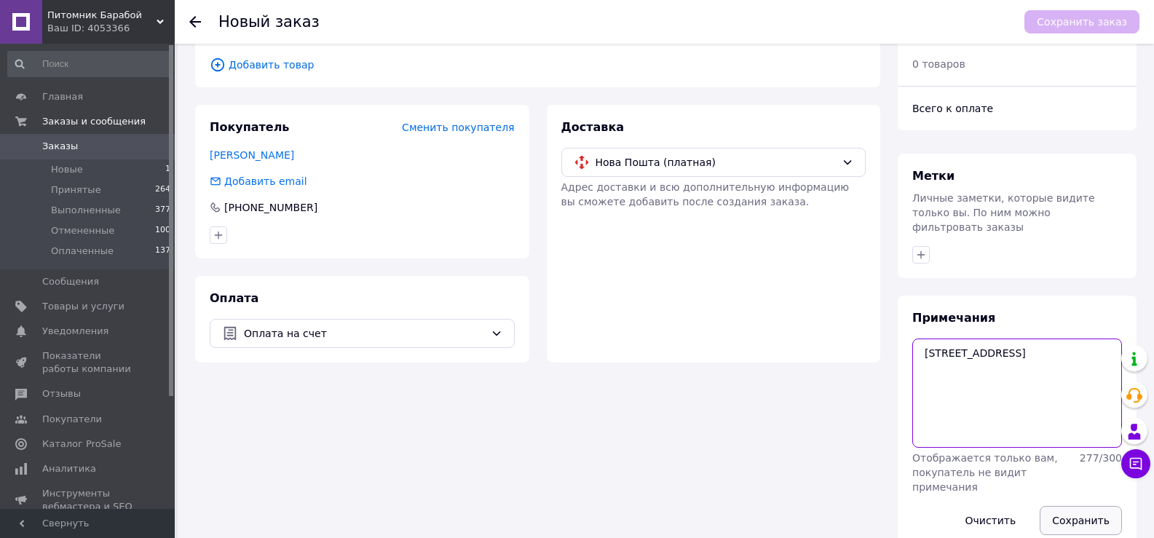
type textarea "Болград, ул. Соборна 85"
click at [1085, 506] on button "Сохранить" at bounding box center [1081, 520] width 82 height 29
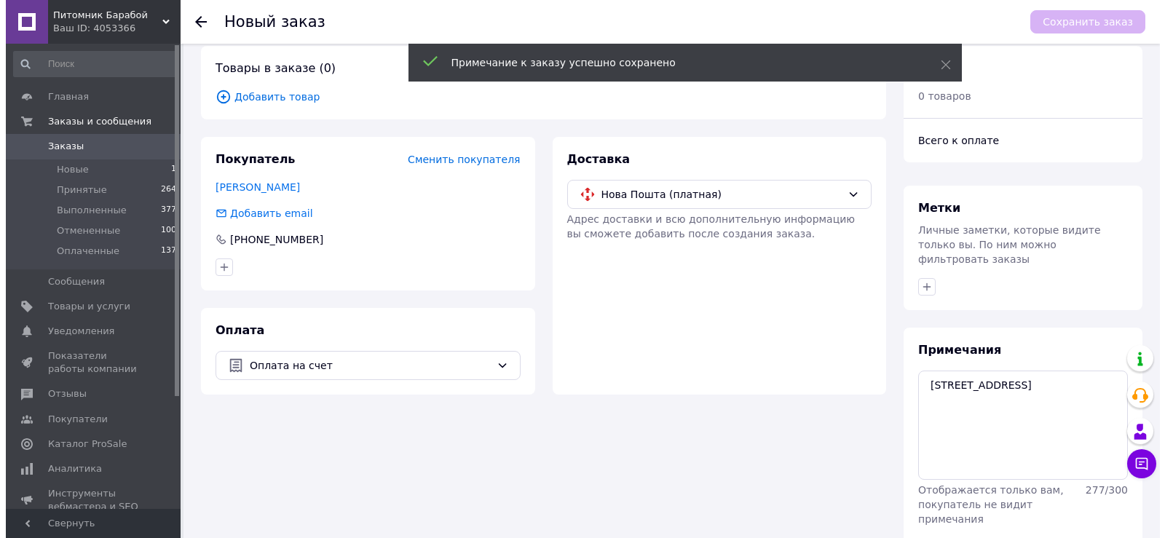
scroll to position [0, 0]
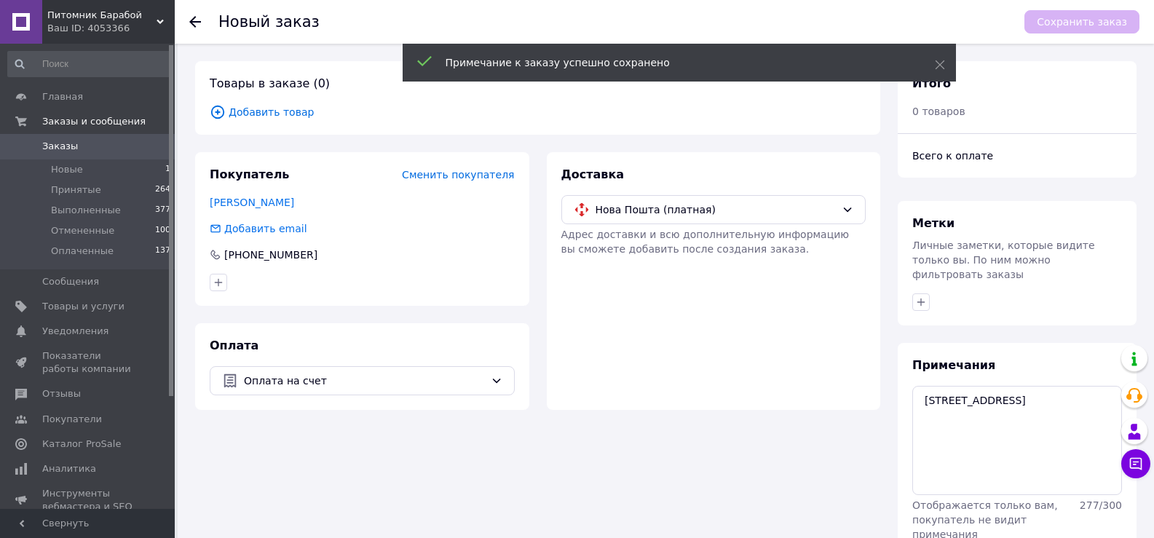
click at [253, 114] on span "Добавить товар" at bounding box center [538, 112] width 656 height 16
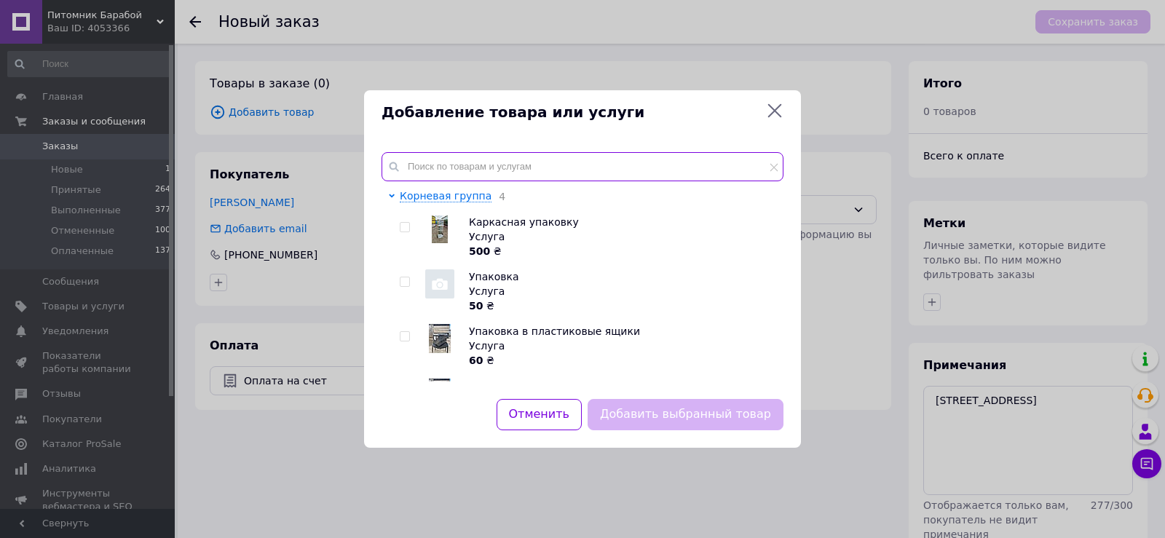
click at [474, 159] on input "text" at bounding box center [582, 166] width 402 height 29
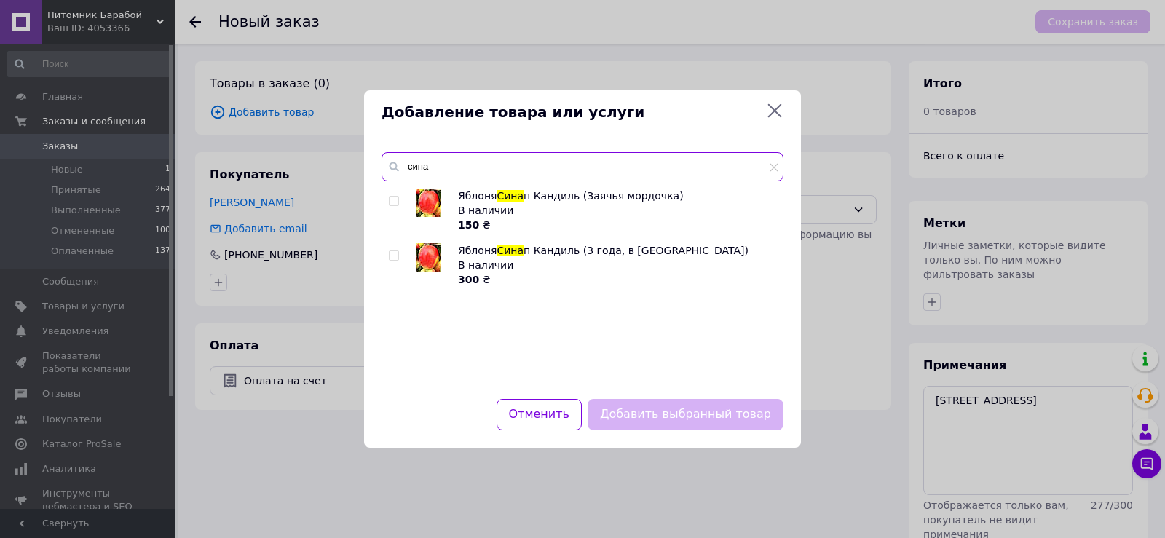
type input "сина"
click at [396, 196] on span at bounding box center [394, 201] width 10 height 10
click at [396, 197] on input "checkbox" at bounding box center [393, 201] width 9 height 9
checkbox input "true"
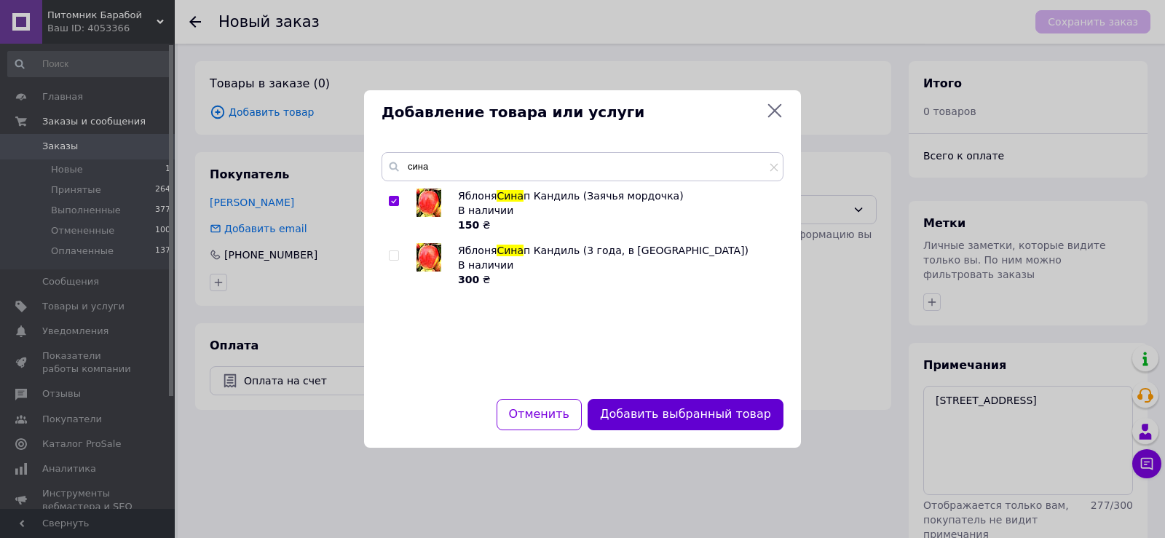
click at [731, 421] on button "Добавить выбранный товар" at bounding box center [685, 414] width 196 height 31
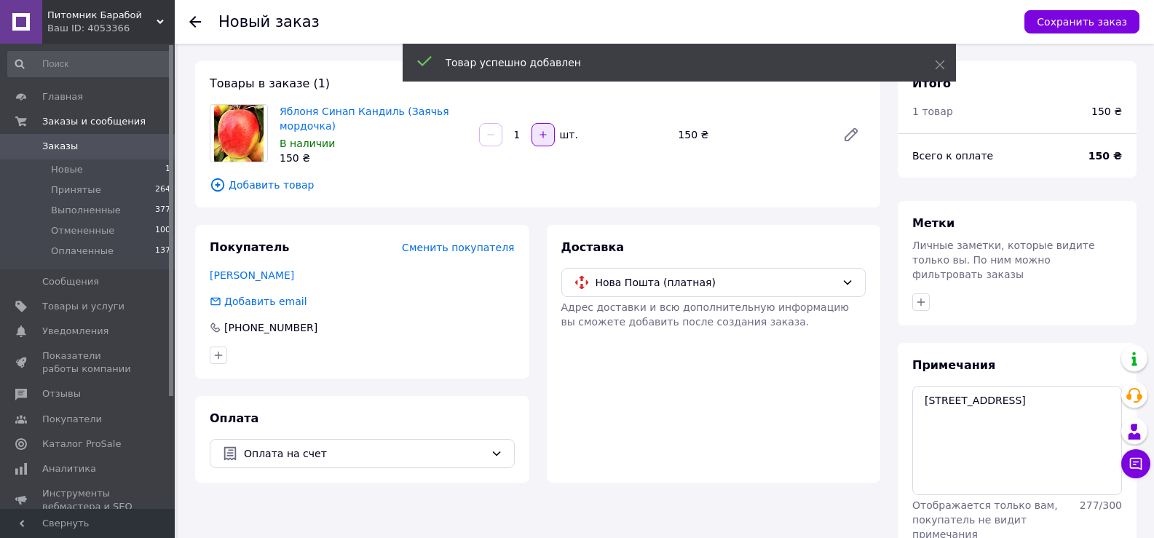
click at [553, 130] on button "button" at bounding box center [542, 134] width 23 height 23
type input "4"
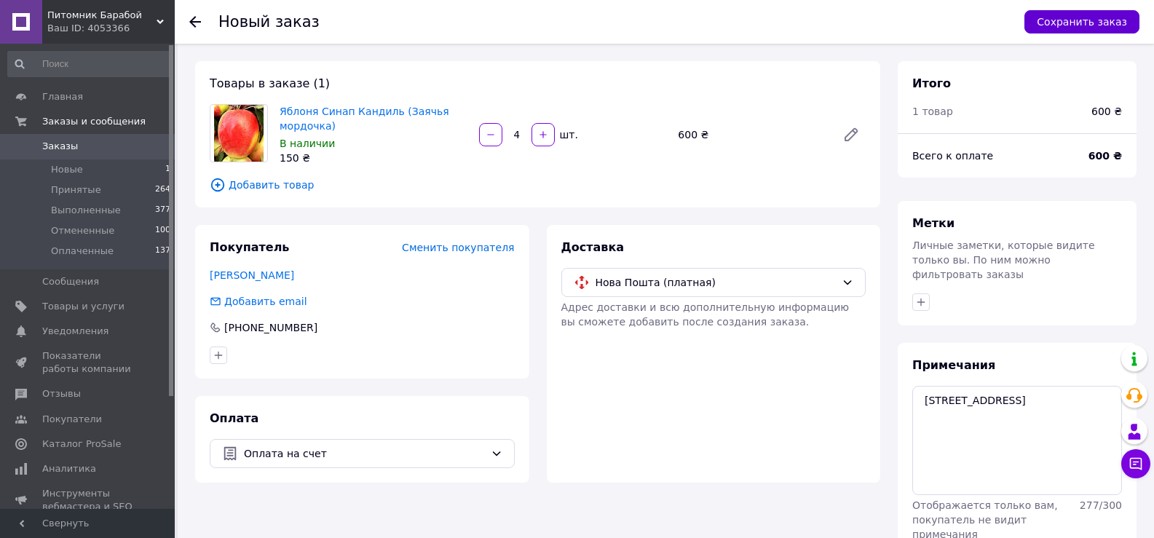
click at [1085, 28] on button "Сохранить заказ" at bounding box center [1081, 21] width 115 height 23
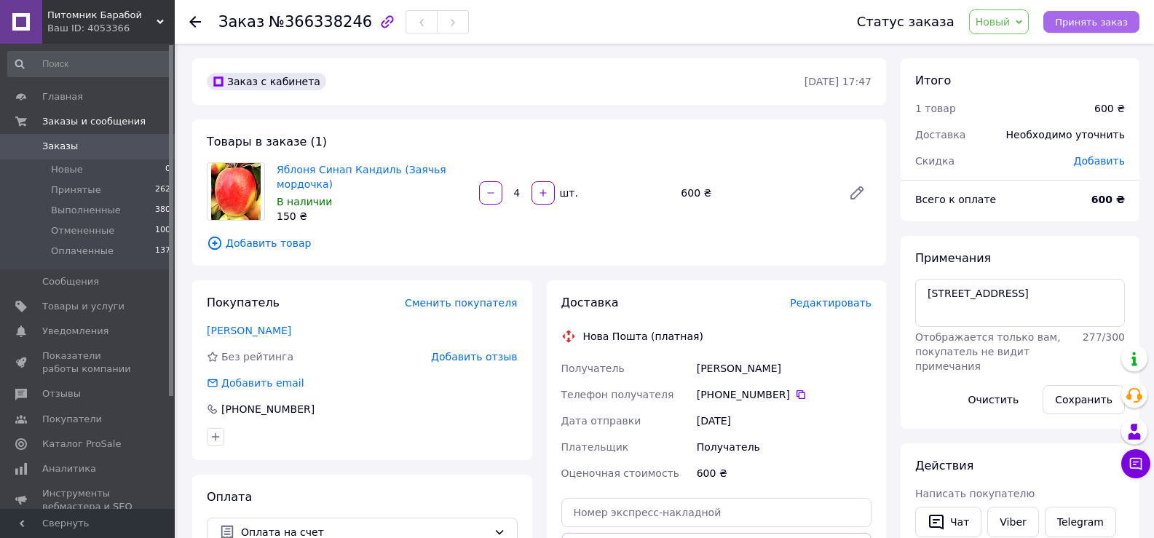
click at [1095, 25] on span "Принять заказ" at bounding box center [1091, 22] width 73 height 11
click at [79, 144] on span "Заказы" at bounding box center [88, 146] width 92 height 13
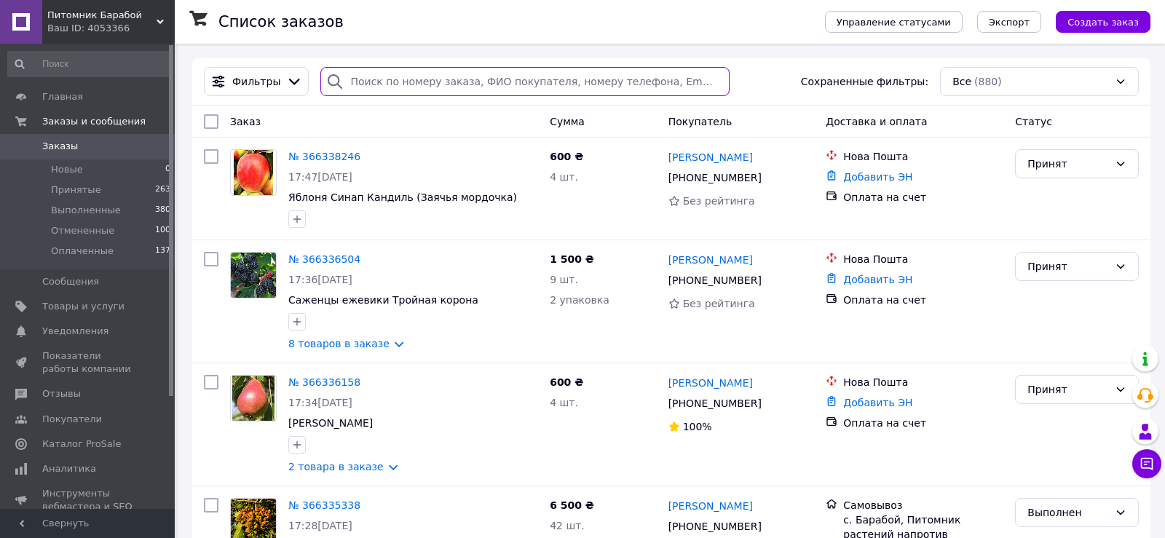
click at [364, 81] on input "search" at bounding box center [524, 81] width 409 height 29
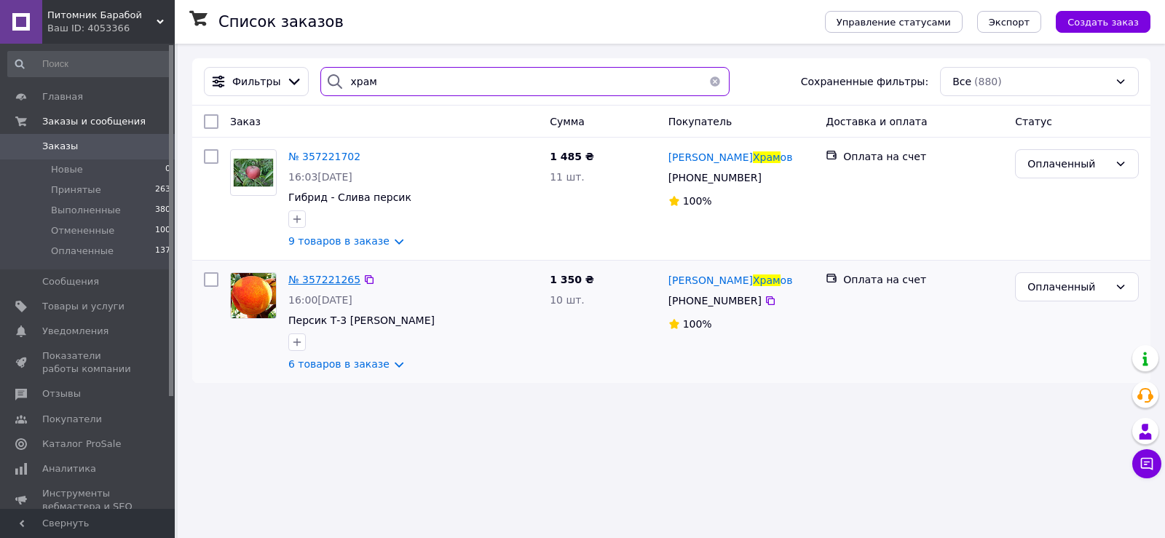
type input "храм"
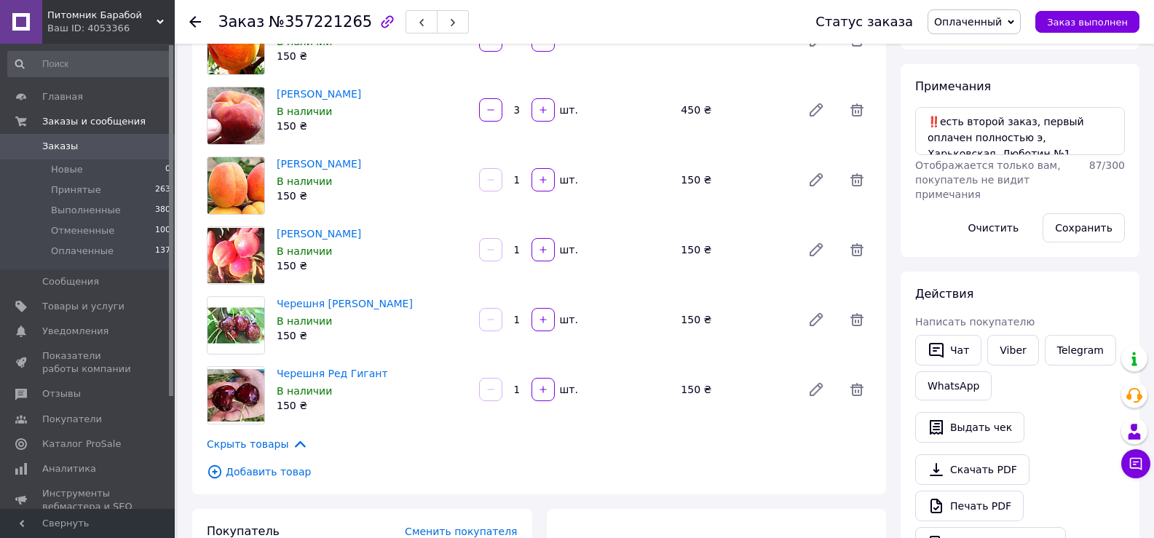
scroll to position [73, 0]
